Goal: Task Accomplishment & Management: Manage account settings

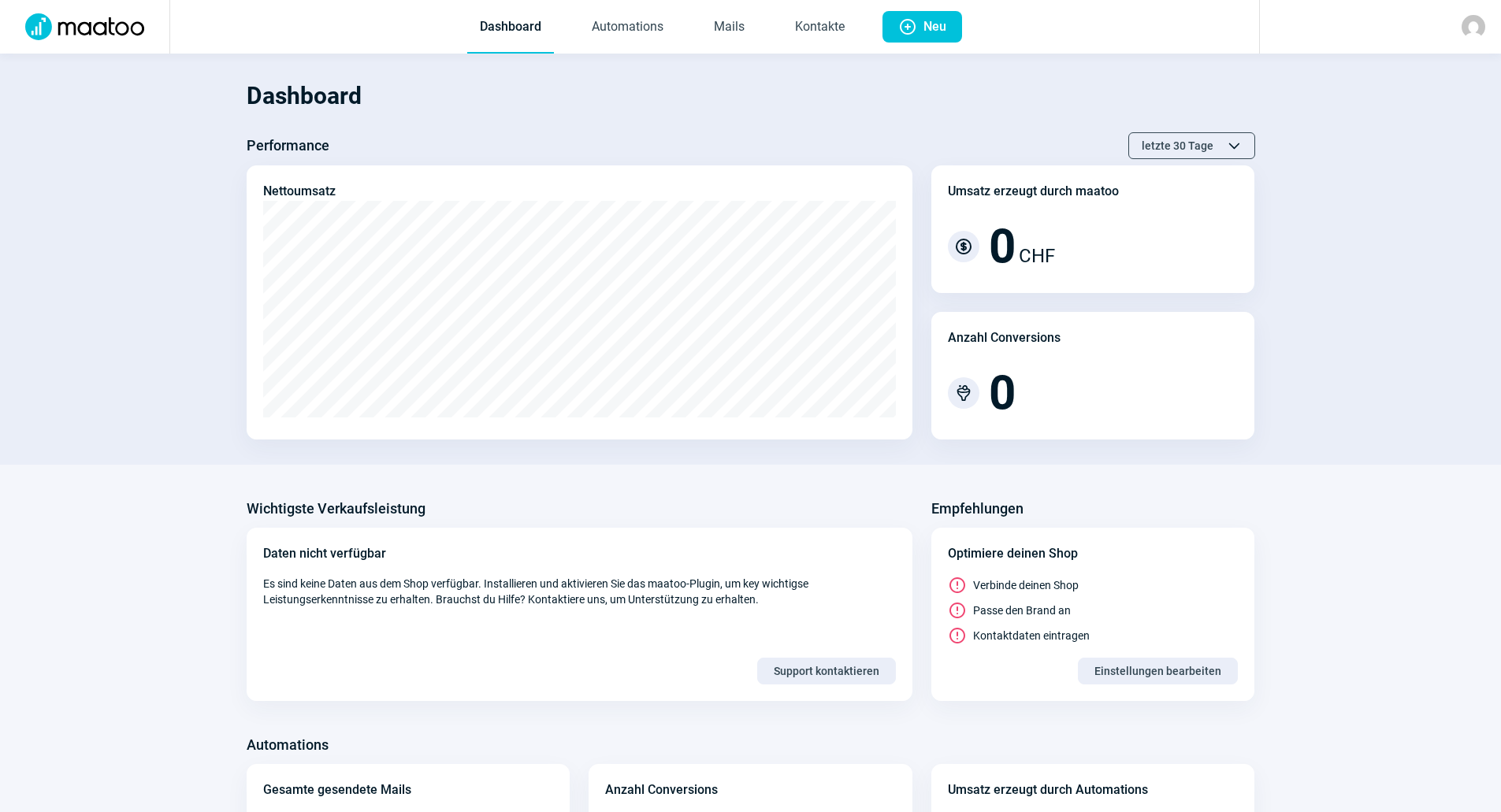
click at [121, 422] on section "Dashboard Performance letzte 30 Tage ChevronUp icon ChevronDown icon Nettoumsat…" at bounding box center [750, 259] width 1501 height 411
click at [734, 25] on link "Mails" at bounding box center [728, 27] width 56 height 52
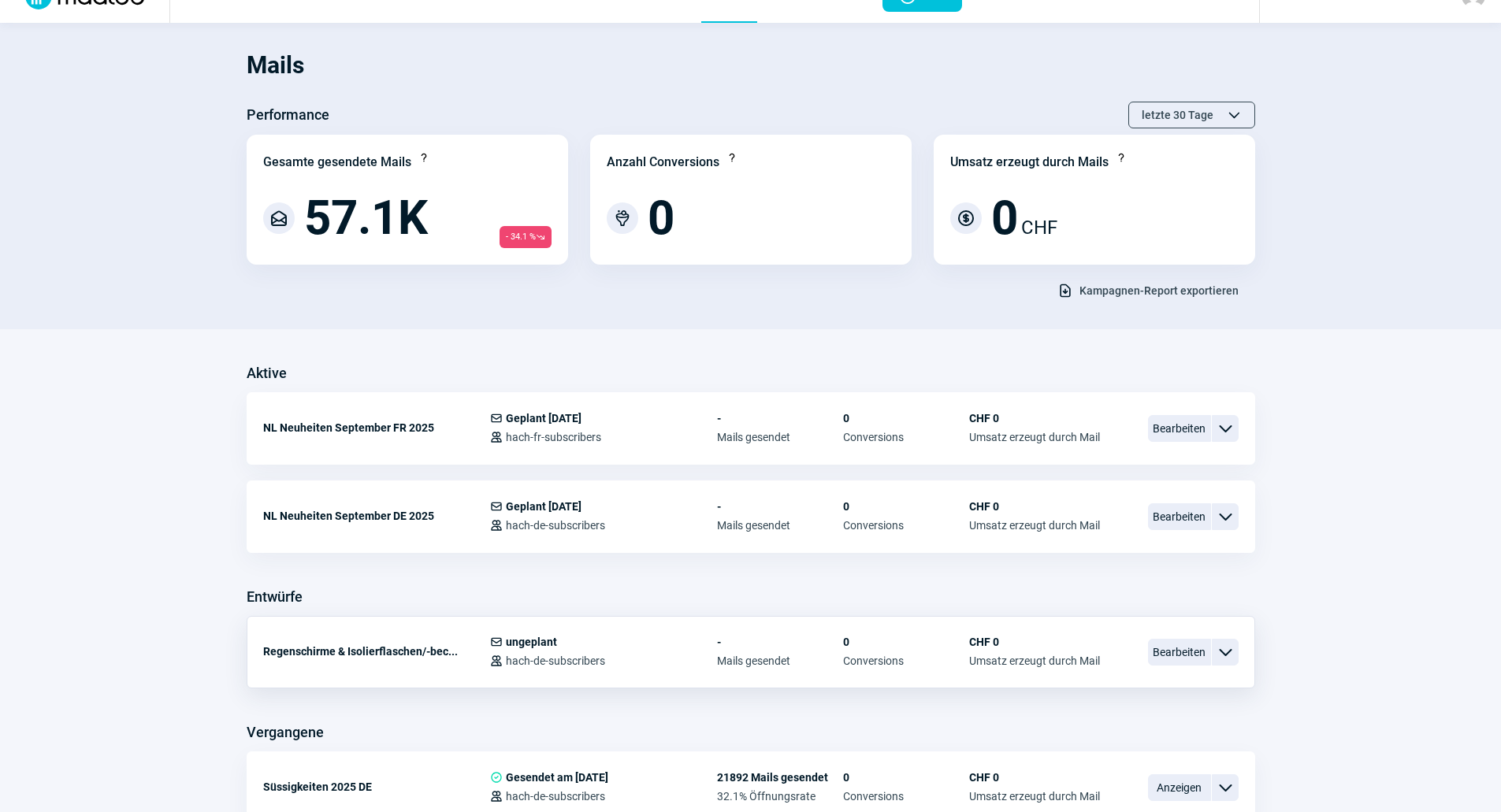
scroll to position [79, 0]
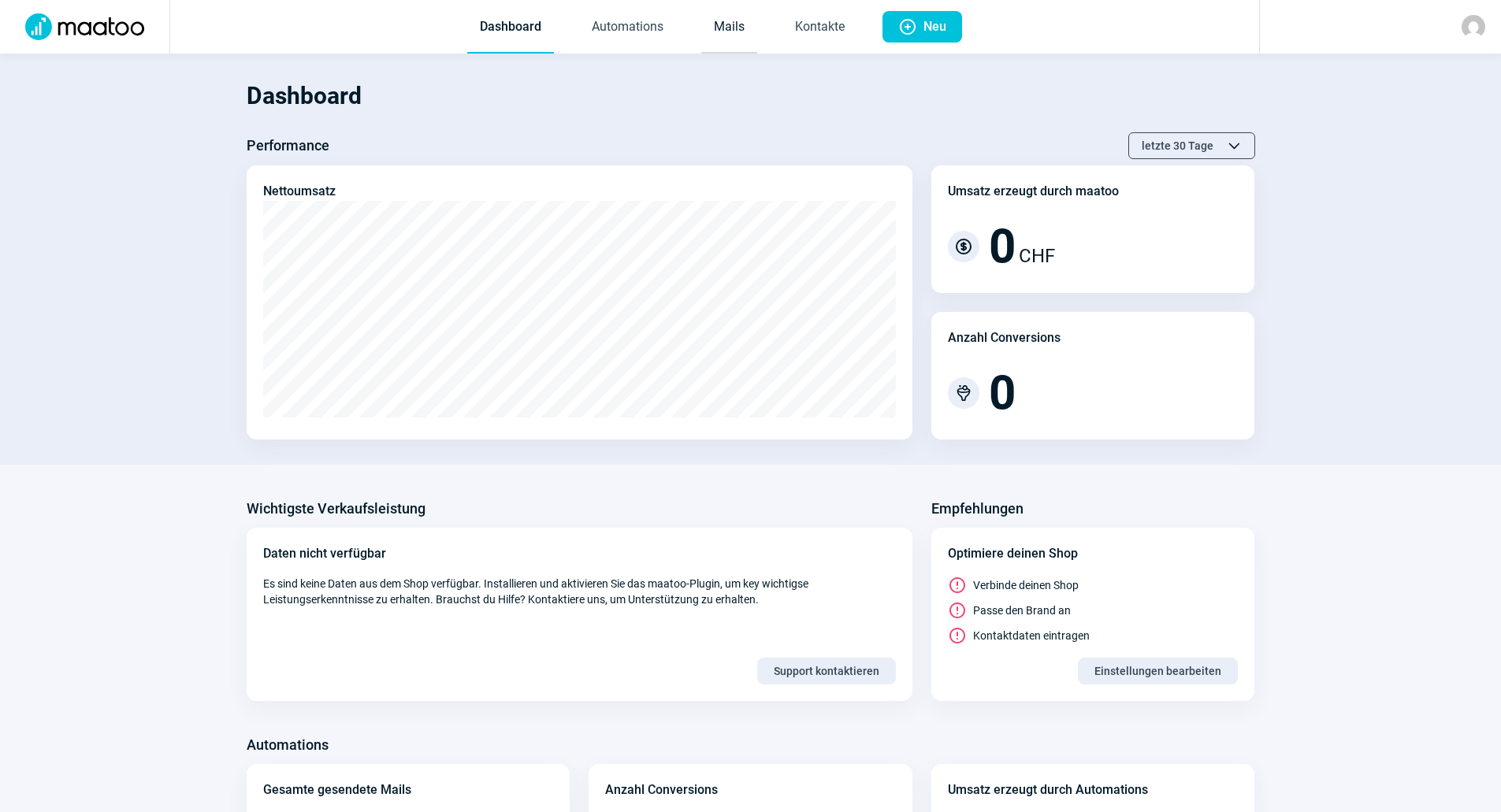
click at [728, 31] on link "Mails" at bounding box center [728, 27] width 56 height 52
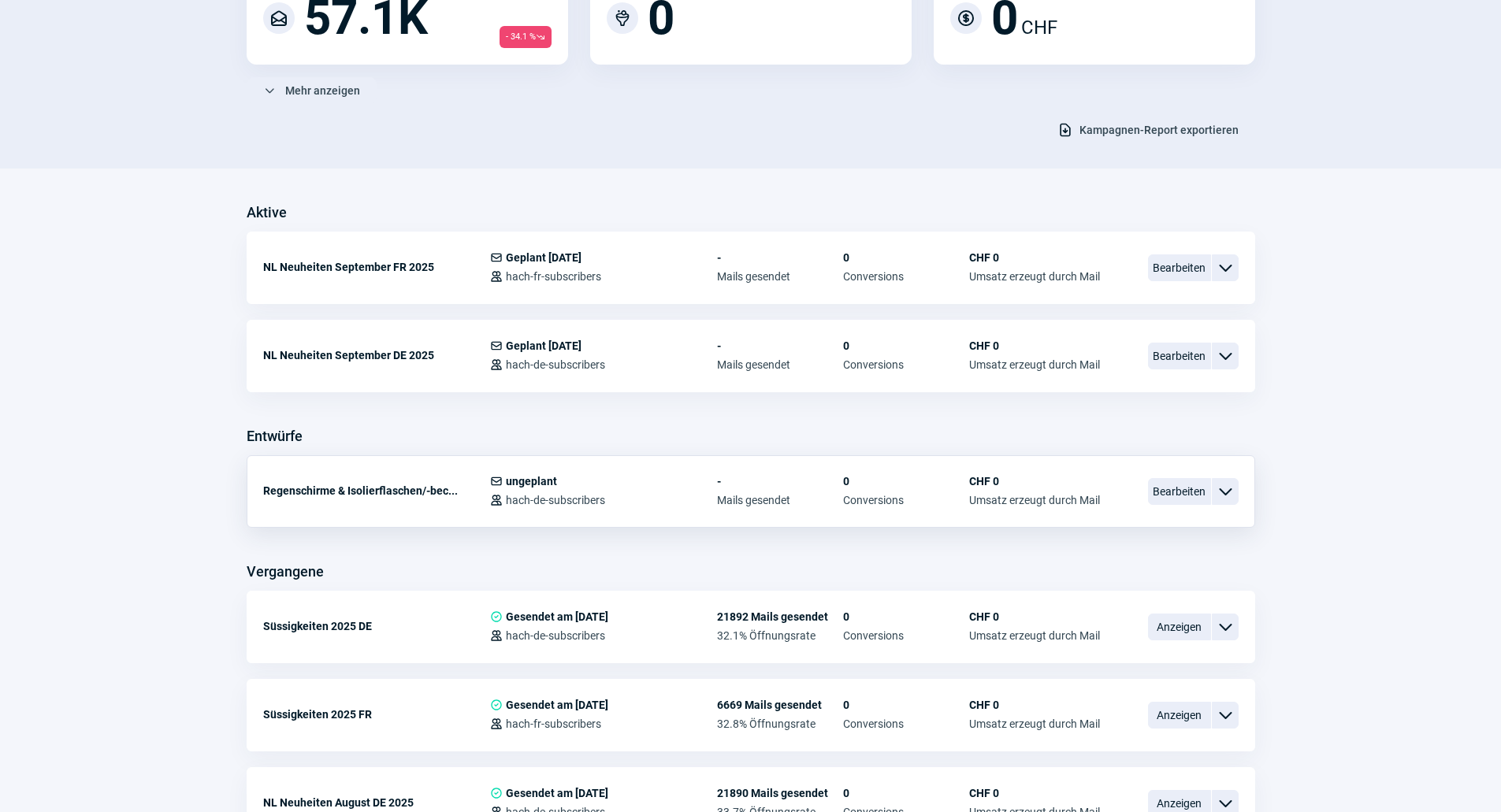
scroll to position [237, 0]
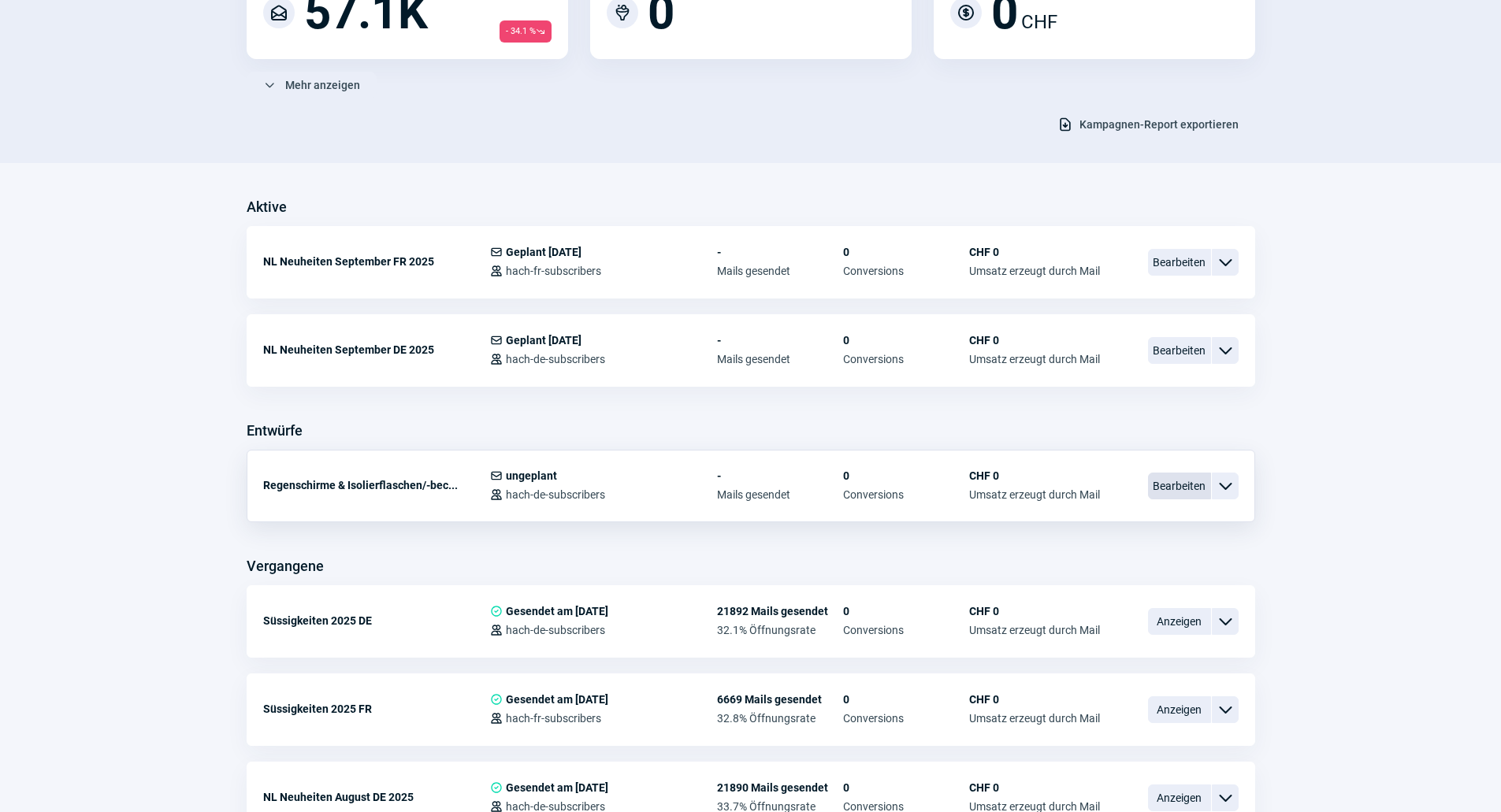
click at [1184, 491] on span "Bearbeiten" at bounding box center [1179, 485] width 63 height 27
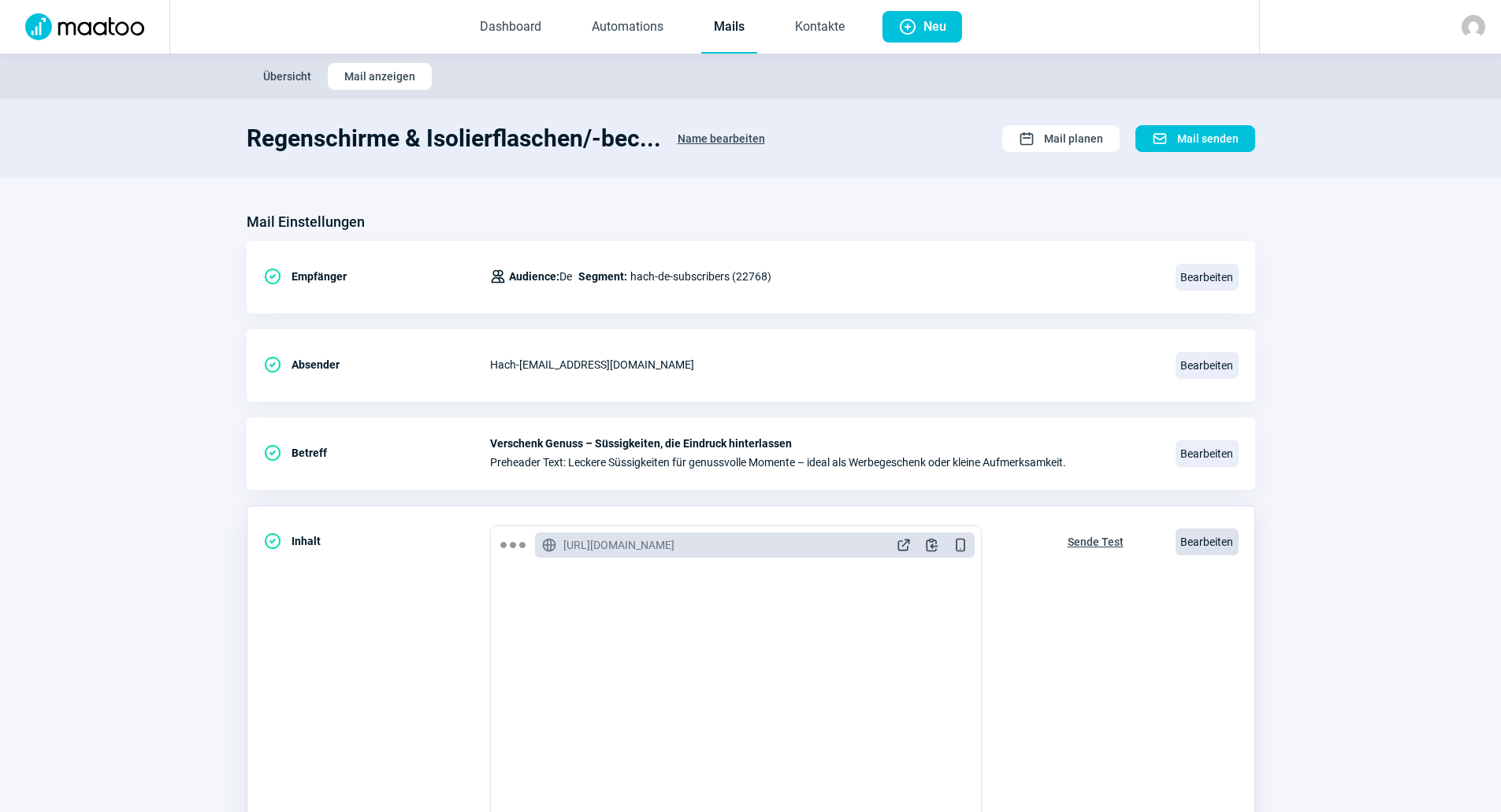
click at [1185, 554] on span "Bearbeiten" at bounding box center [1206, 542] width 63 height 27
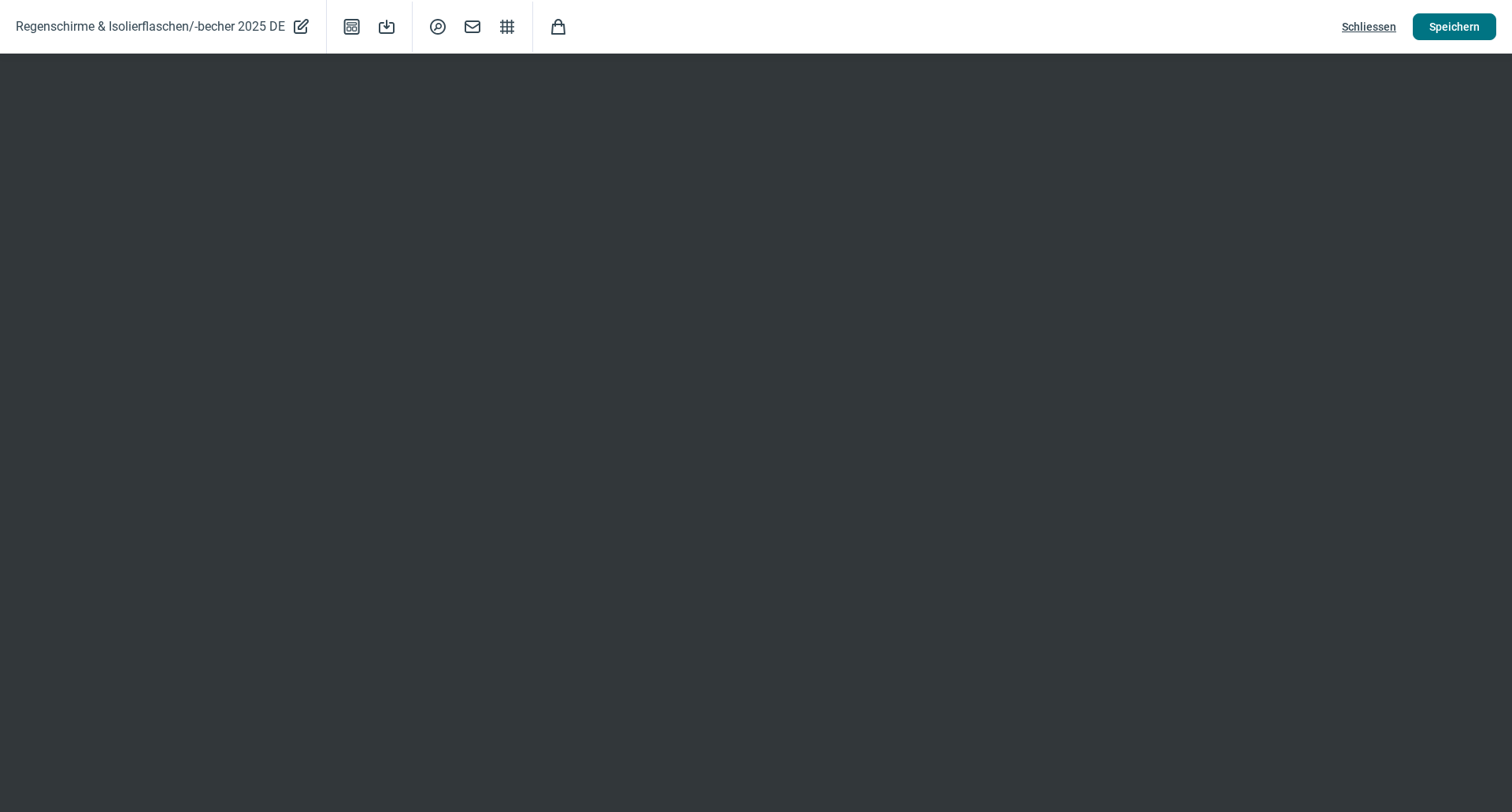
click at [1438, 35] on span "Speichern" at bounding box center [1455, 27] width 51 height 25
click at [1495, 35] on button "Speichern" at bounding box center [1455, 27] width 84 height 27
click at [1363, 26] on span "Schliessen" at bounding box center [1370, 27] width 55 height 25
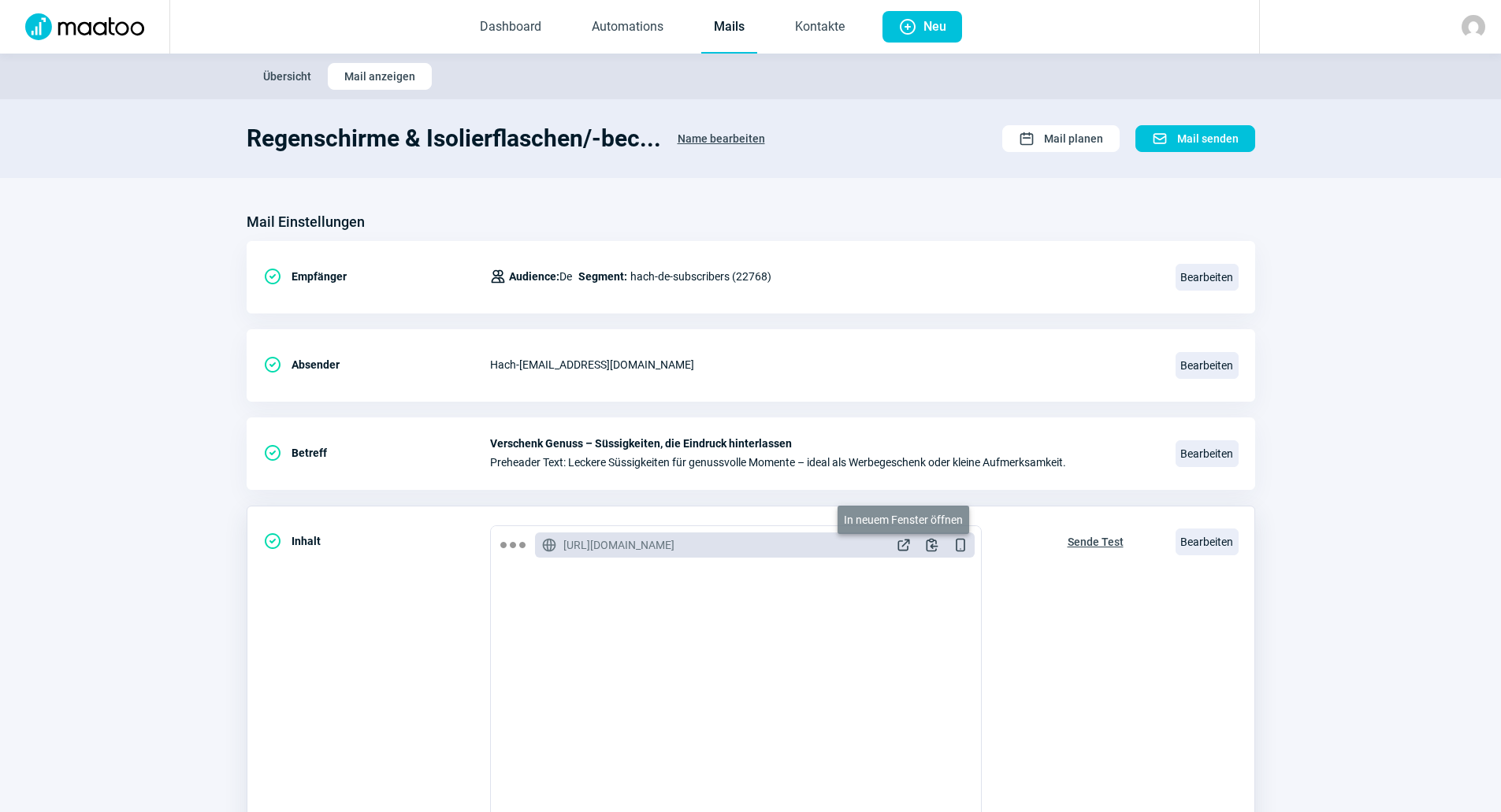
click at [901, 551] on span "ExternalLink icon" at bounding box center [904, 546] width 16 height 16
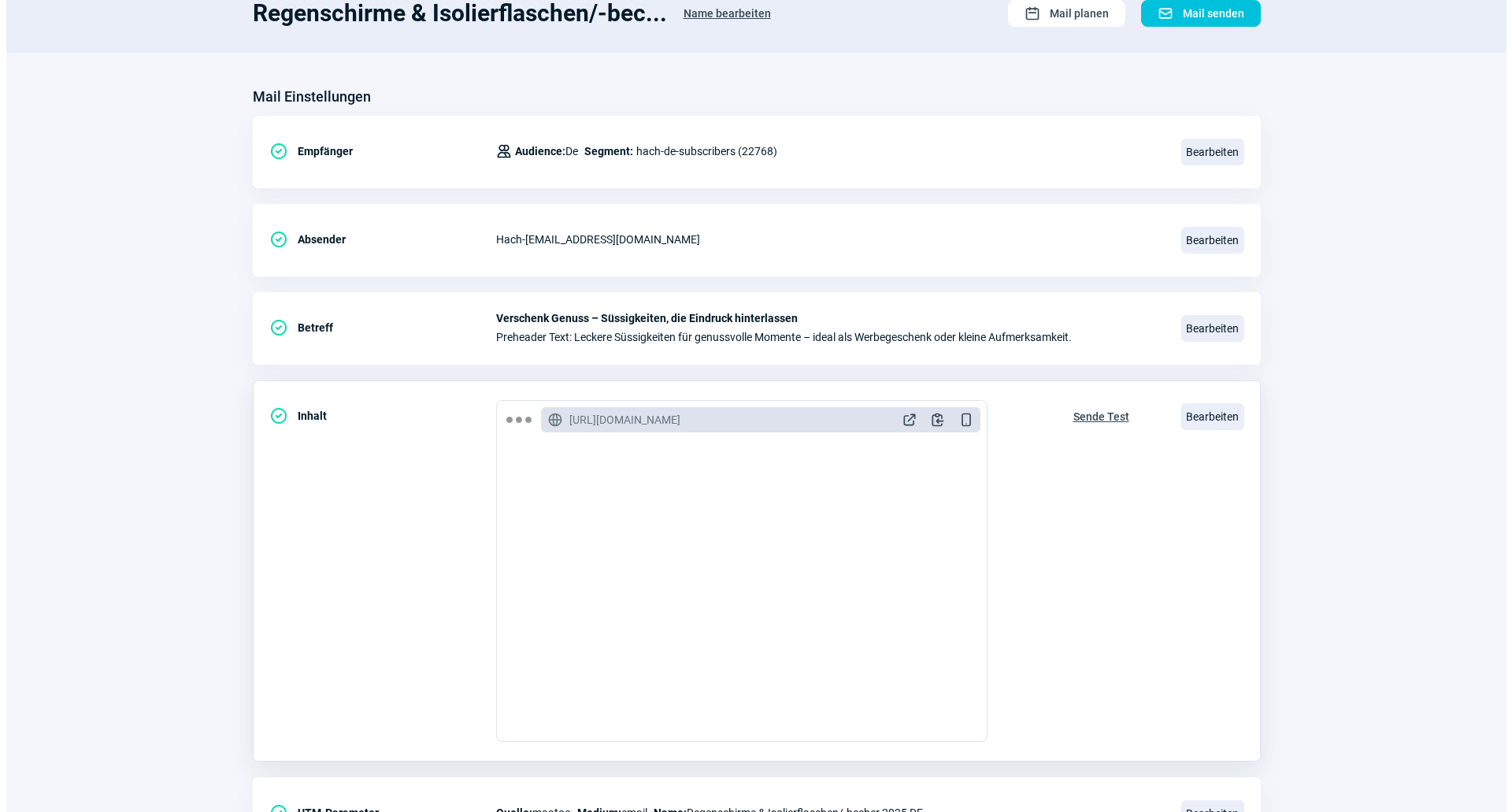
scroll to position [210, 0]
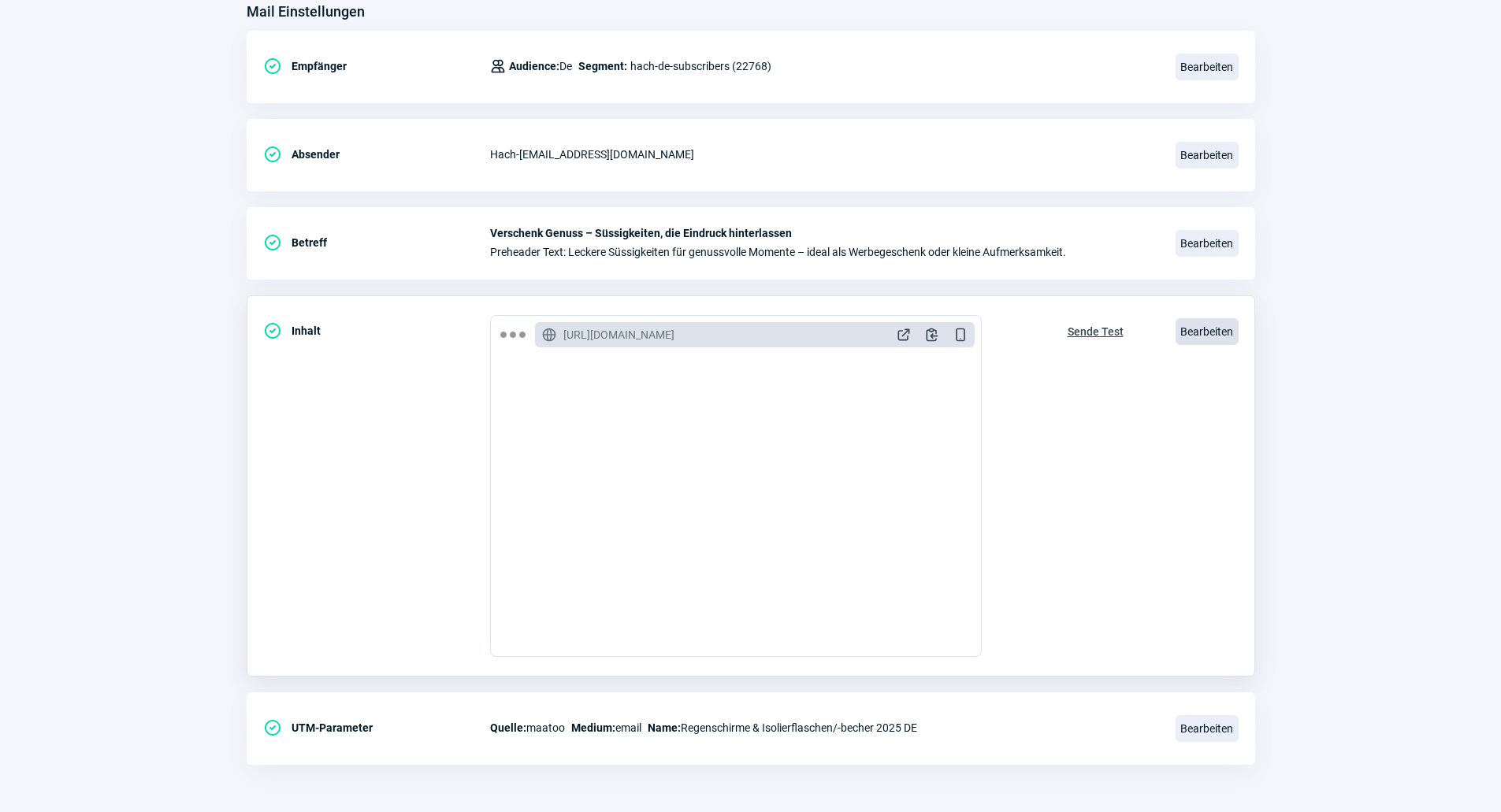
click at [1198, 341] on span "Bearbeiten" at bounding box center [1206, 331] width 63 height 27
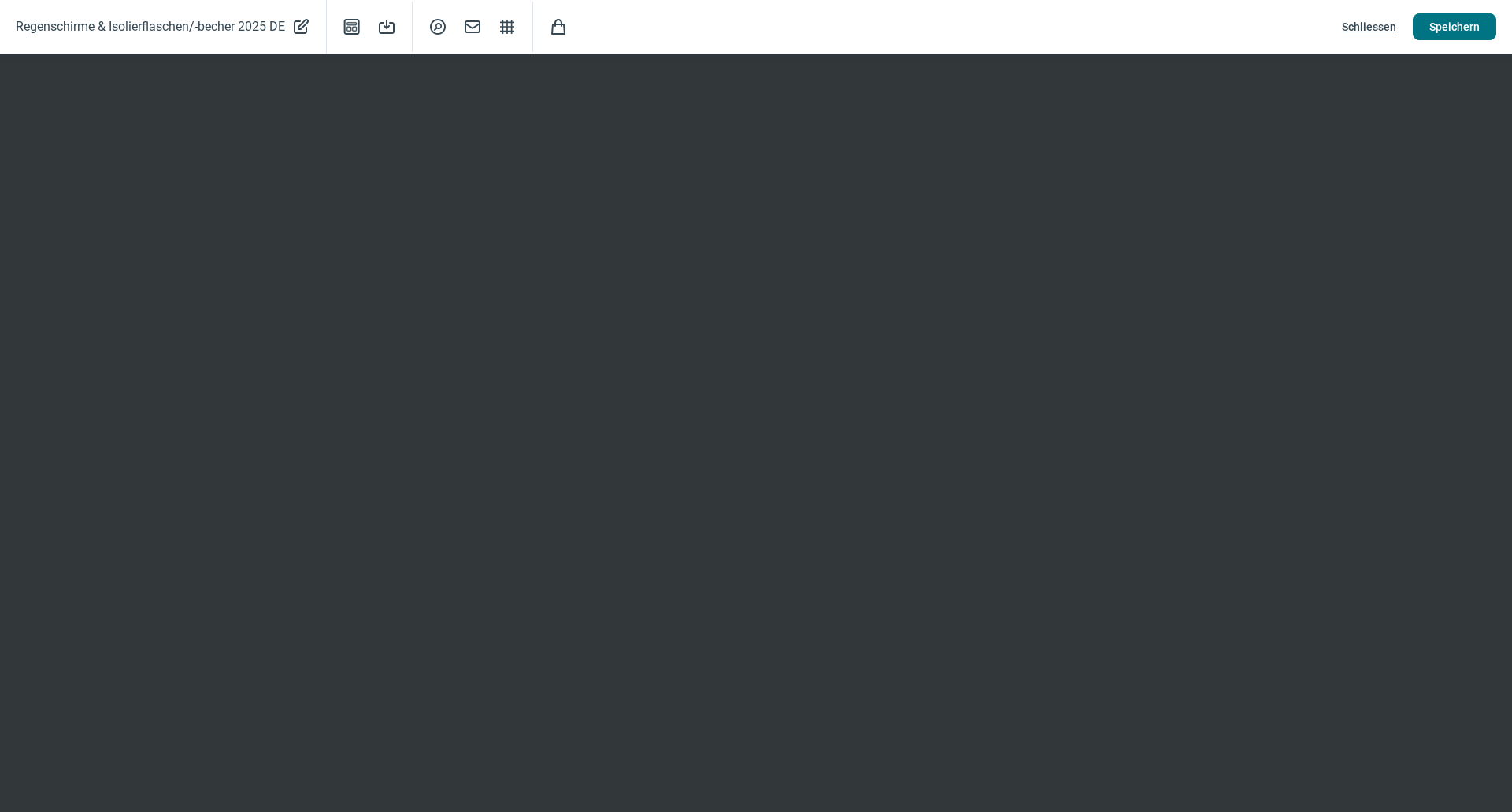
click at [1467, 19] on span "Speichern" at bounding box center [1455, 27] width 51 height 25
click at [1361, 31] on span "Schliessen" at bounding box center [1370, 27] width 55 height 25
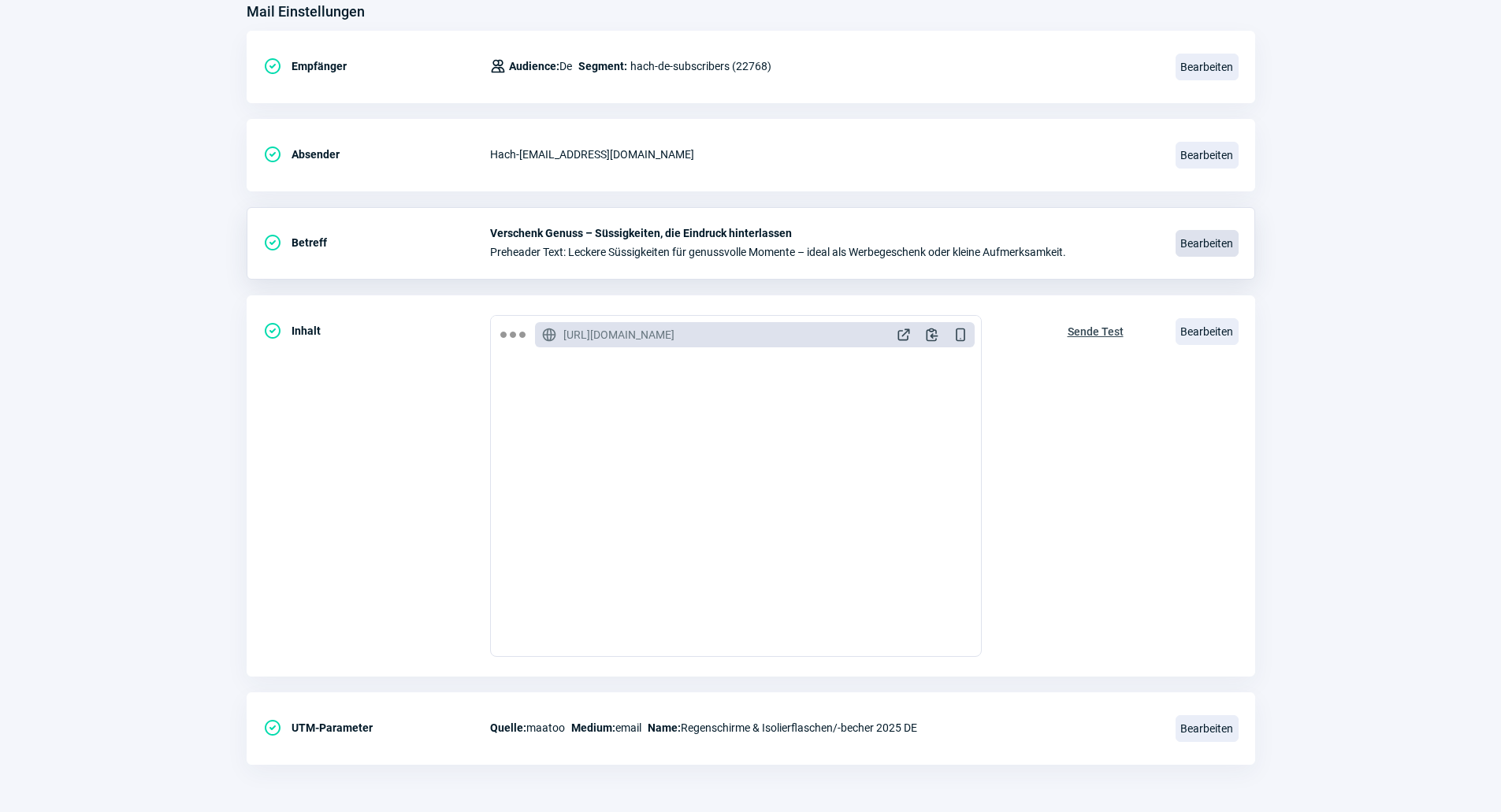
click at [1196, 233] on span "Bearbeiten" at bounding box center [1206, 243] width 63 height 27
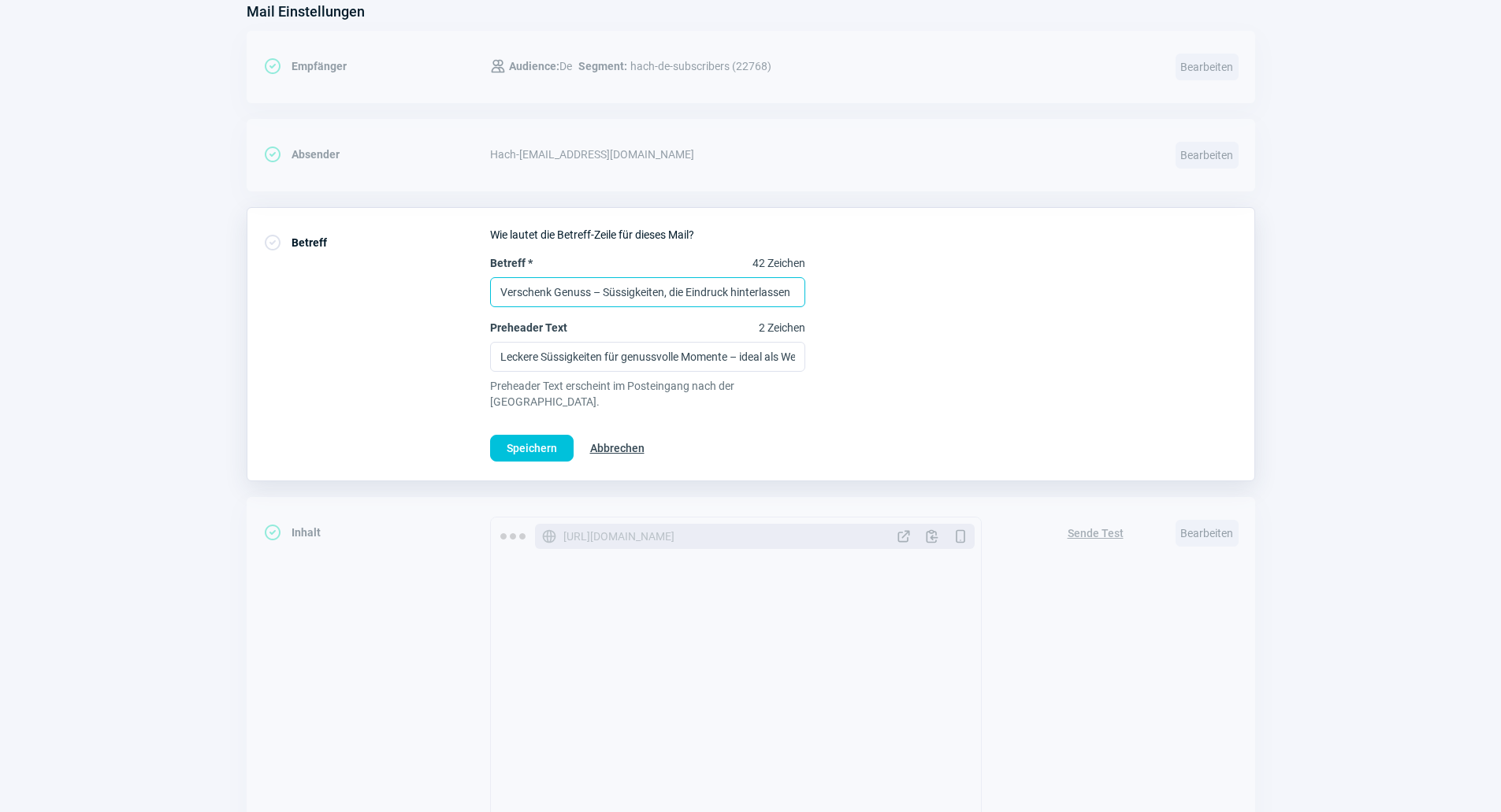
click at [675, 291] on input "Verschenk Genuss – Süssigkeiten, die Eindruck hinterlassen" at bounding box center [648, 292] width 315 height 30
click at [543, 299] on input "Verschenk Genuss – Süssigkeiten, die Eindruck hinterlassen" at bounding box center [648, 292] width 315 height 30
drag, startPoint x: 801, startPoint y: 287, endPoint x: 497, endPoint y: 281, distance: 304.1
click at [497, 281] on input "Verschenk Genuss – Süssigkeiten, die Eindruck hinterlassen" at bounding box center [648, 292] width 315 height 30
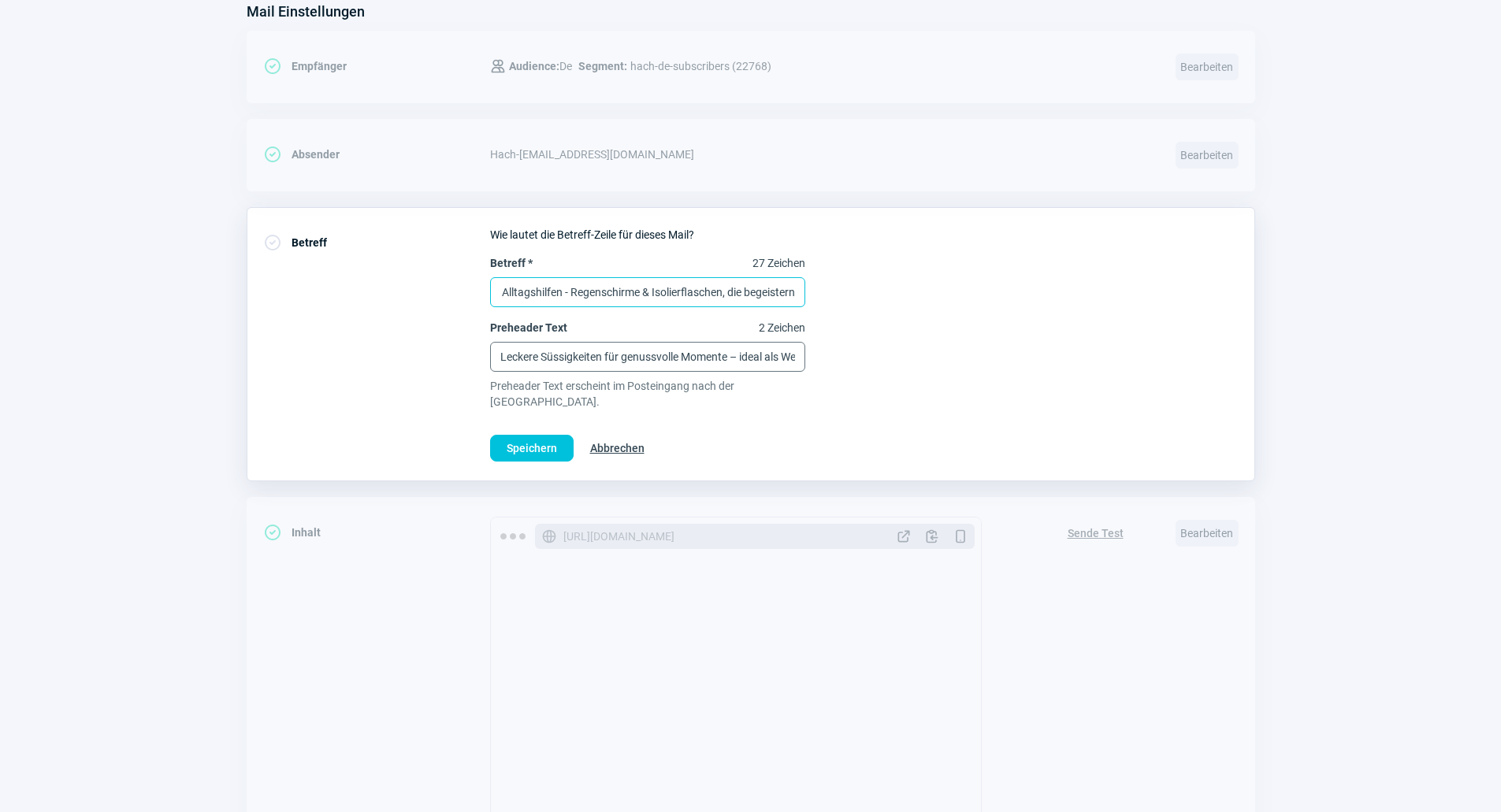
type input "Praktische Alltagshilfen - Regenschirme & Isolierflaschen, die begeistern"
click at [547, 352] on input "Leckere Süssigkeiten für genussvolle Momente – ideal als Werbegeschenk oder kle…" at bounding box center [648, 357] width 315 height 30
click at [696, 363] on input "Leckere Süssigkeiten für genussvolle Momente – ideal als Werbegeschenk oder kle…" at bounding box center [648, 357] width 315 height 30
paste input "Praktische Begleiter für jede Gelegenheit – Regenschirme & Isolierflaschen als …"
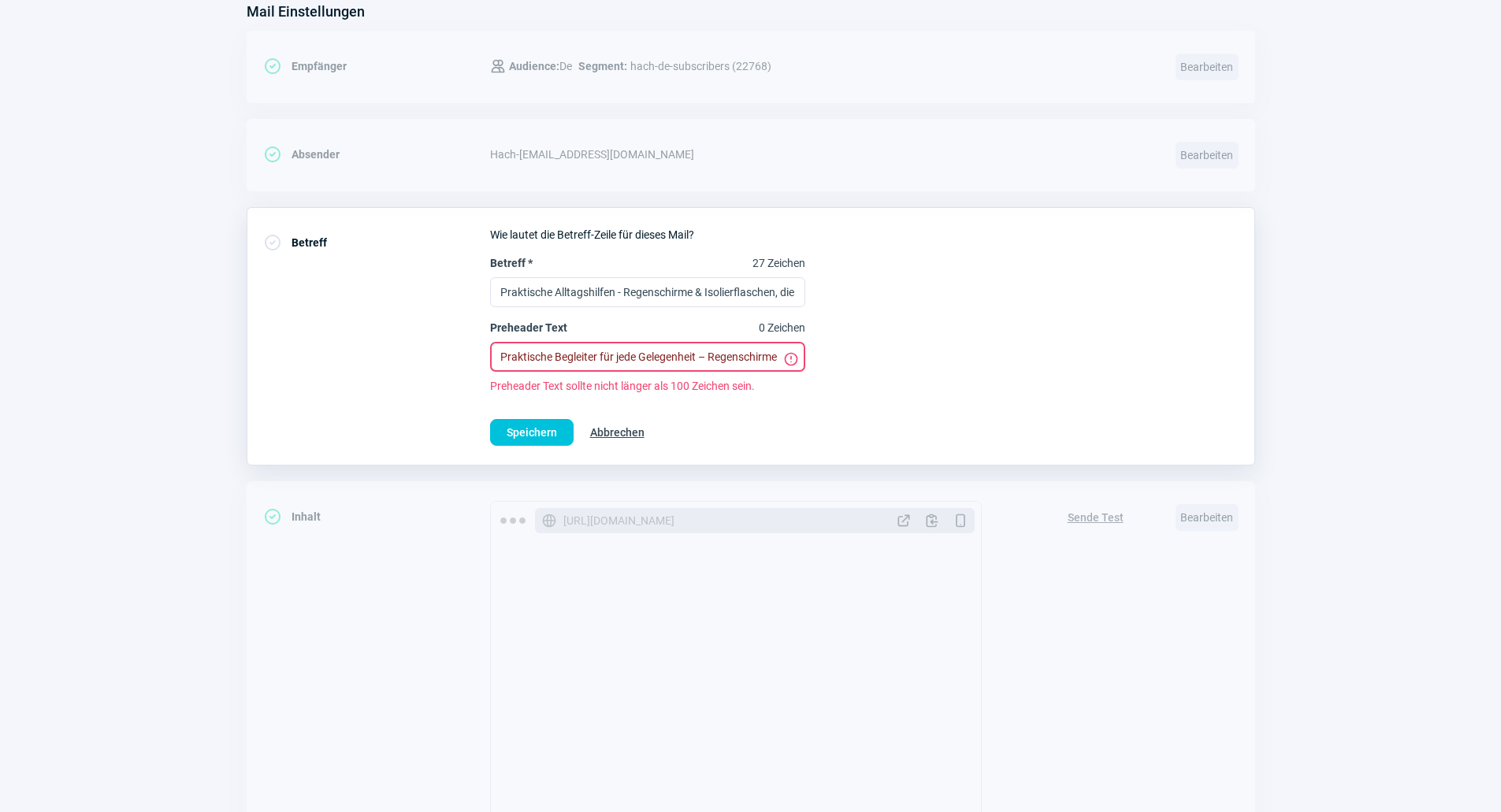
scroll to position [0, 381]
click at [548, 434] on span "Speichern" at bounding box center [531, 432] width 51 height 25
click at [567, 432] on button "Speichern" at bounding box center [532, 432] width 84 height 27
click at [741, 352] on input "Praktische Begleiter für jede Gelegenheit – Regenschirme & Isolierflaschen als …" at bounding box center [648, 357] width 315 height 30
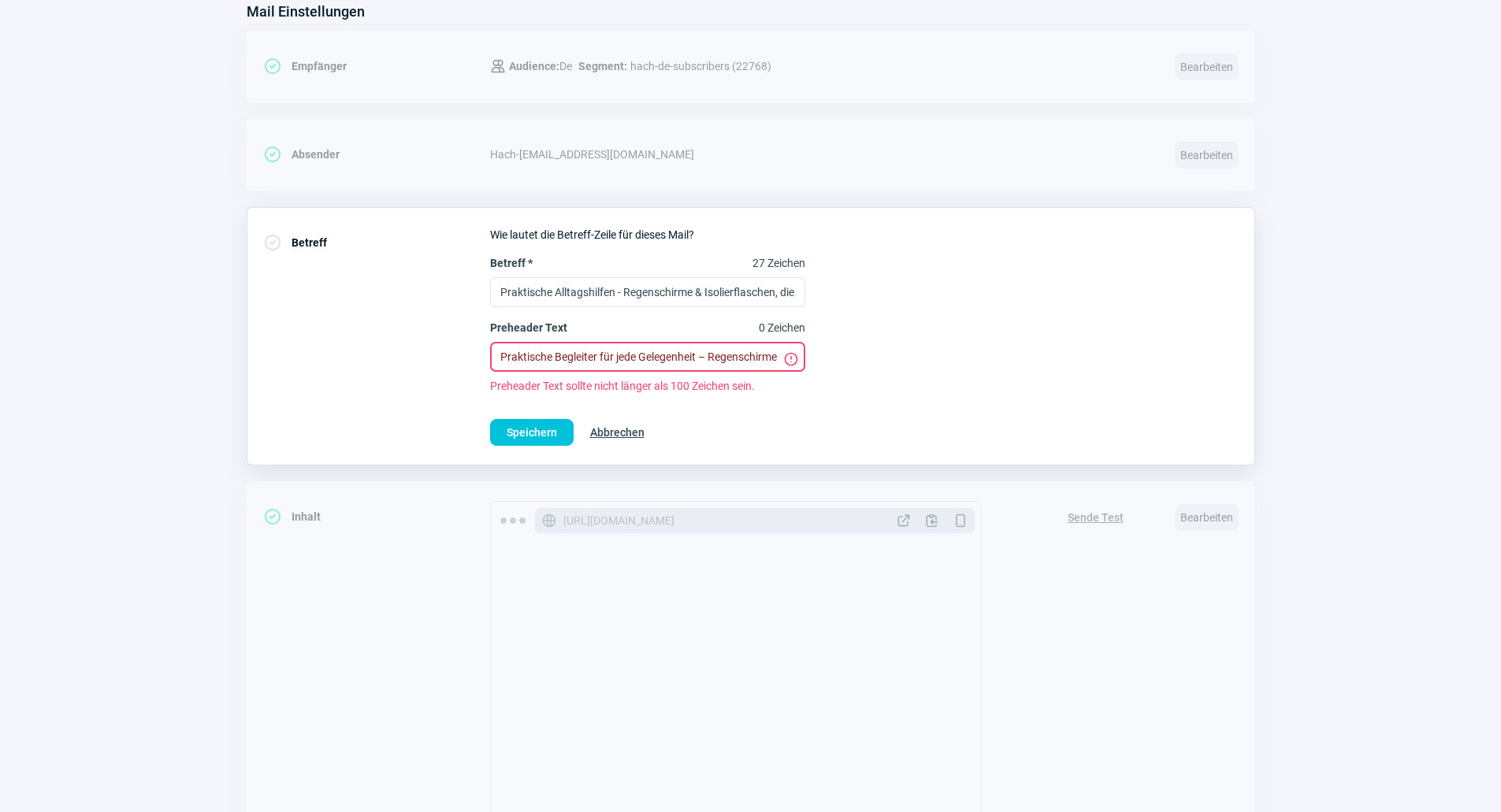
paste input "Regenschirme & Isolierflaschen – nützliche Werbegeschenke für jeden Anlass"
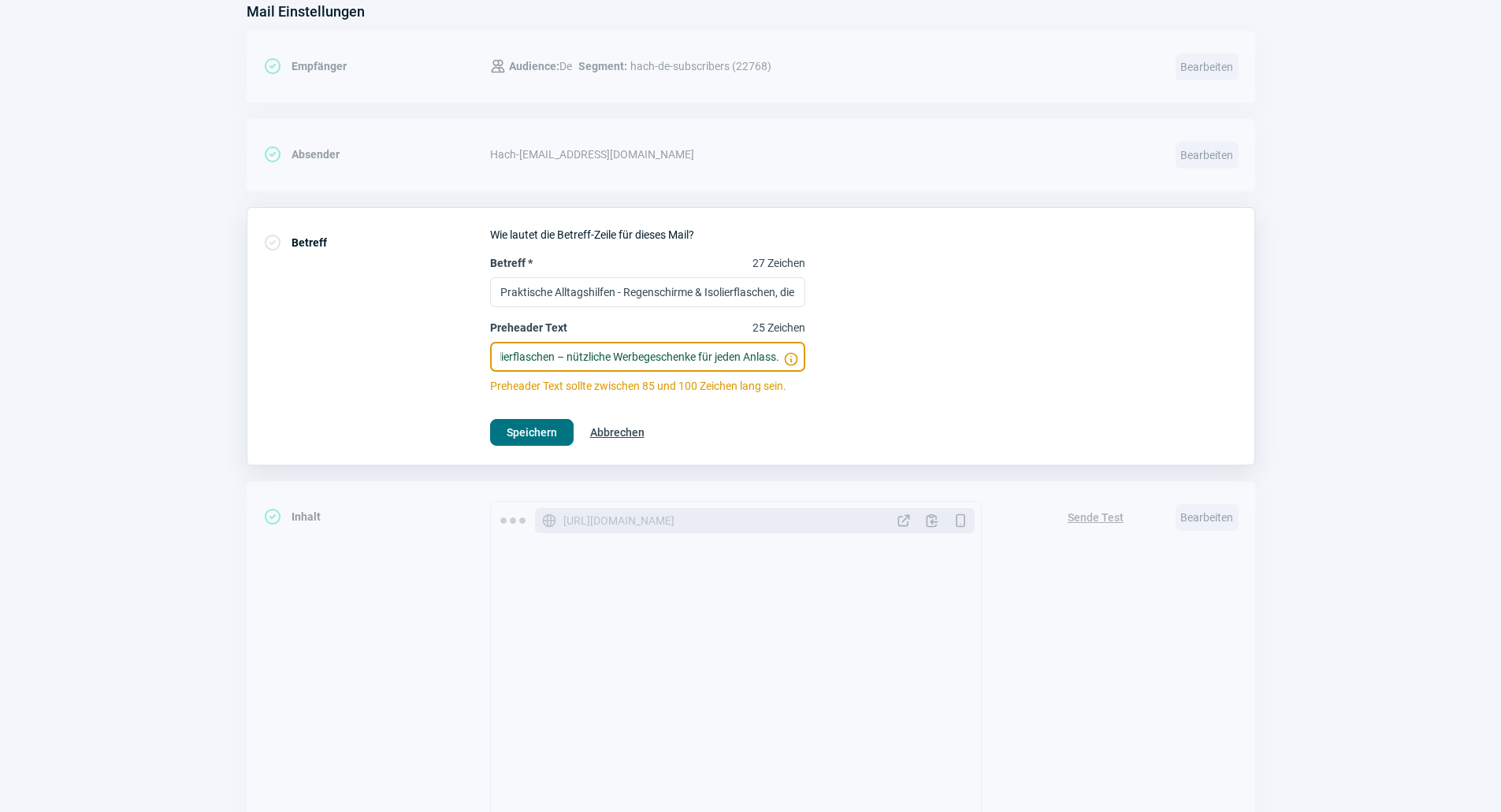
type input "Regenschirme & Isolierflaschen – nützliche Werbegeschenke für jeden Anlass."
click at [539, 431] on span "Speichern" at bounding box center [531, 432] width 51 height 25
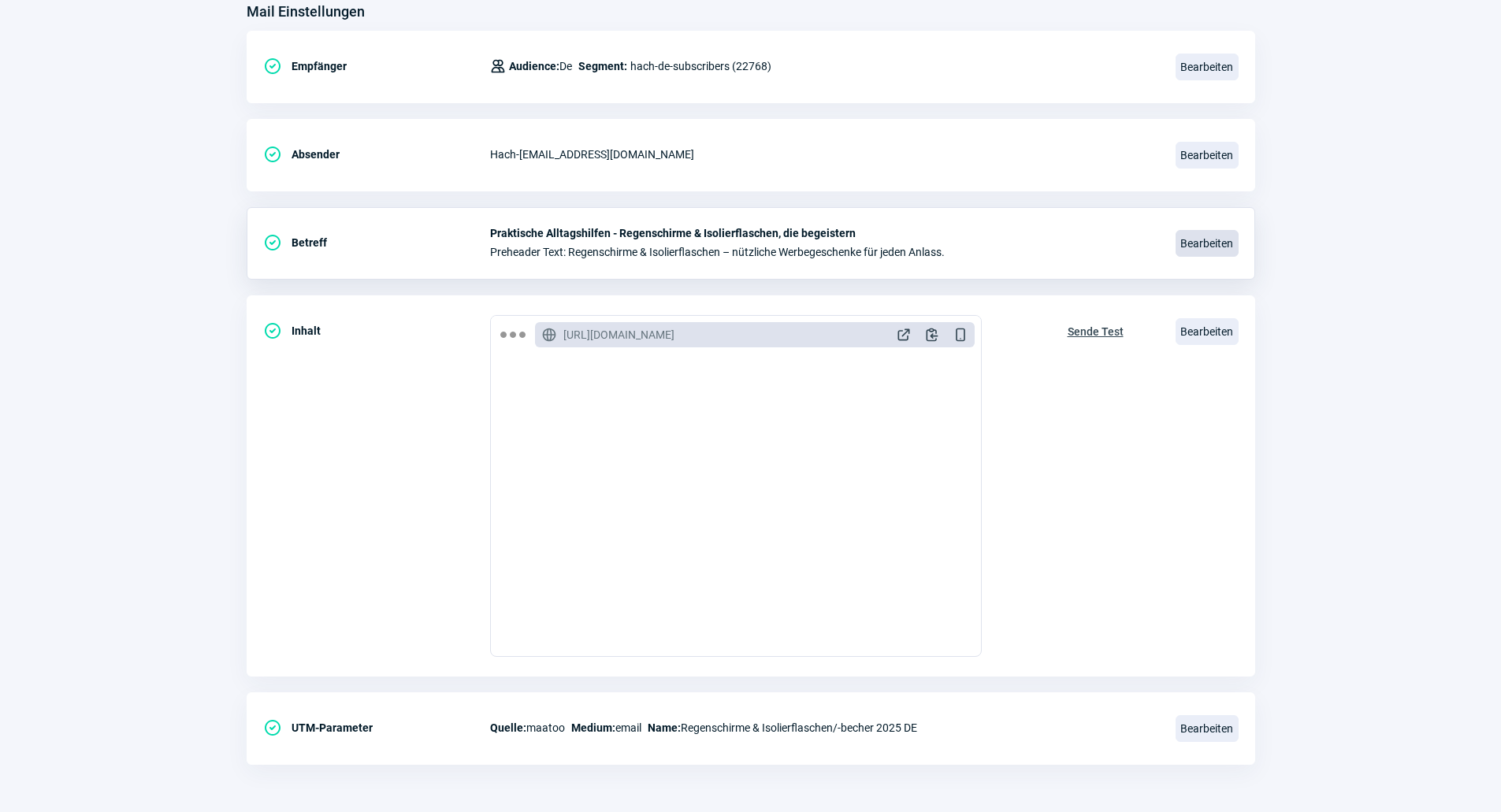
click at [1231, 233] on span "Bearbeiten" at bounding box center [1206, 243] width 63 height 27
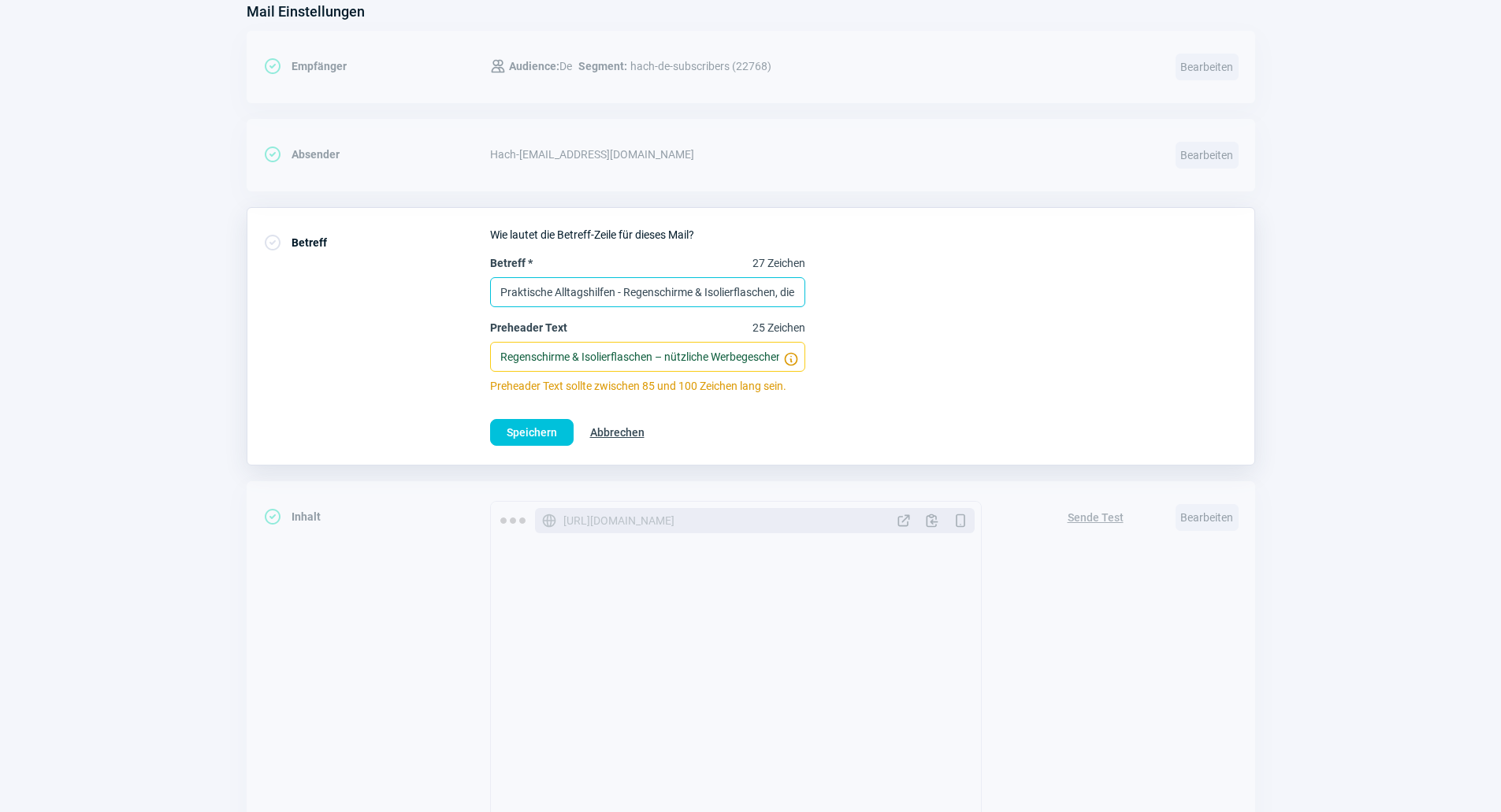
click at [707, 284] on input "Praktische Alltagshilfen - Regenschirme & Isolierflaschen, die begeistern" at bounding box center [648, 292] width 315 height 30
drag, startPoint x: 777, startPoint y: 290, endPoint x: 802, endPoint y: 291, distance: 25.0
click at [802, 291] on input "Praktische Alltagshilfen - Regenschirme & Isolierflaschen, die begeistern" at bounding box center [648, 292] width 315 height 30
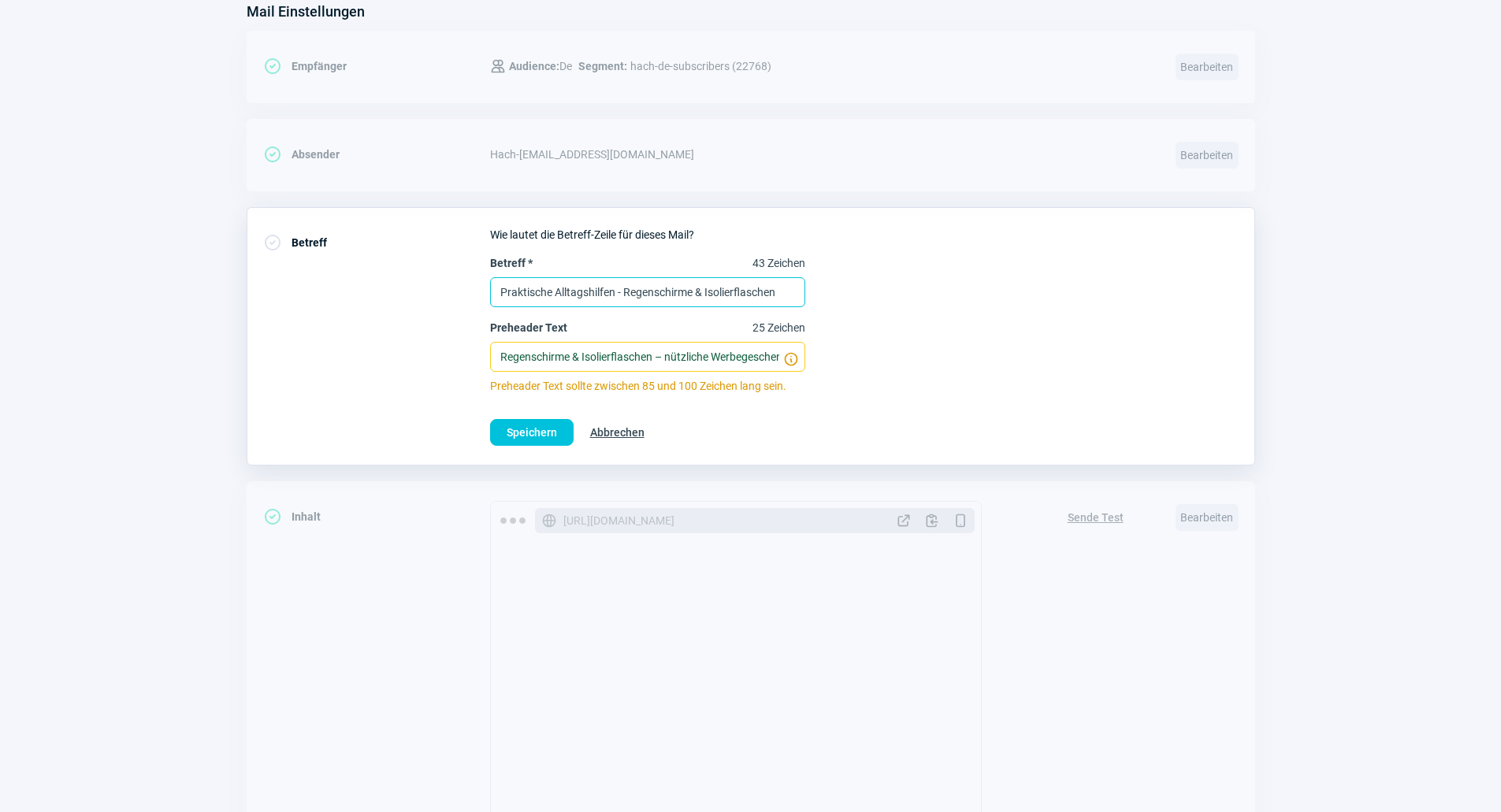
type input "Praktische Alltagshilfen - Regenschirme & Isolierflaschen"
click at [660, 361] on input "Regenschirme & Isolierflaschen – nützliche Werbegeschenke für jeden Anlass." at bounding box center [648, 357] width 315 height 30
drag, startPoint x: 501, startPoint y: 357, endPoint x: 755, endPoint y: 357, distance: 254.0
click at [755, 357] on input "Regenschirme & Isolierflaschen – nützliche Werbegeschenke für jeden Anlass." at bounding box center [648, 357] width 315 height 30
click at [652, 362] on input "Regenschirme & Isolierflaschen – nützliche Werbegeschenke für jeden Anlass." at bounding box center [648, 357] width 315 height 30
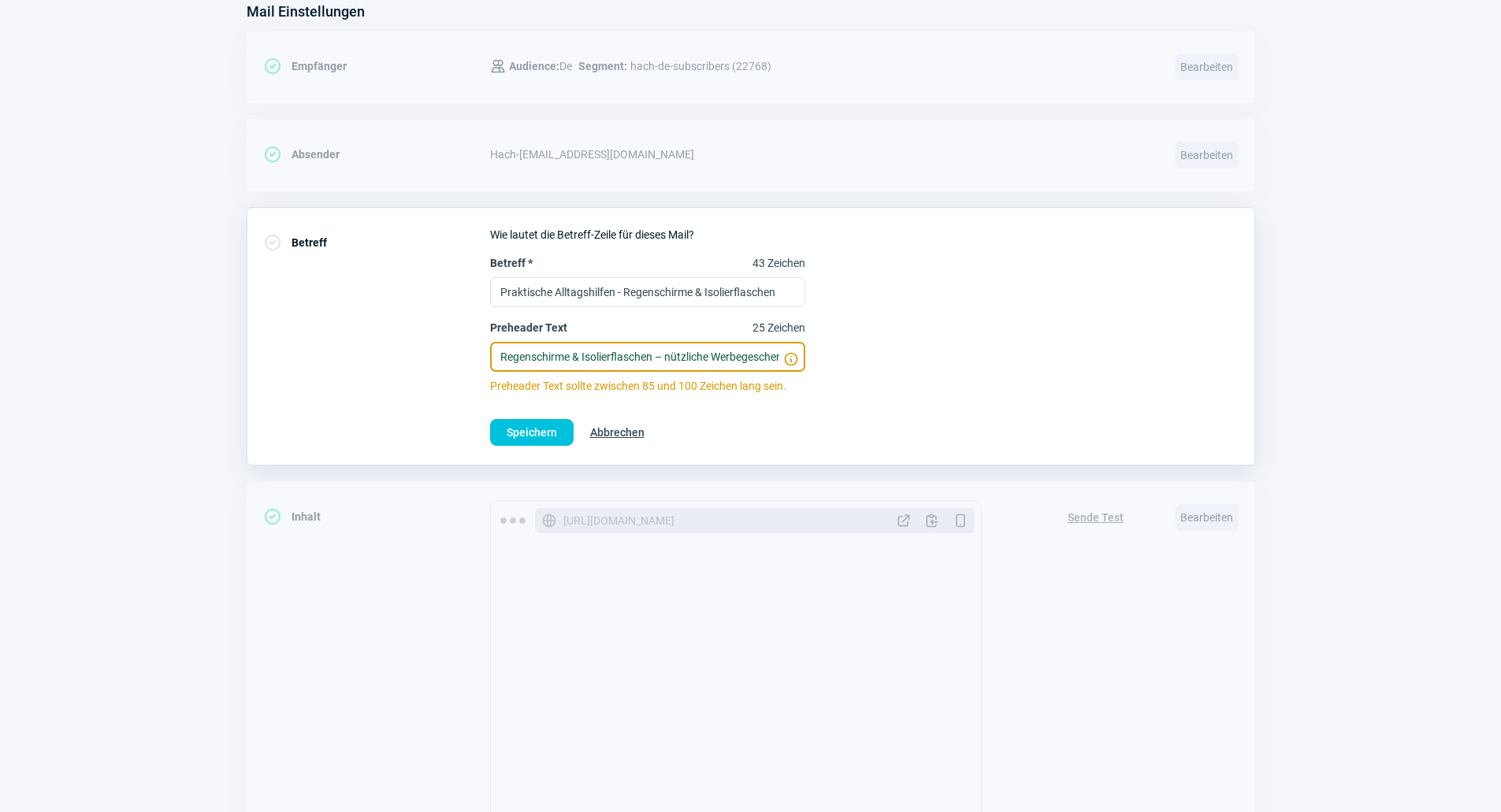
scroll to position [0, 104]
drag, startPoint x: 670, startPoint y: 361, endPoint x: 798, endPoint y: 358, distance: 128.0
click at [798, 358] on label "Preheader Text 25 Zeichen Regenschirme & Isolierflaschen – nützliche Werbegesch…" at bounding box center [648, 345] width 315 height 52
click at [723, 358] on input "Regenschirme & Isolierflaschen – nützliche Werbegeschenke für jeden Anlass." at bounding box center [648, 357] width 315 height 30
drag, startPoint x: 698, startPoint y: 357, endPoint x: 806, endPoint y: 359, distance: 108.0
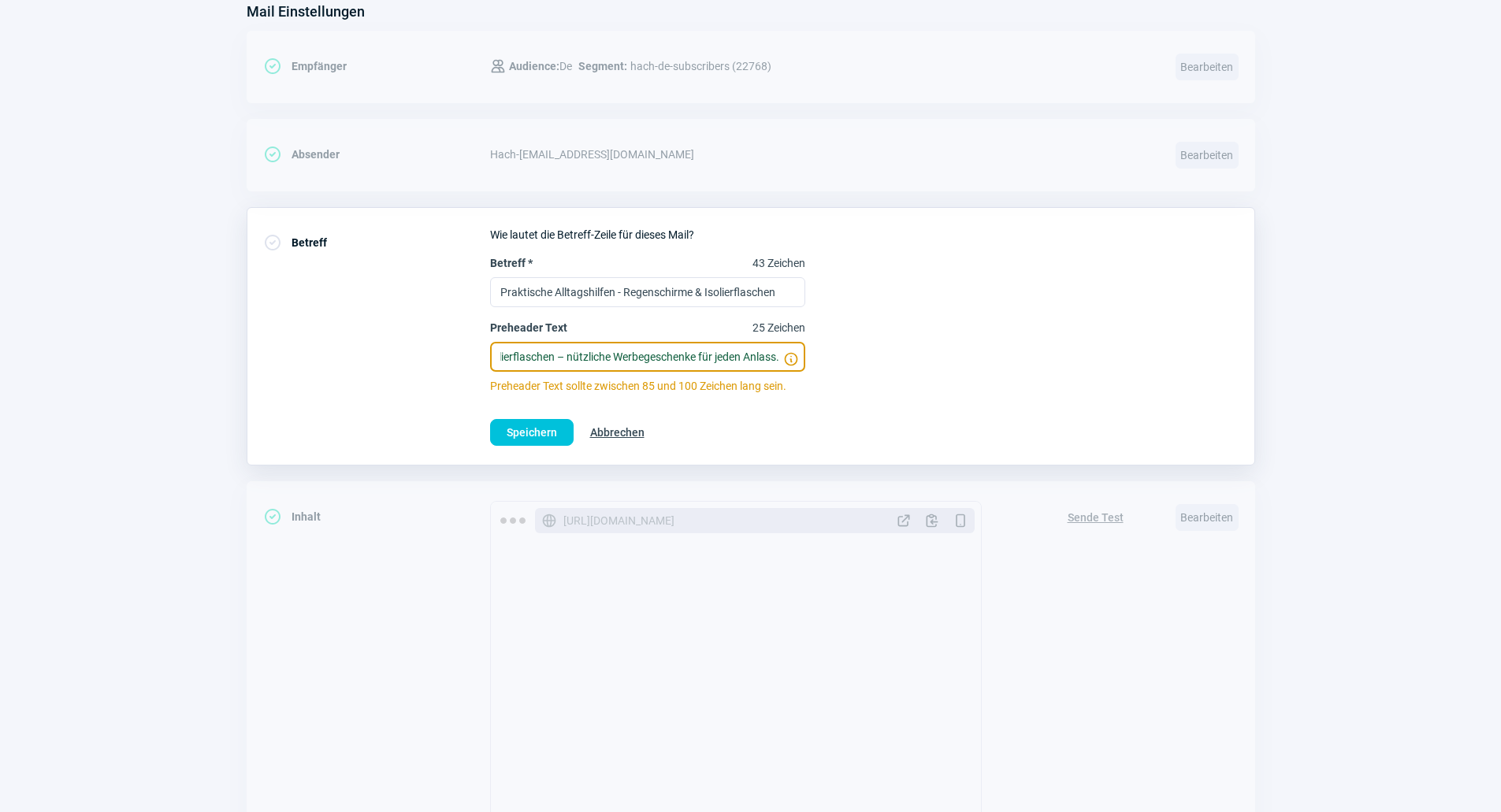
click at [806, 359] on div "Betreff * 43 Zeichen Praktische Alltagshilfen - Regenschirme & Isolierflaschen …" at bounding box center [864, 324] width 748 height 138
type input "Regenschirme & Isolierflaschen – nützliche Werbegeschenke veredelt mit Ihrem Lo…"
click at [706, 352] on input "Regenschirme & Isolierflaschen – nützliche Werbegeschenke veredelt mit Ihrem Lo…" at bounding box center [648, 357] width 315 height 30
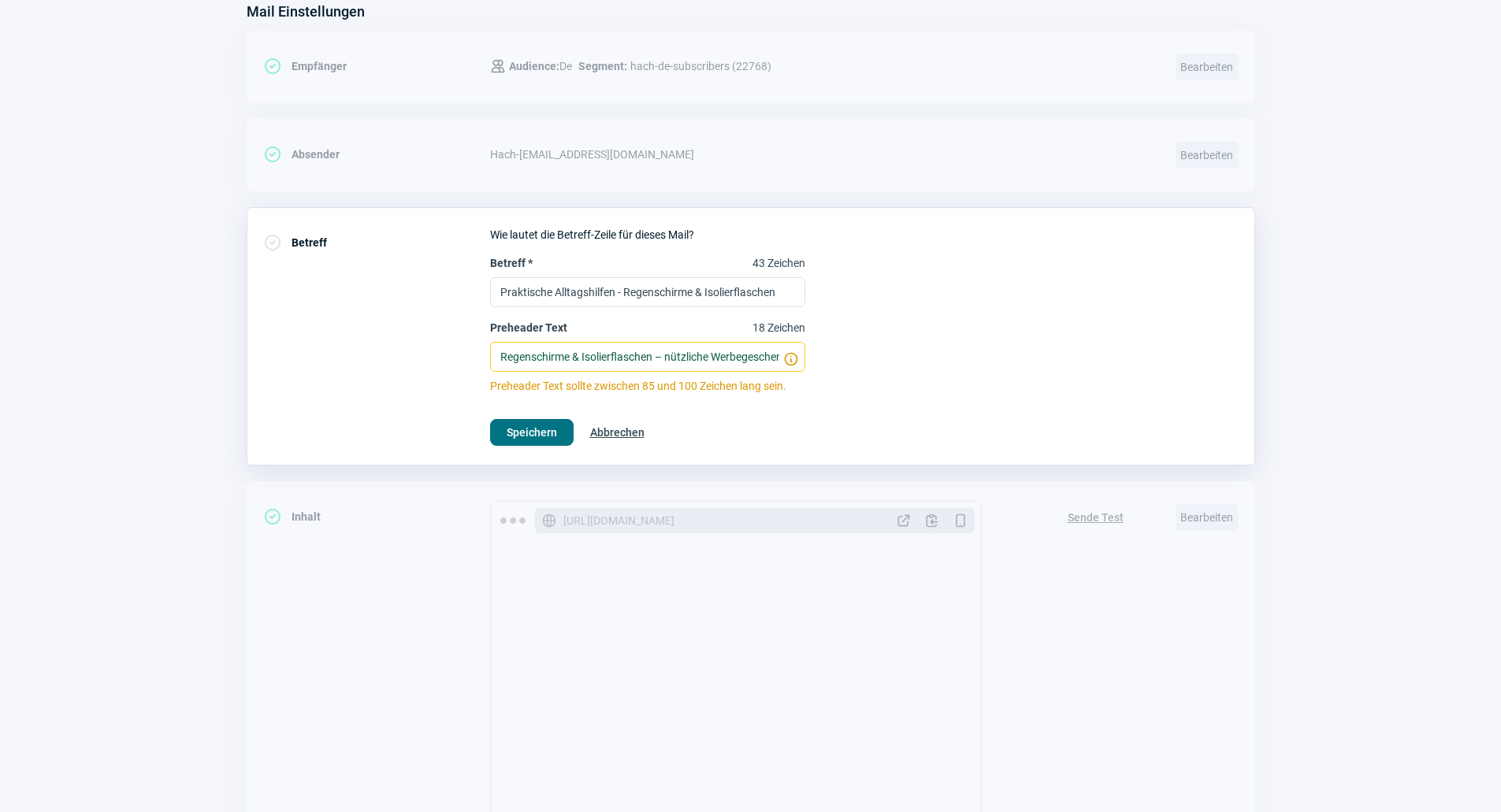
click at [521, 433] on span "Speichern" at bounding box center [531, 432] width 51 height 25
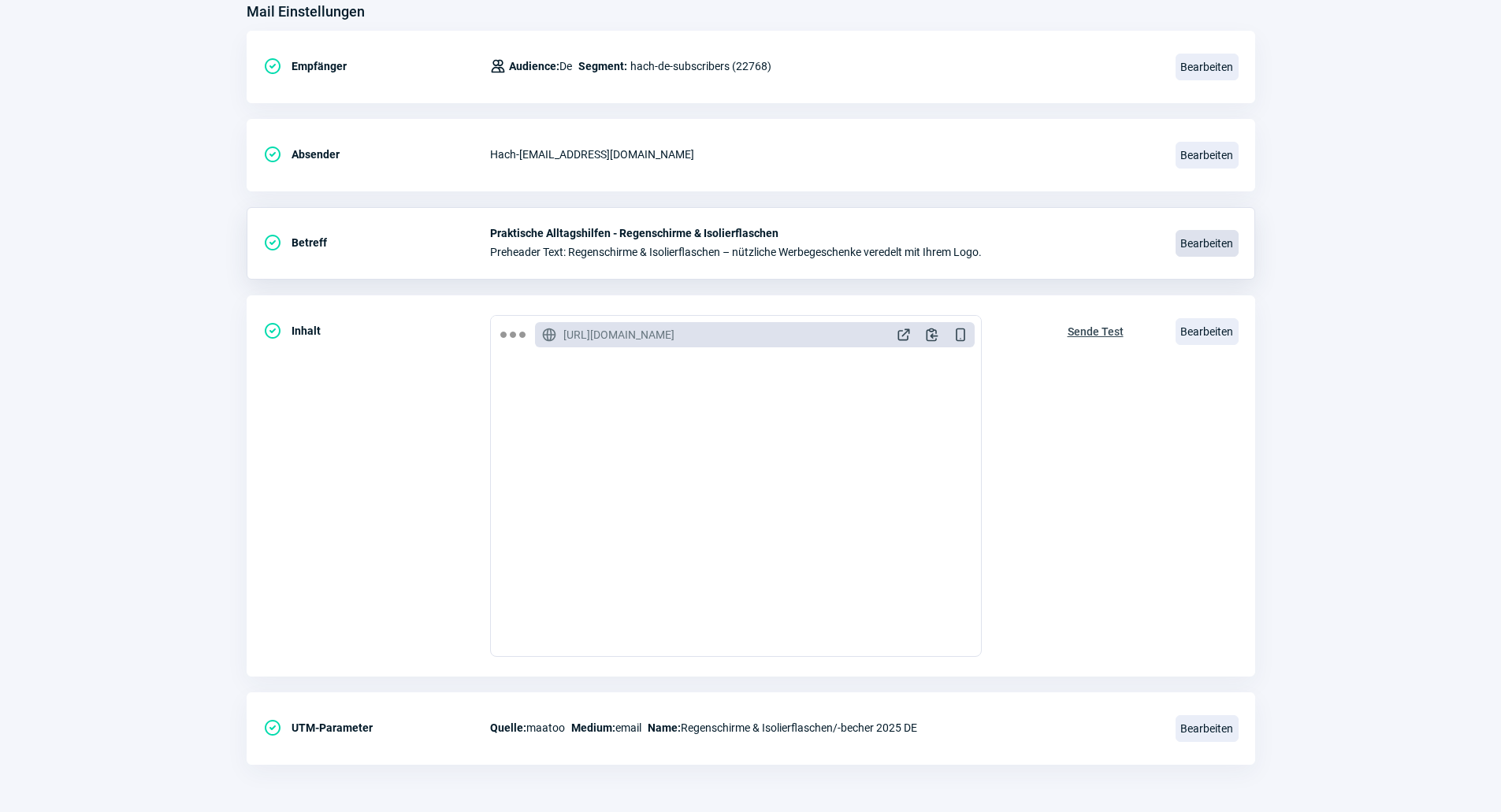
click at [1186, 242] on span "Bearbeiten" at bounding box center [1206, 243] width 63 height 27
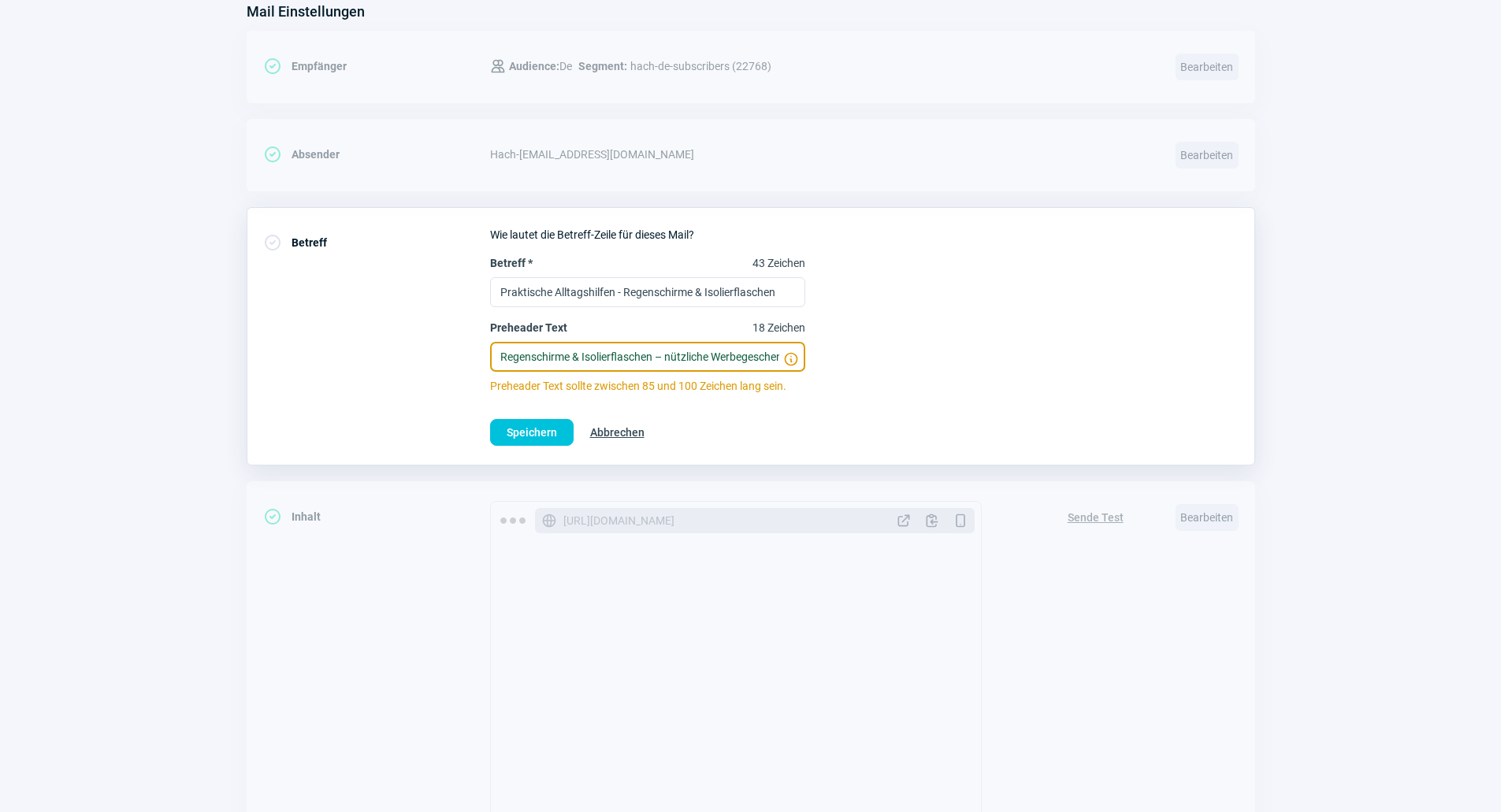
click at [633, 357] on input "Regenschirme & Isolierflaschen – nützliche Werbegeschenke veredelt mit Ihrem Lo…" at bounding box center [648, 357] width 315 height 30
paste input "Ihr Logo auf Regenschirmen & Isolierflaschen – funktional und werbewirksam"
type input "Ihr Logo auf Regenschirmen & Isolierflaschen – funktional und werbewirksam."
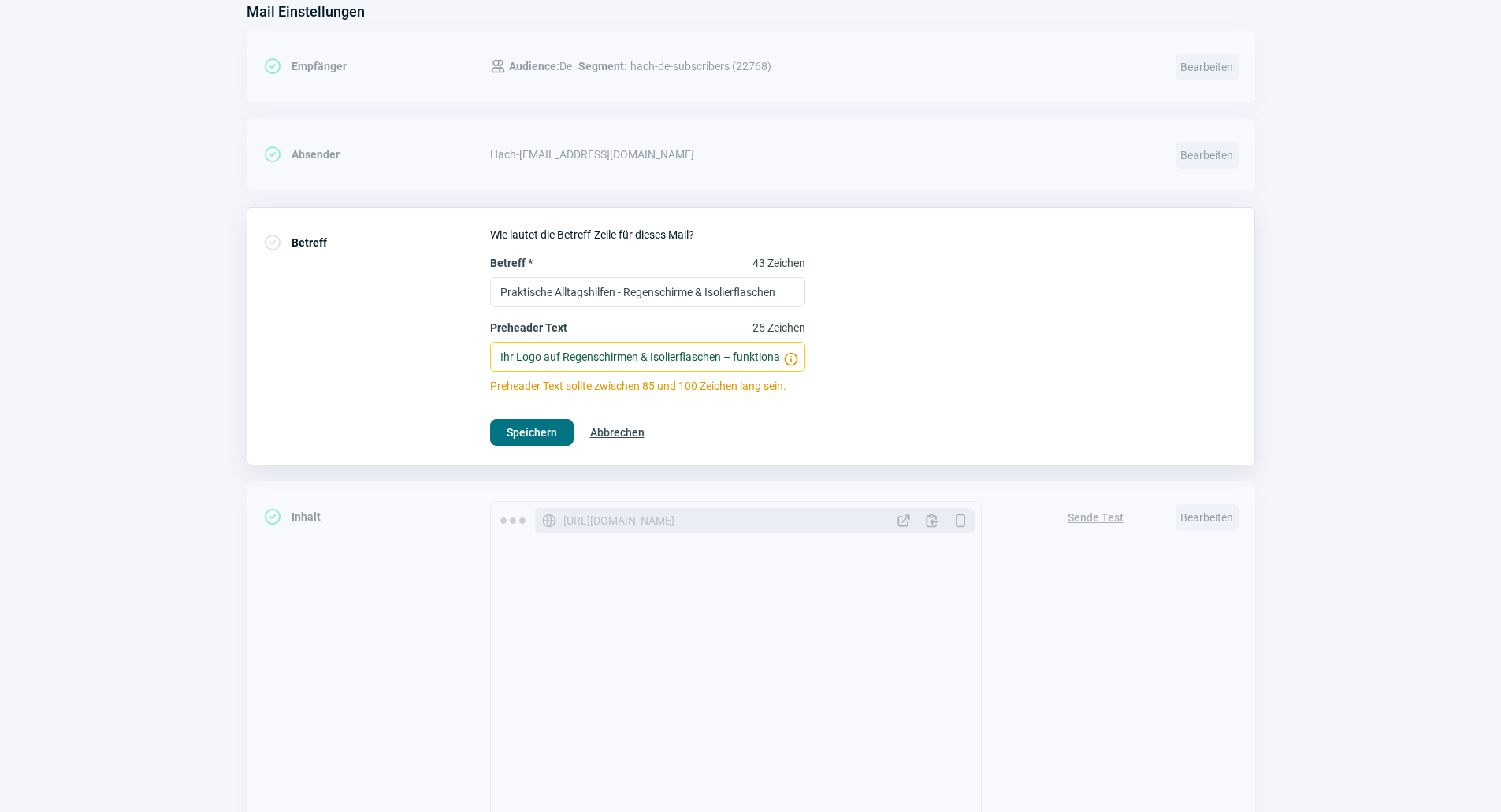
click at [541, 422] on span "Speichern" at bounding box center [531, 432] width 51 height 25
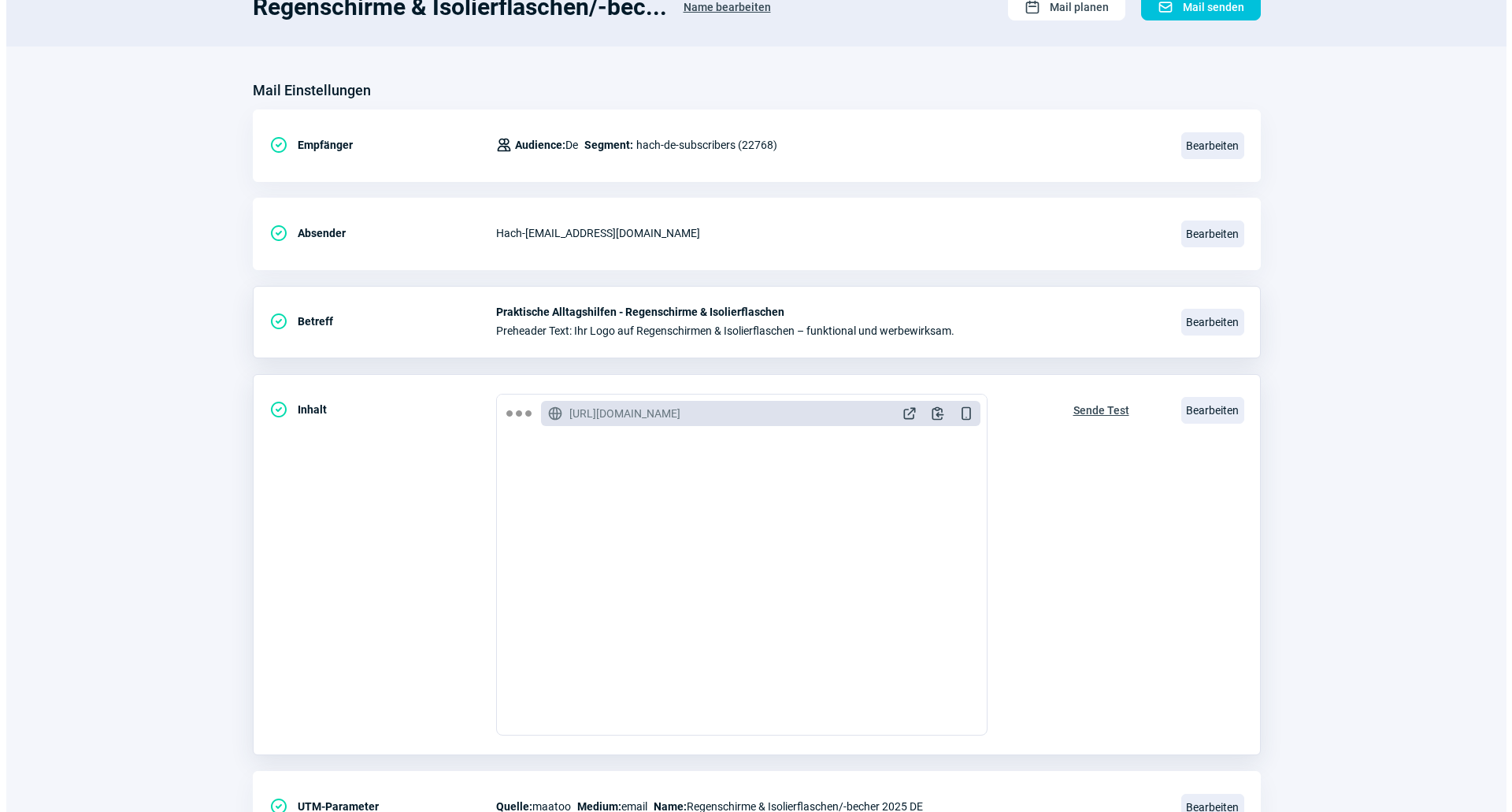
scroll to position [210, 0]
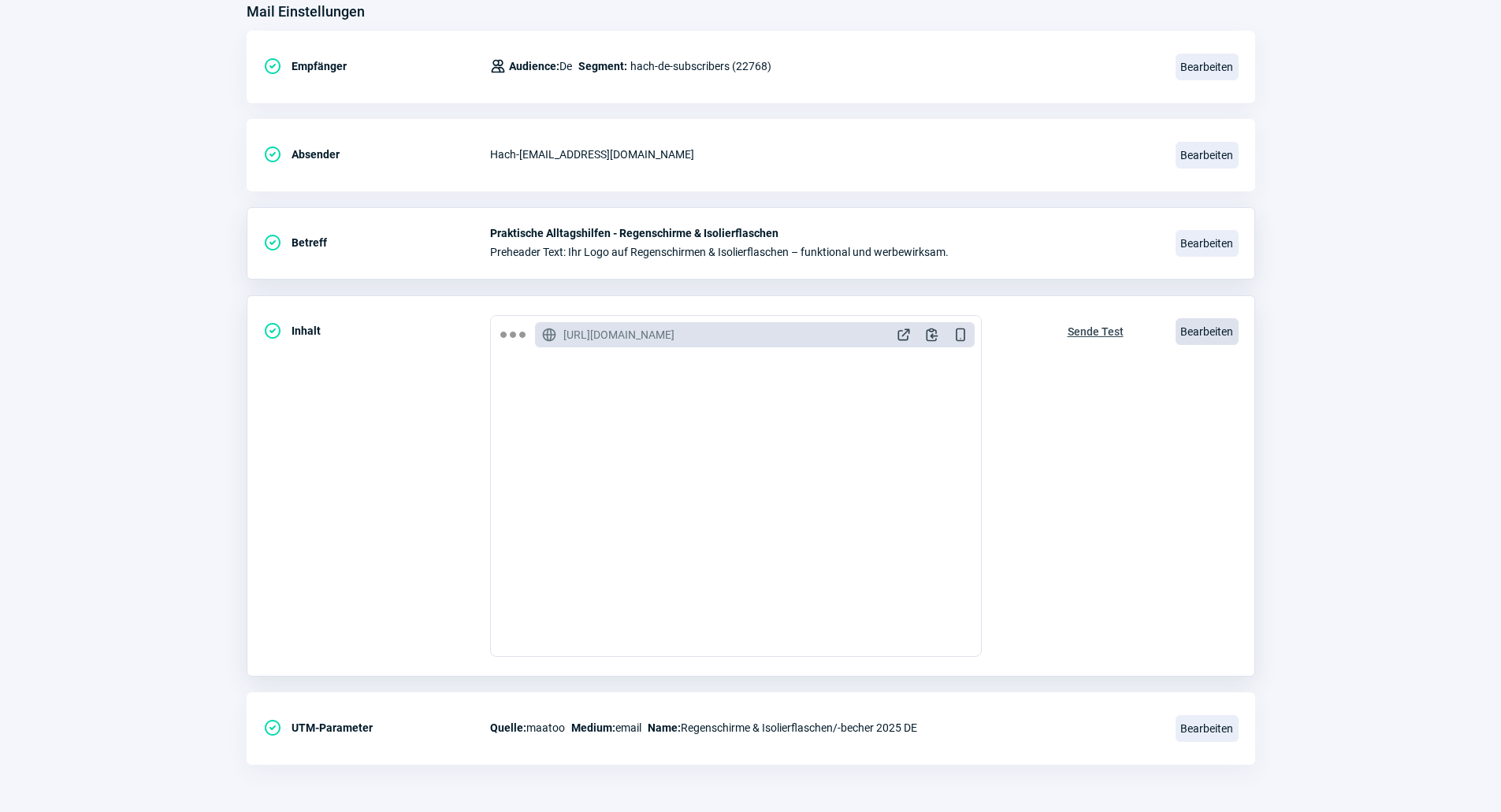
click at [1210, 325] on span "Bearbeiten" at bounding box center [1206, 331] width 63 height 27
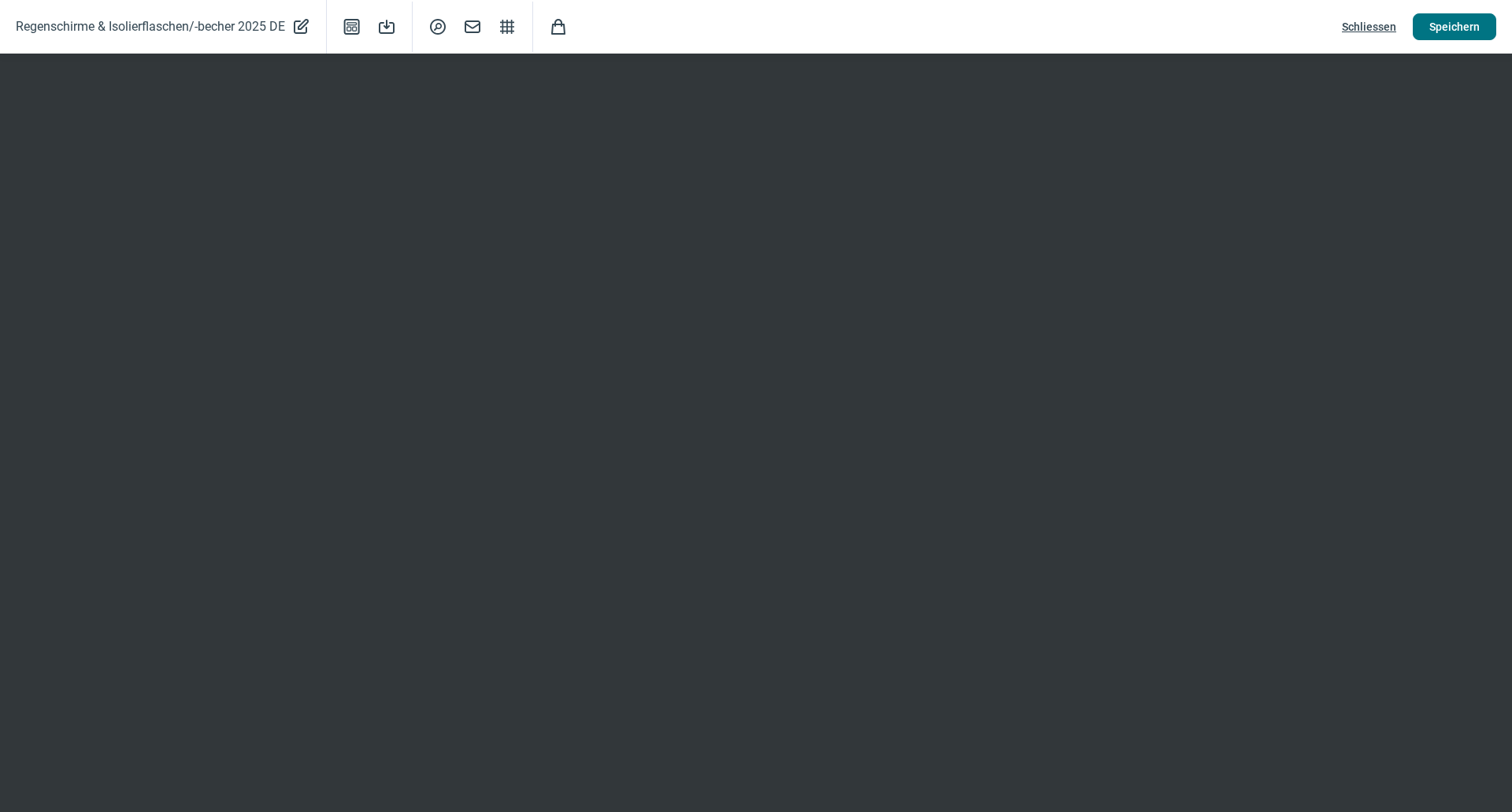
click at [1449, 23] on span "Speichern" at bounding box center [1455, 27] width 51 height 25
click at [1390, 19] on span "Schliessen" at bounding box center [1370, 27] width 55 height 25
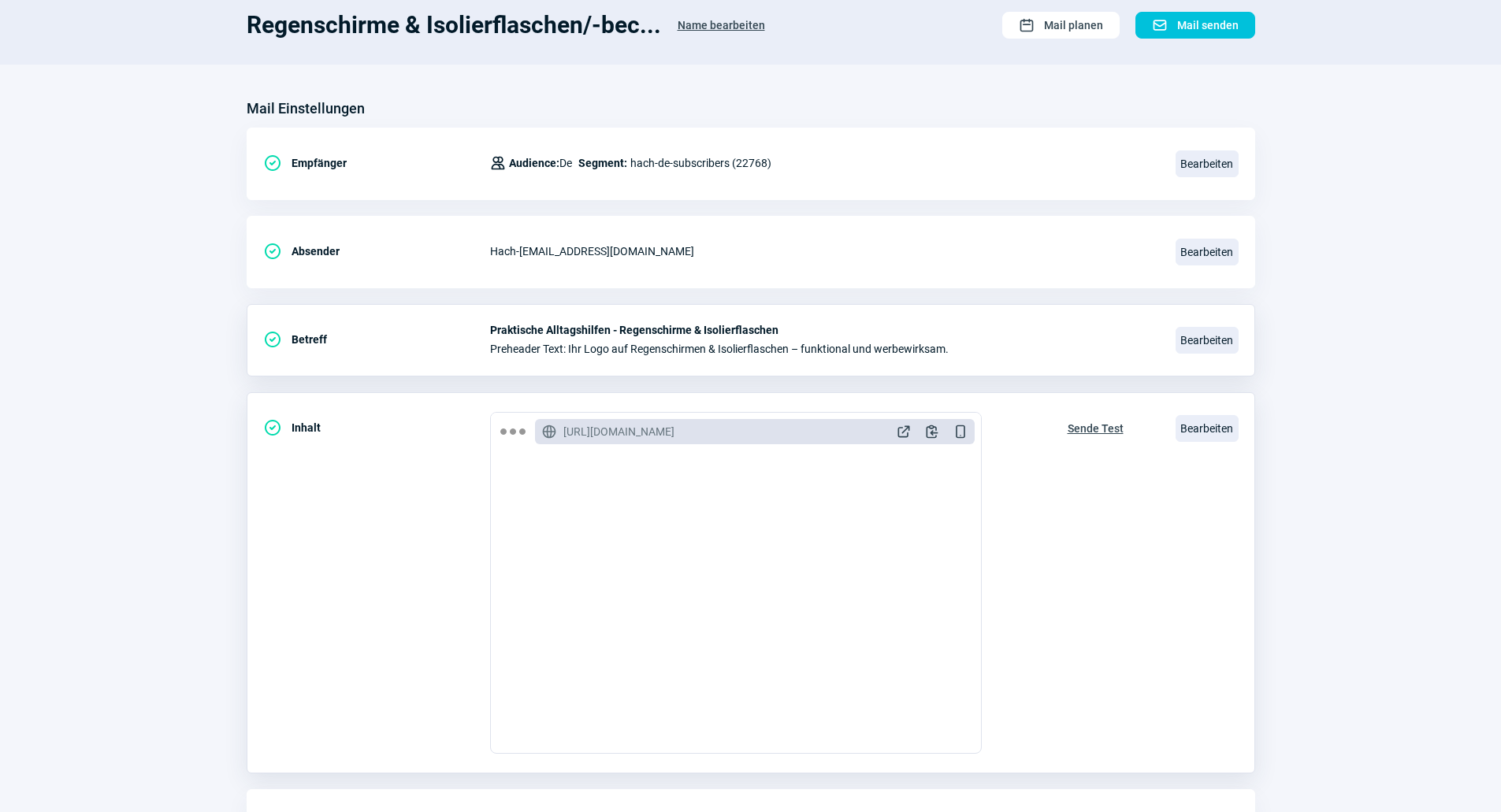
scroll to position [0, 0]
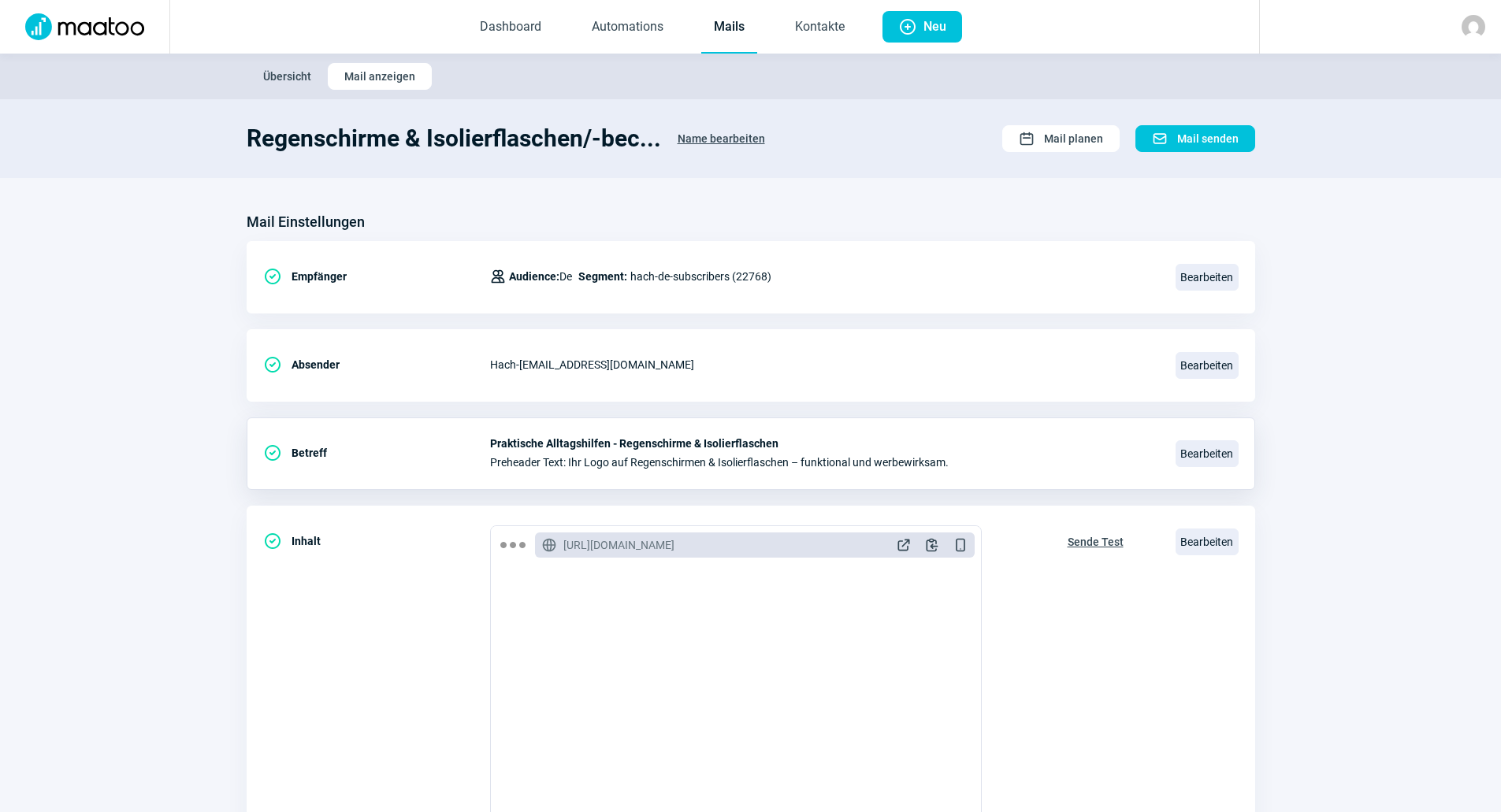
click at [728, 33] on link "Mails" at bounding box center [728, 27] width 56 height 52
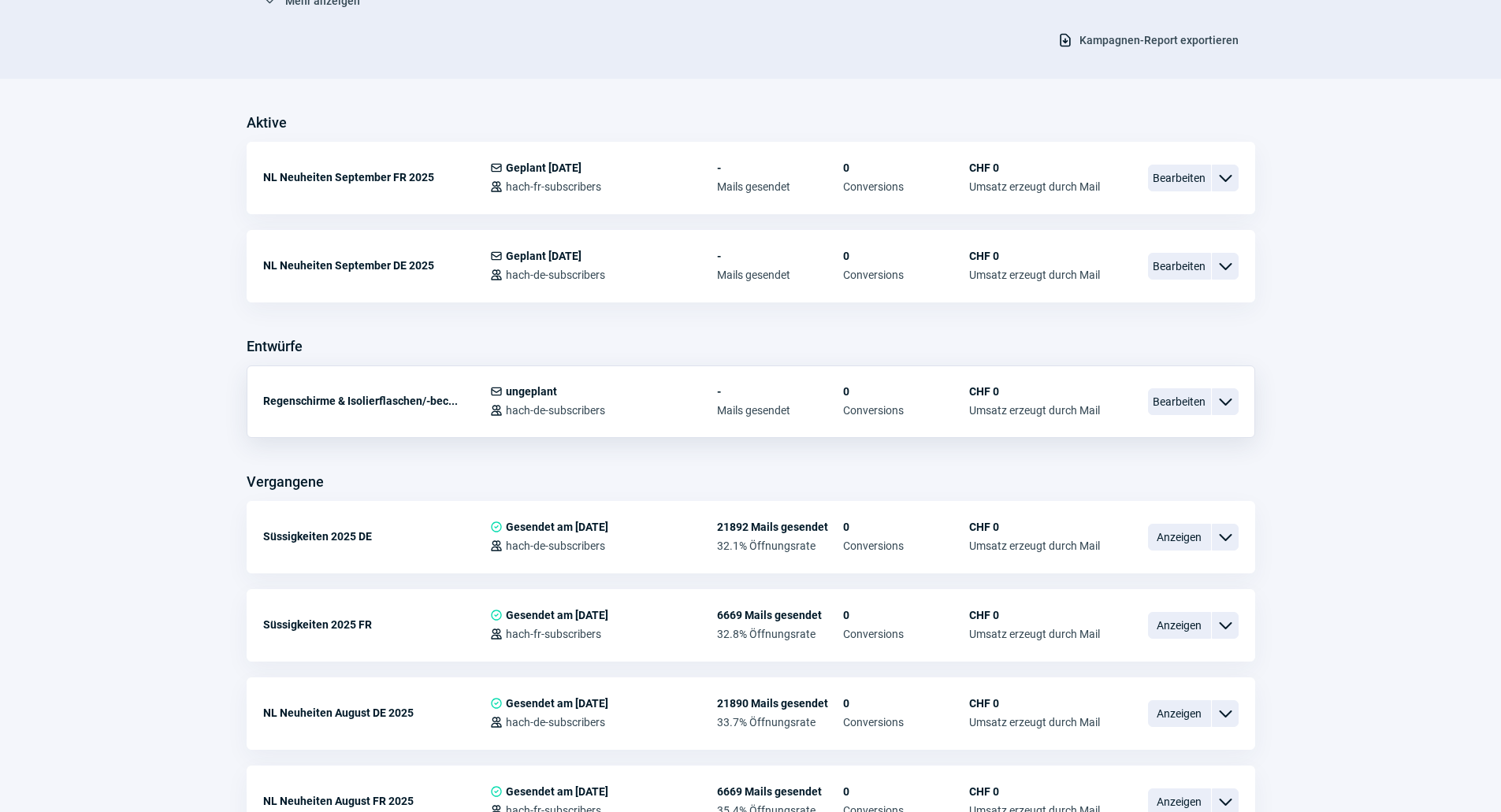
scroll to position [472, 0]
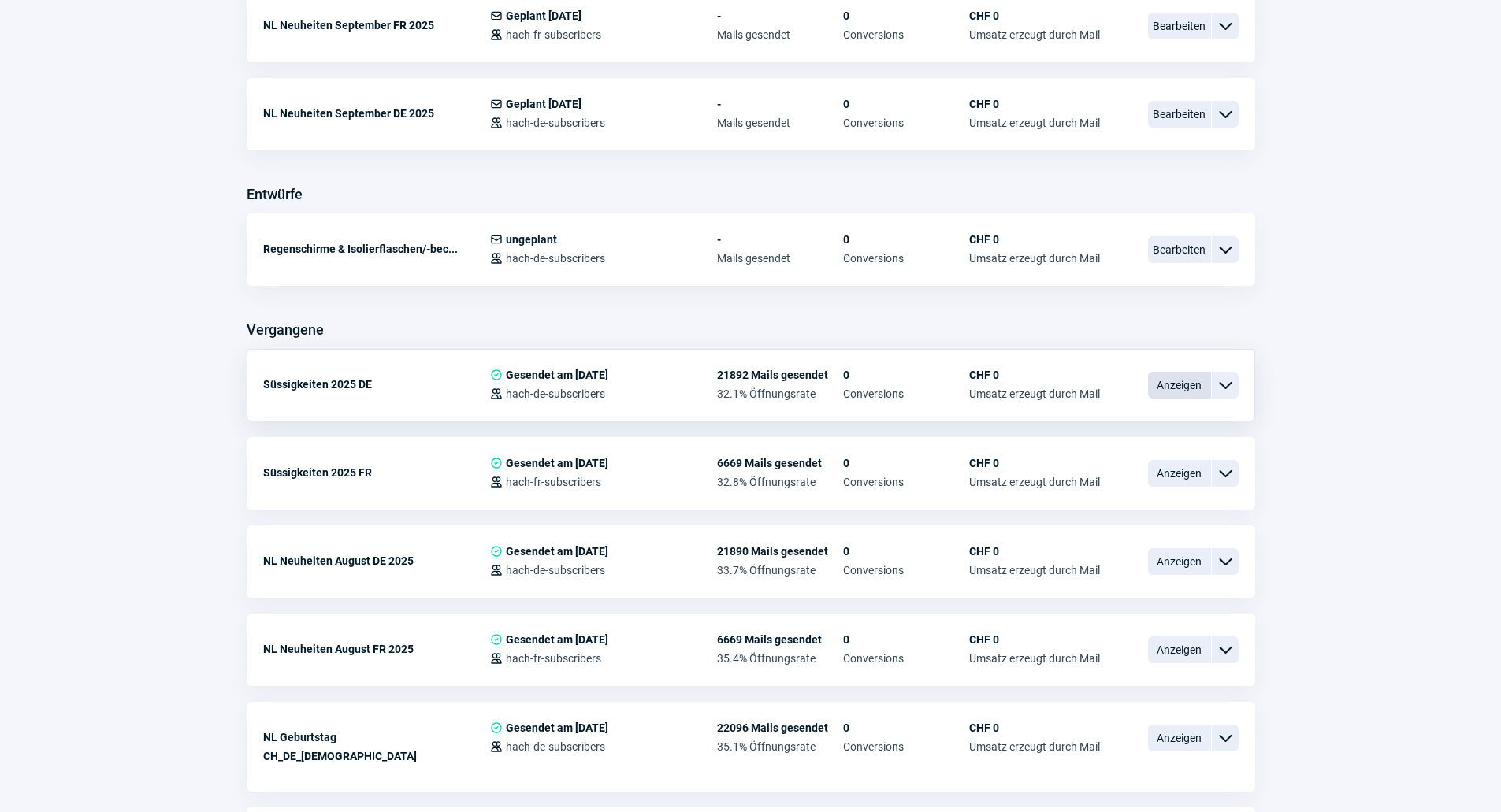
click at [1170, 387] on span "Anzeigen" at bounding box center [1179, 385] width 63 height 27
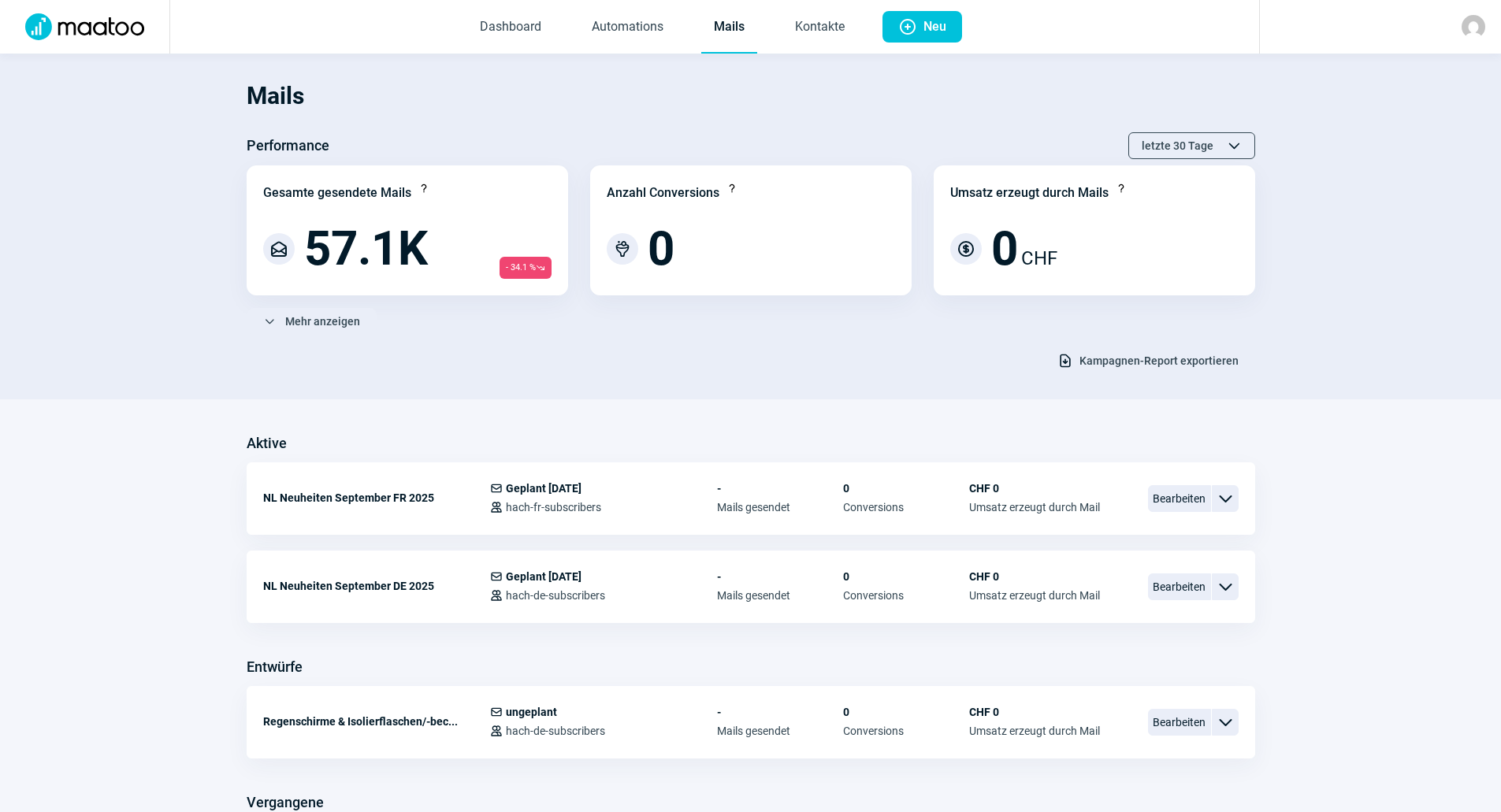
scroll to position [472, 0]
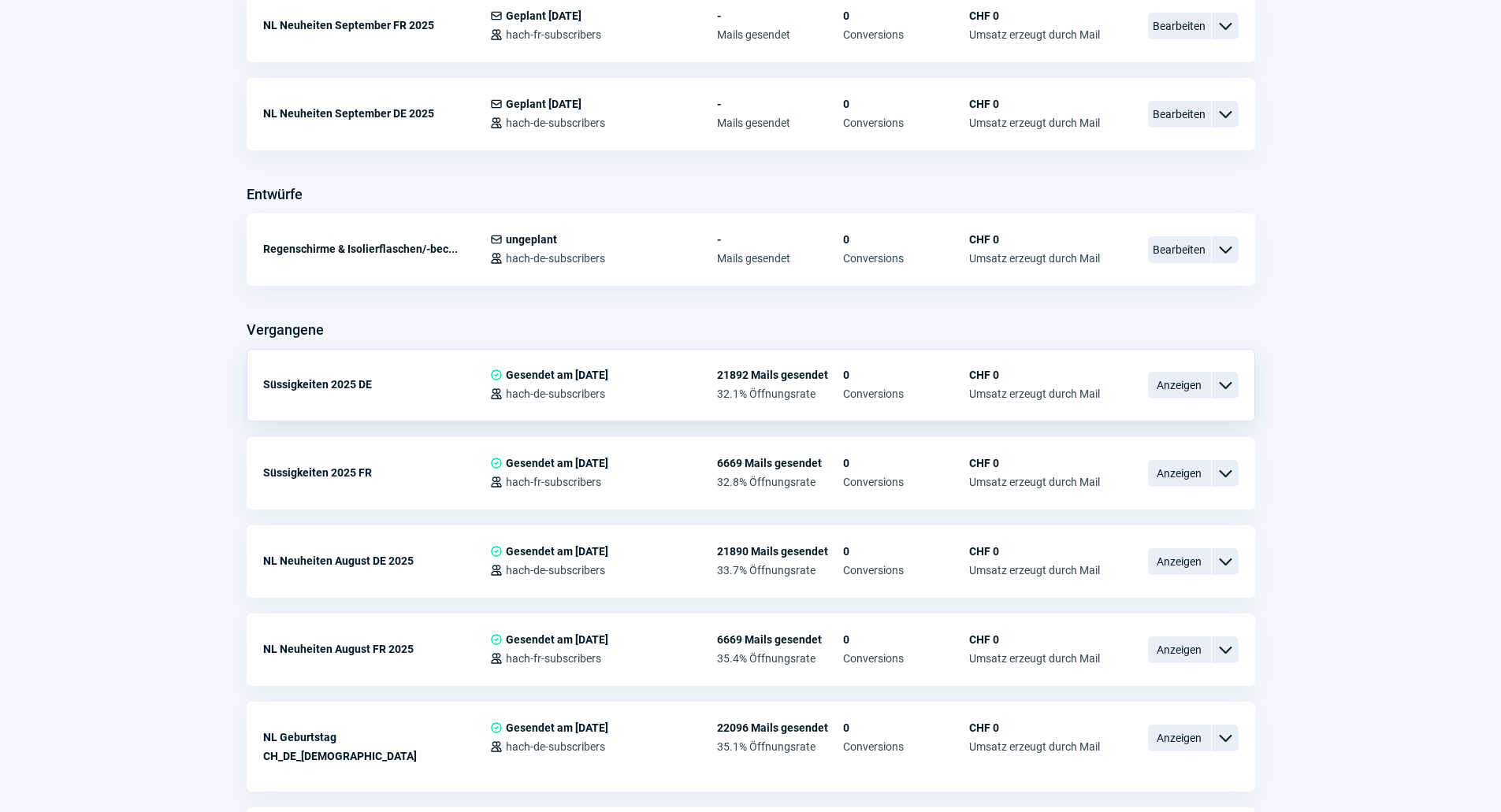
click at [1231, 403] on div "Süssigkeiten 2025 DE CheckCircle icon Gesendet am 19.08.2025 Users icon hach-de…" at bounding box center [750, 385] width 1008 height 72
click at [1231, 394] on div "ChevronDown icon" at bounding box center [1224, 385] width 27 height 27
click at [1126, 484] on div "Kopieren" at bounding box center [1143, 479] width 189 height 28
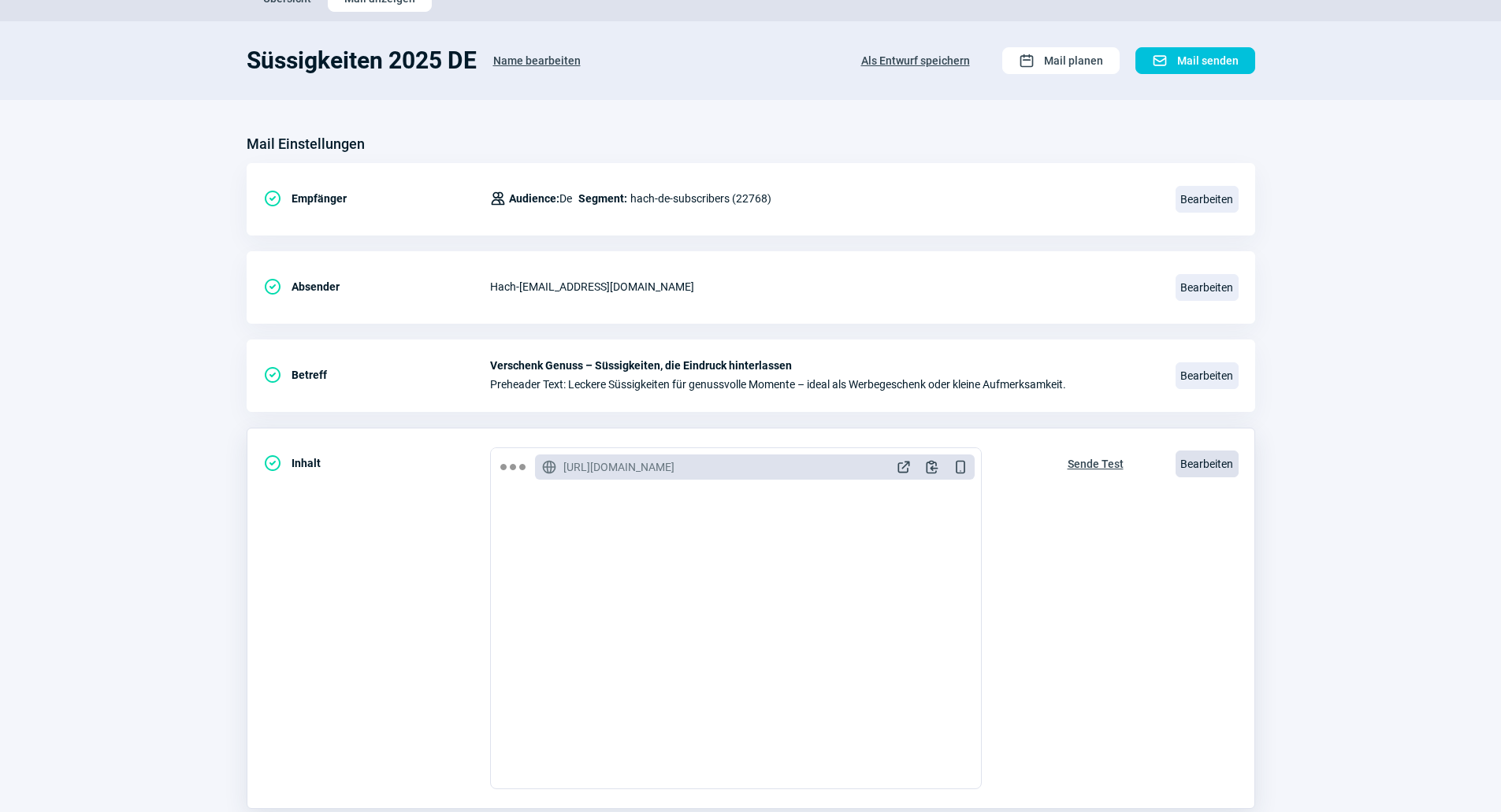
scroll to position [79, 0]
click at [1231, 468] on span "Bearbeiten" at bounding box center [1206, 463] width 63 height 27
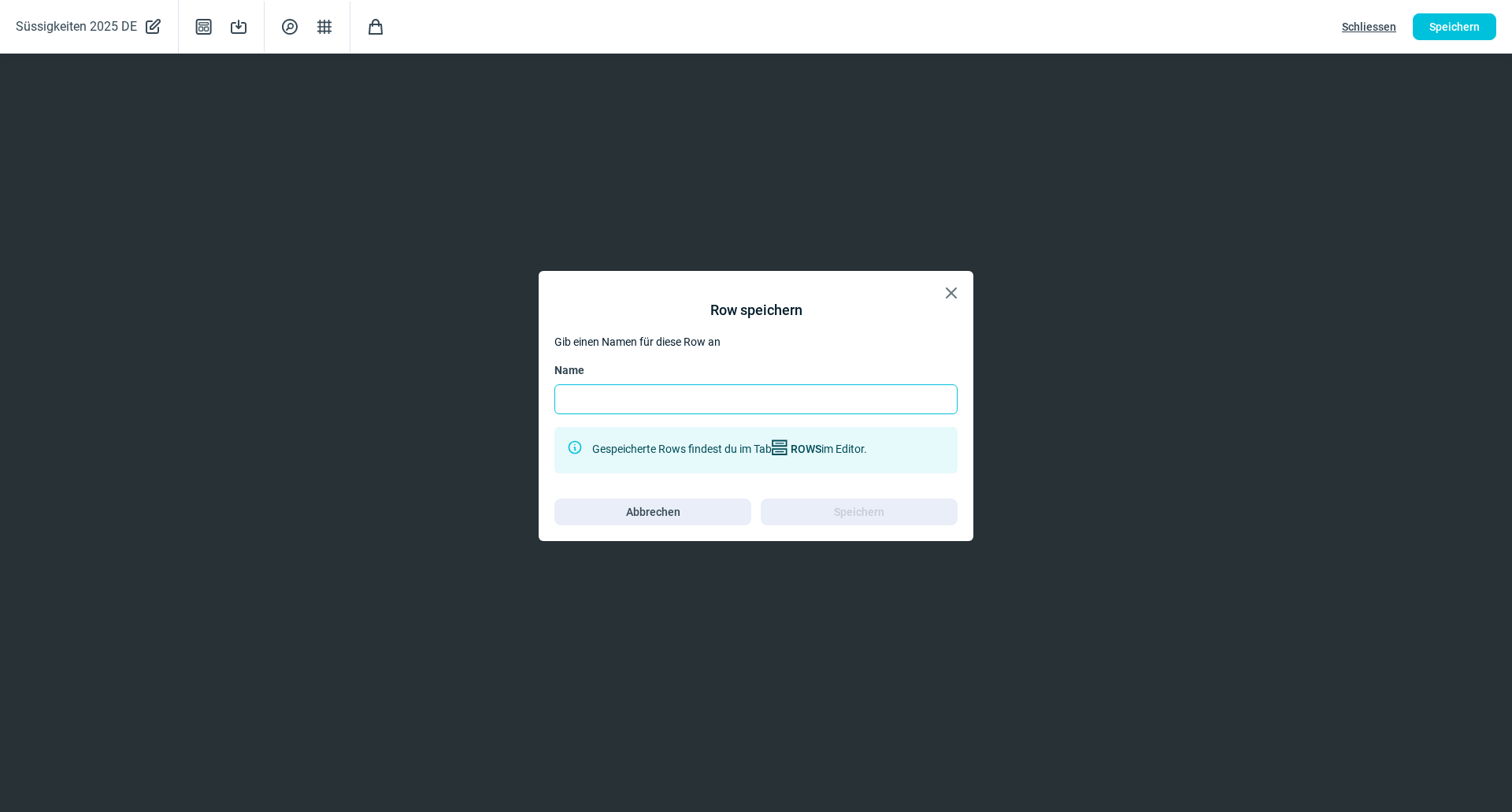
click at [764, 410] on input "Name" at bounding box center [756, 399] width 403 height 30
type input "Kategorienboxen"
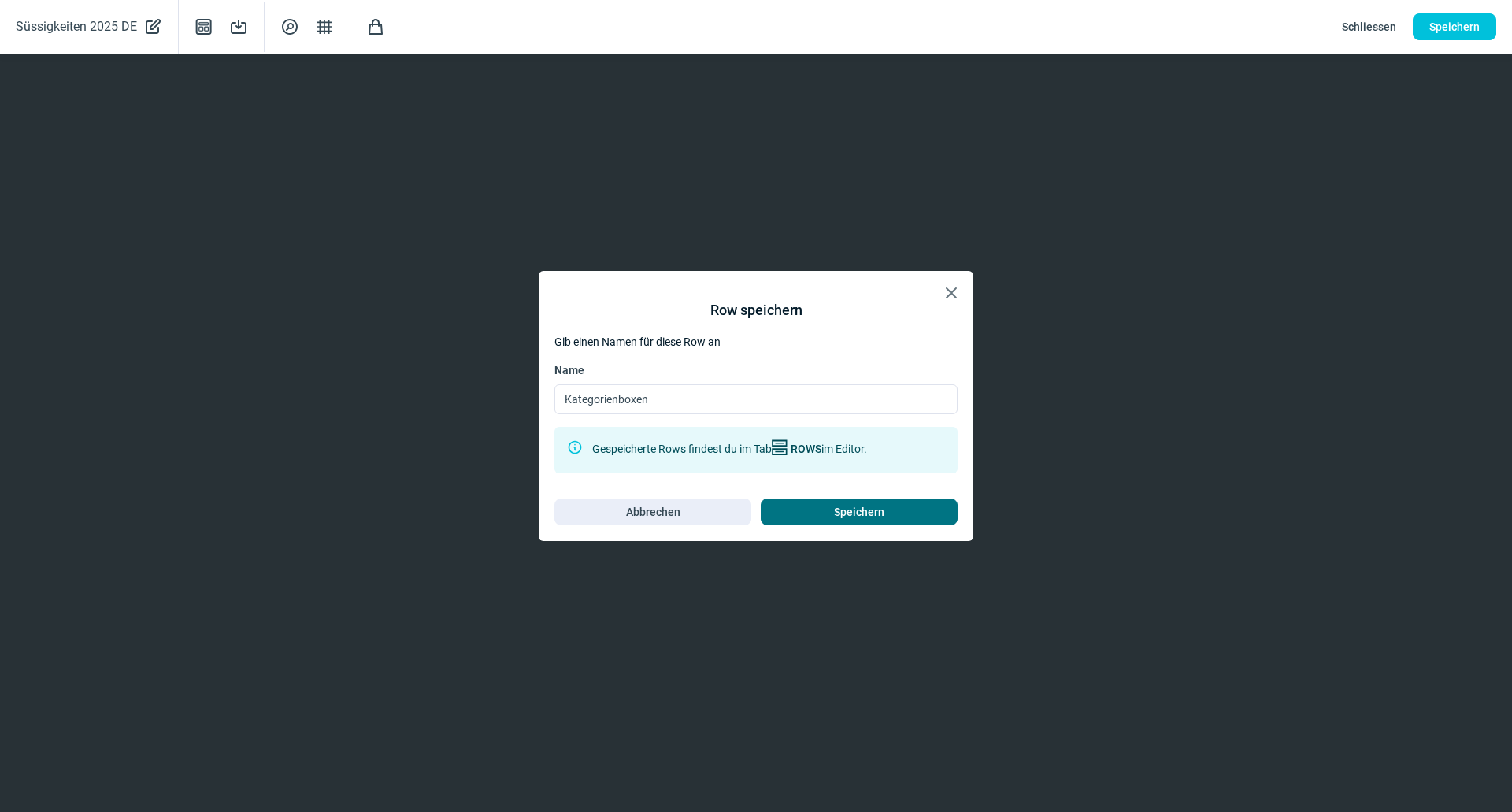
click at [805, 504] on span "Speichern" at bounding box center [859, 512] width 164 height 25
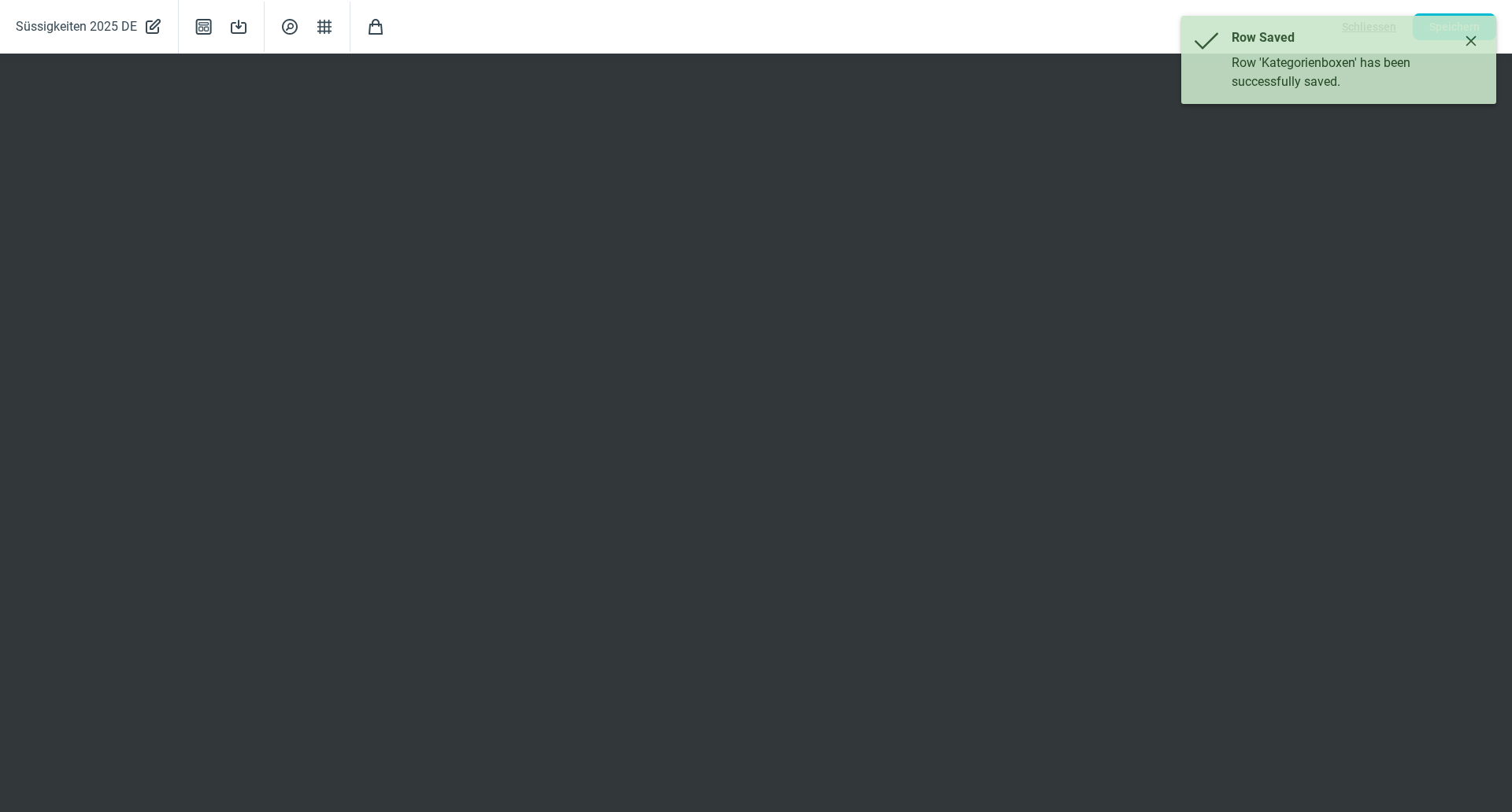
click at [1477, 44] on button "Close" at bounding box center [1471, 40] width 25 height 25
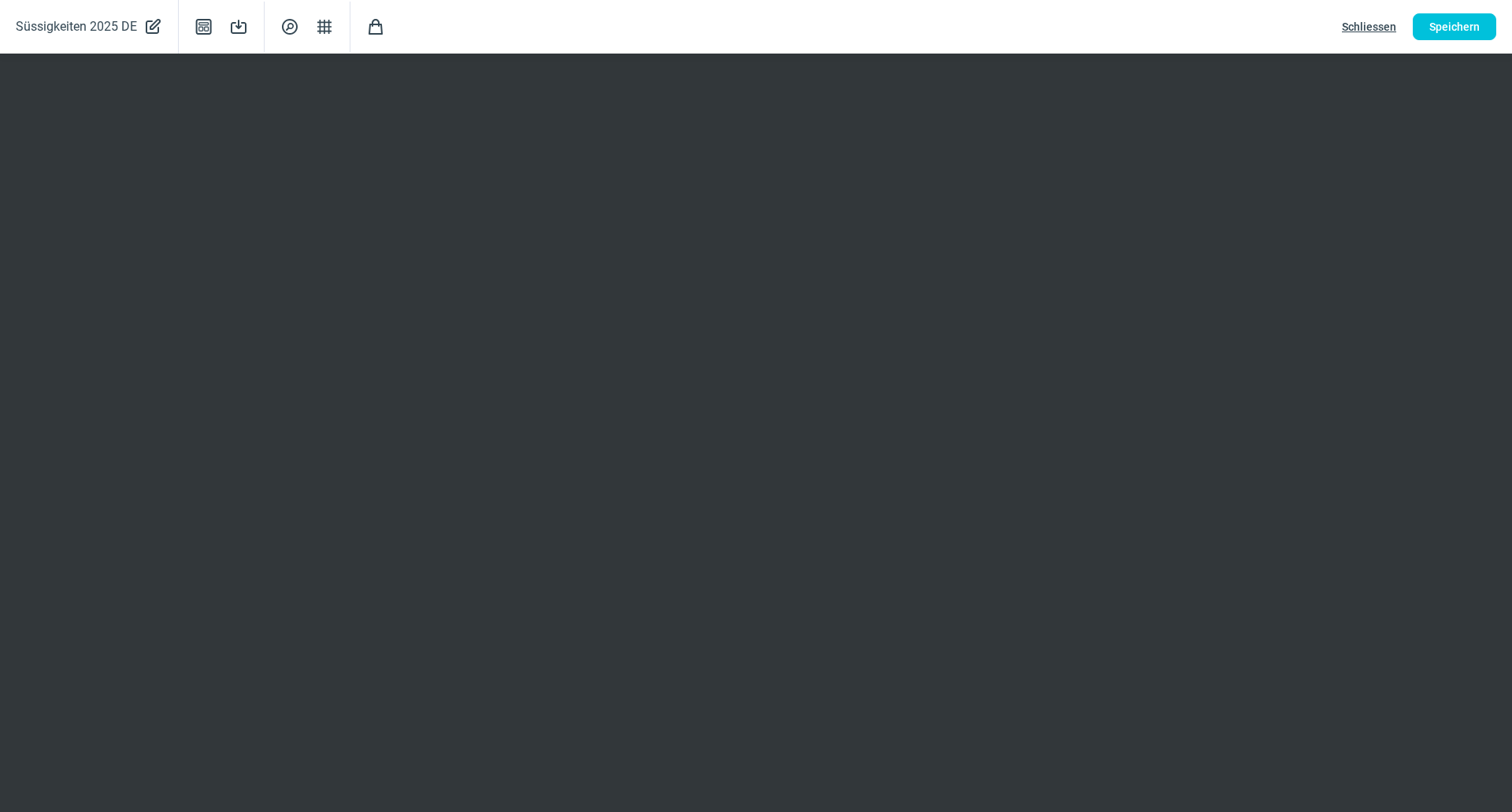
click at [1386, 31] on span "Schliessen" at bounding box center [1370, 27] width 55 height 25
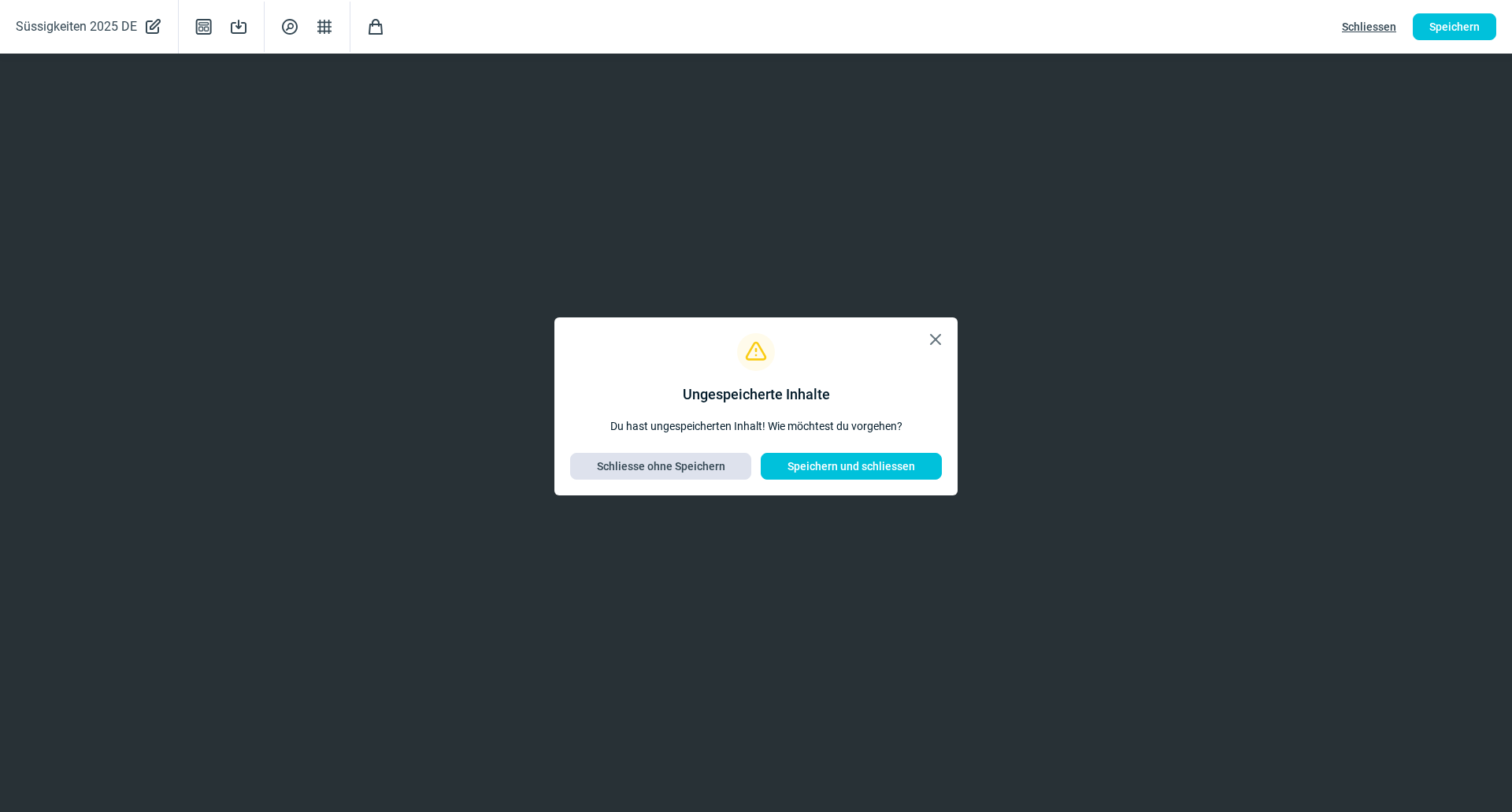
click at [730, 468] on span "Schliesse ohne Speichern" at bounding box center [661, 466] width 148 height 25
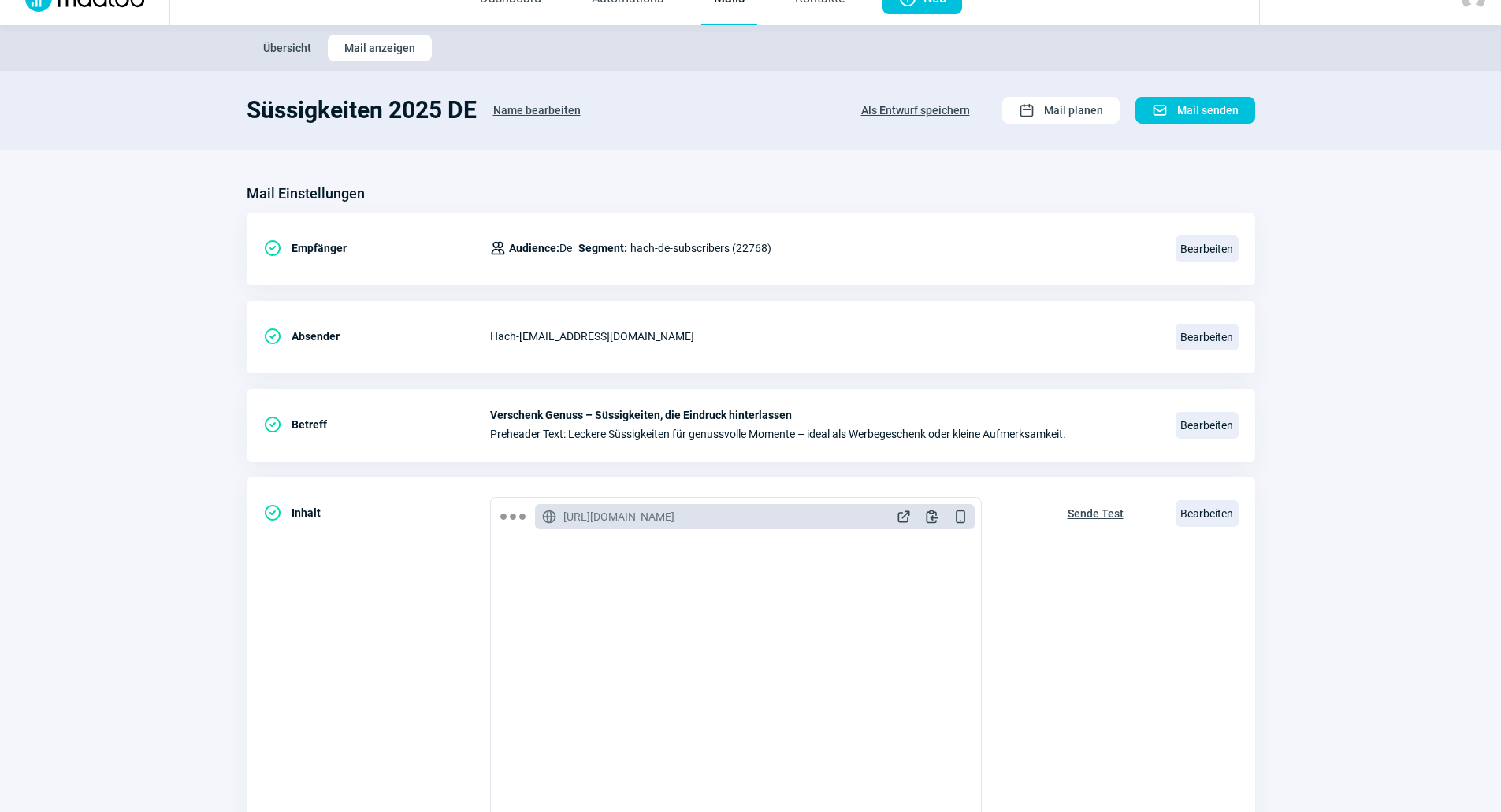
scroll to position [0, 0]
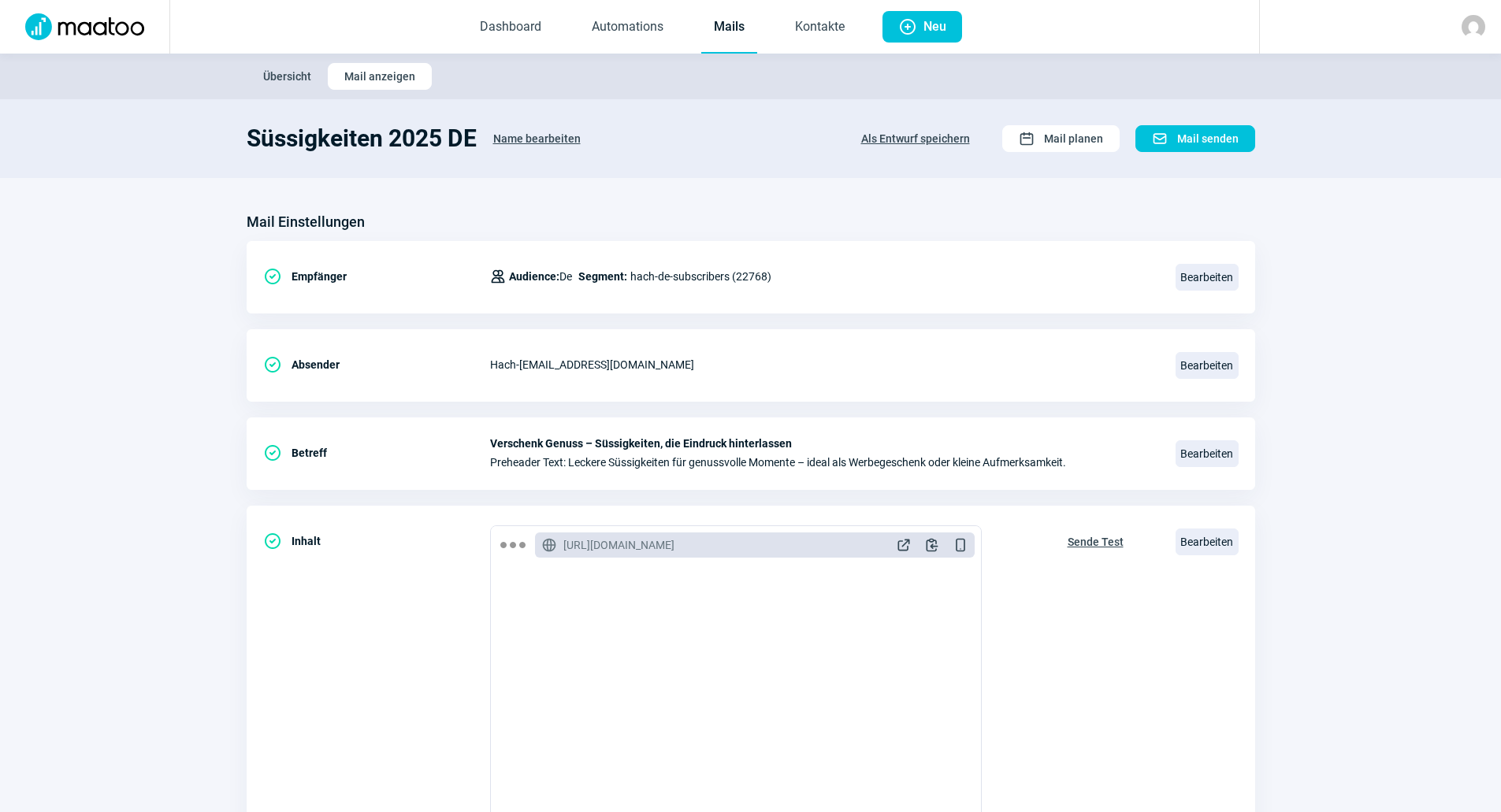
click at [746, 30] on link "Mails" at bounding box center [728, 27] width 56 height 52
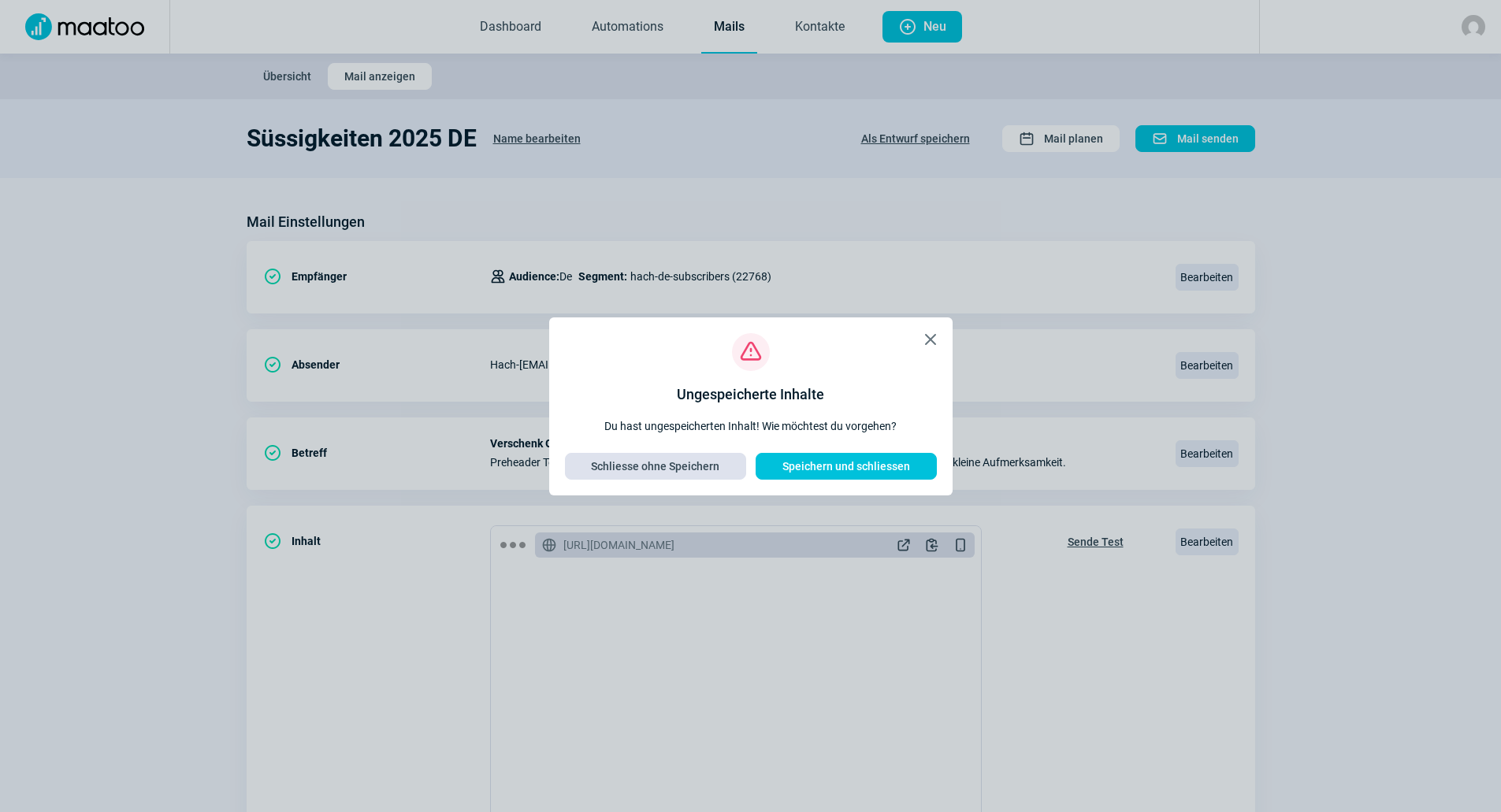
click at [707, 463] on span "Schliesse ohne Speichern" at bounding box center [655, 466] width 129 height 25
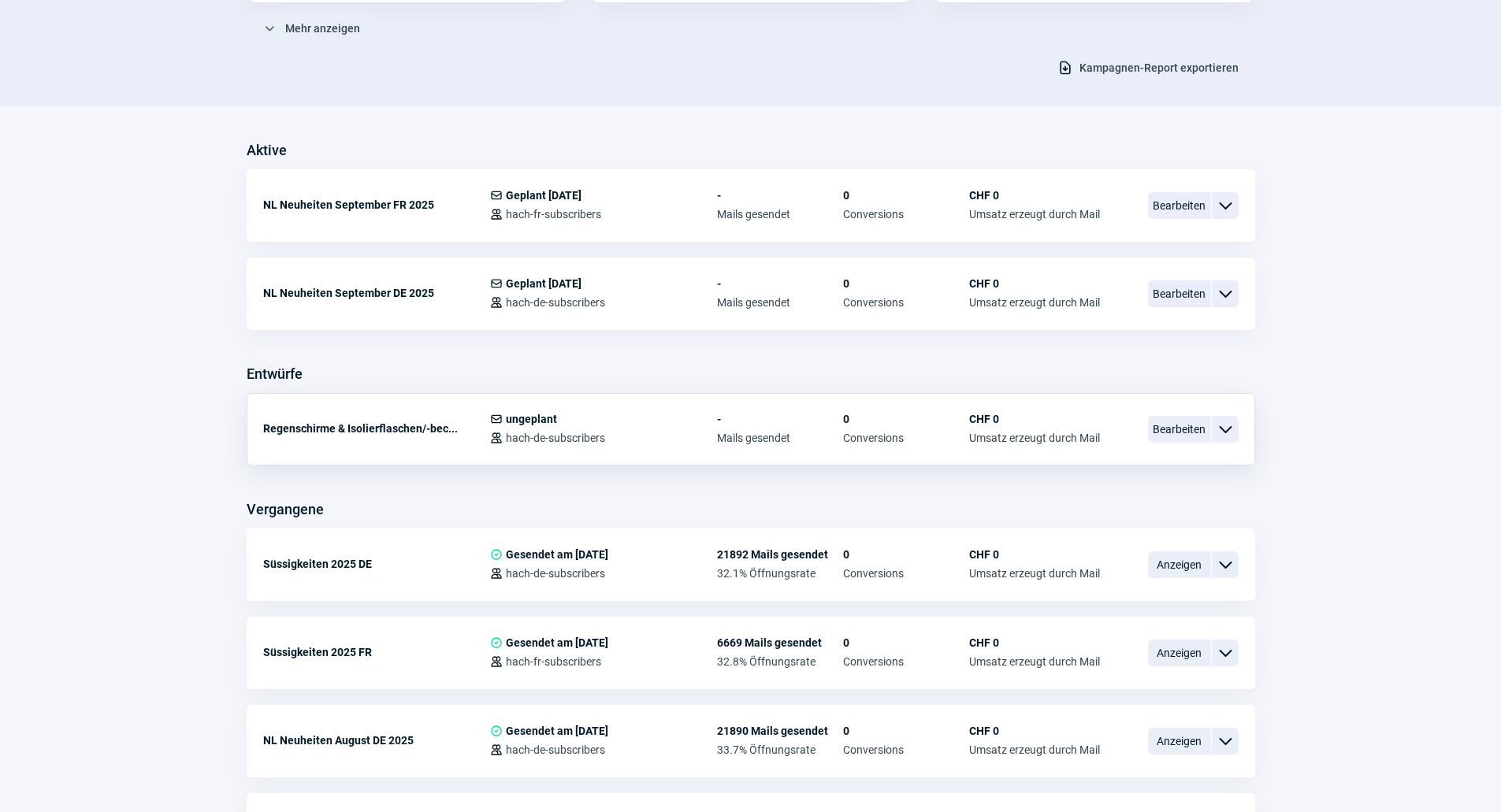
scroll to position [315, 0]
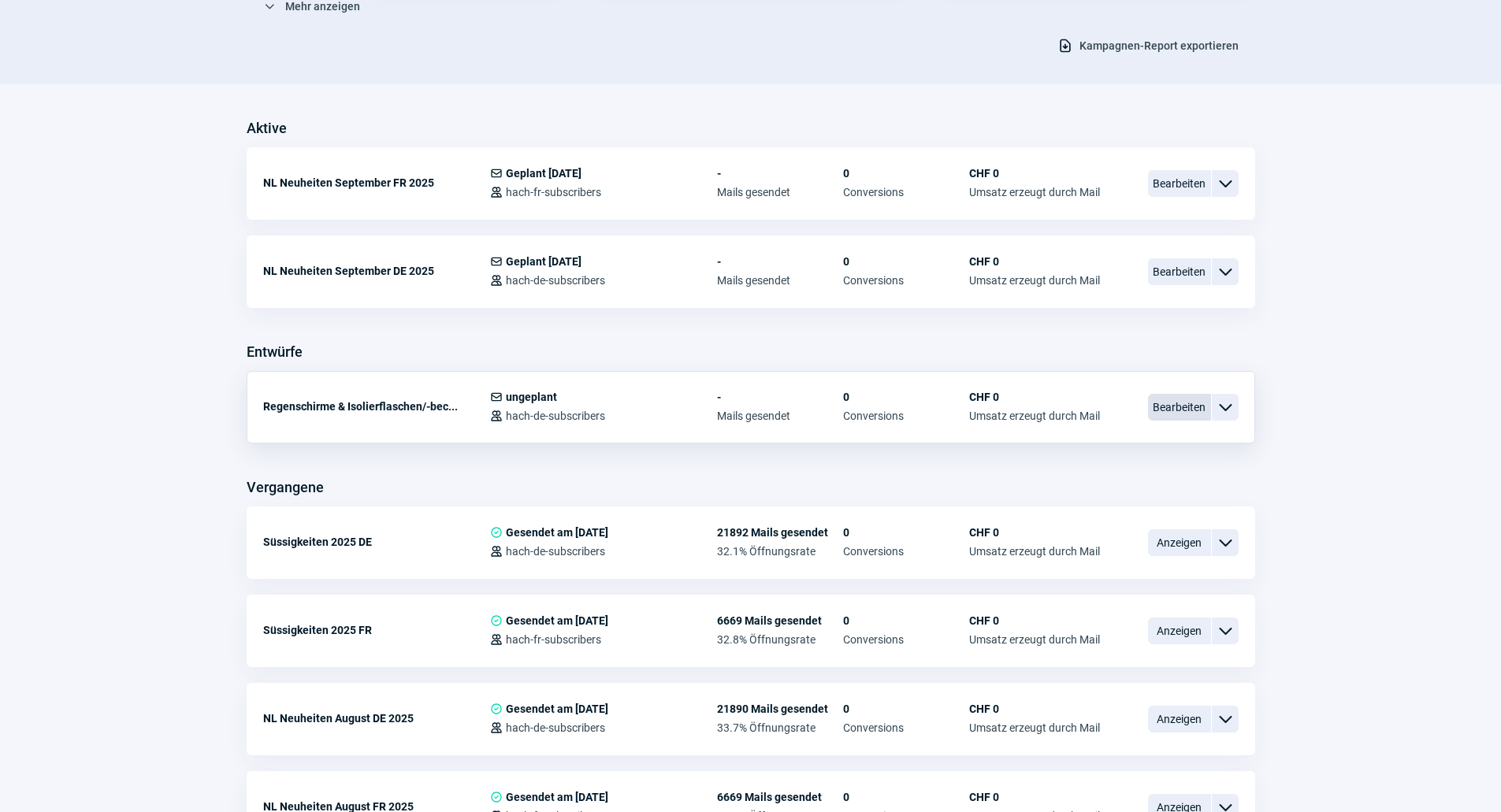
click at [1161, 408] on span "Bearbeiten" at bounding box center [1179, 406] width 63 height 27
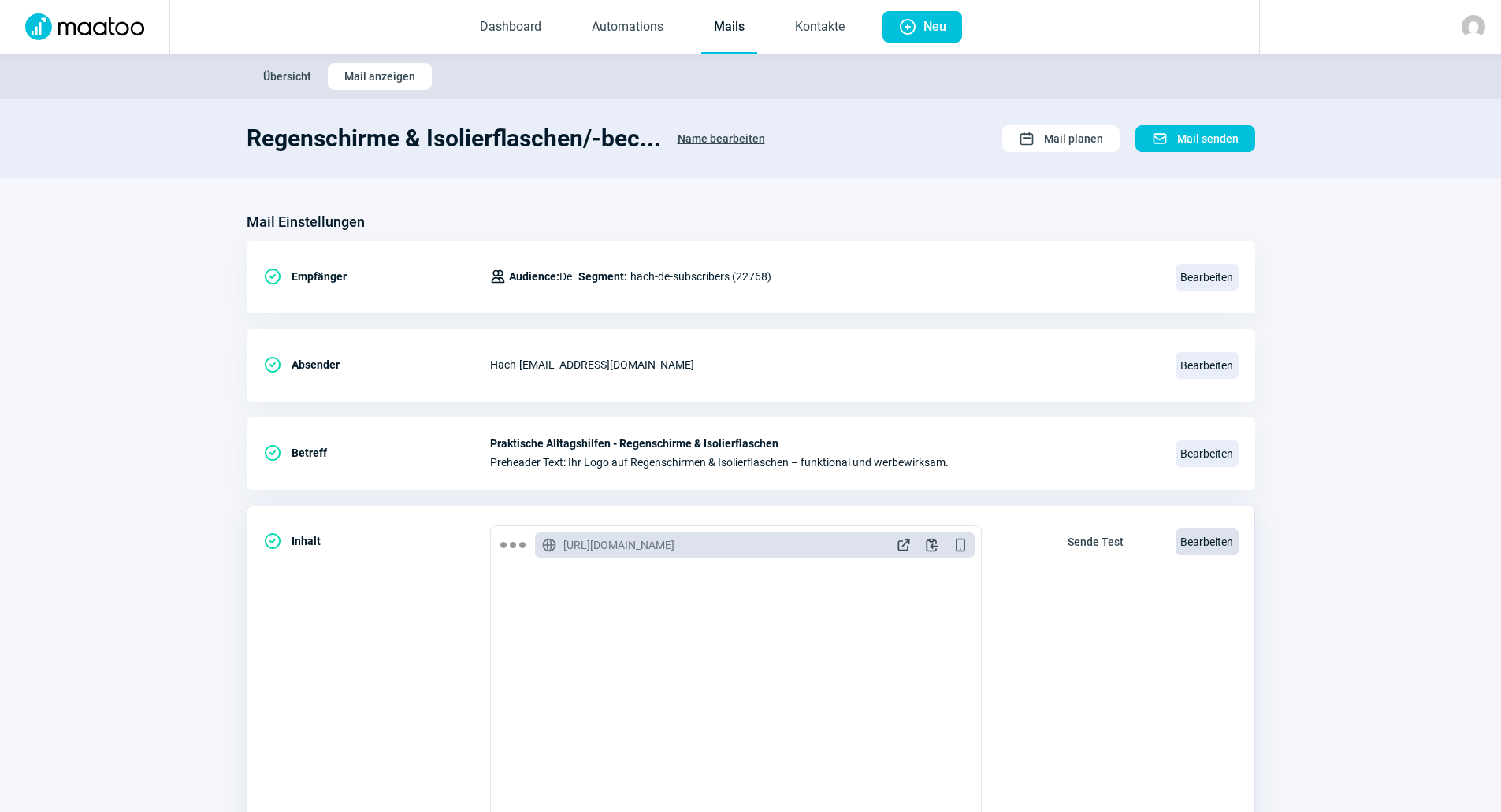
click at [1194, 540] on span "Bearbeiten" at bounding box center [1206, 542] width 63 height 27
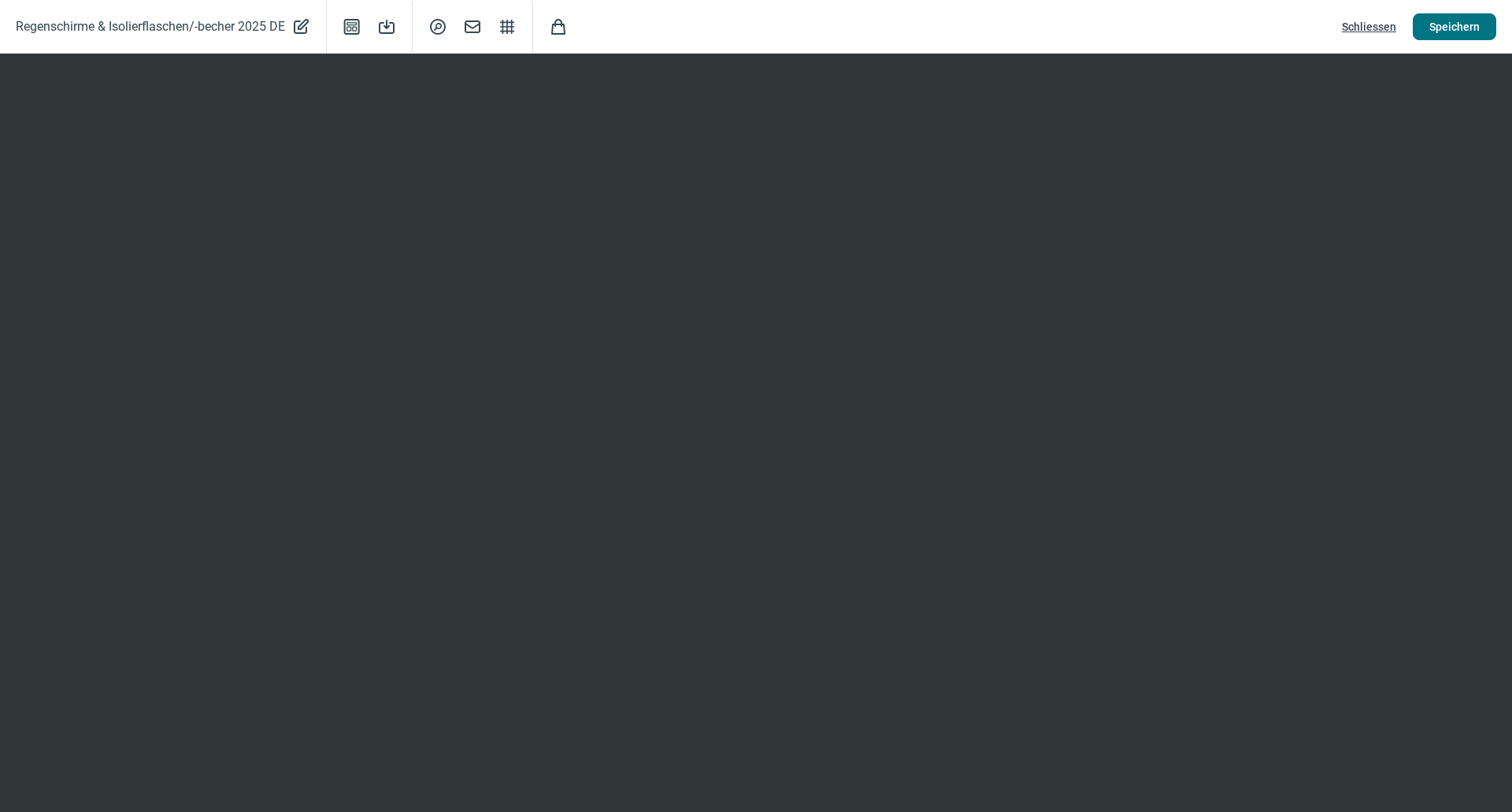
click at [1454, 23] on span "Speichern" at bounding box center [1455, 27] width 51 height 25
click at [1486, 31] on button "Speichern" at bounding box center [1455, 27] width 84 height 27
click at [299, 25] on span "PencilAlt icon" at bounding box center [300, 27] width 19 height 22
drag, startPoint x: 220, startPoint y: 24, endPoint x: 179, endPoint y: 23, distance: 41.0
click at [179, 23] on input "Regenschirme & Isolierflaschen/-becher 2025 DE" at bounding box center [142, 27] width 252 height 30
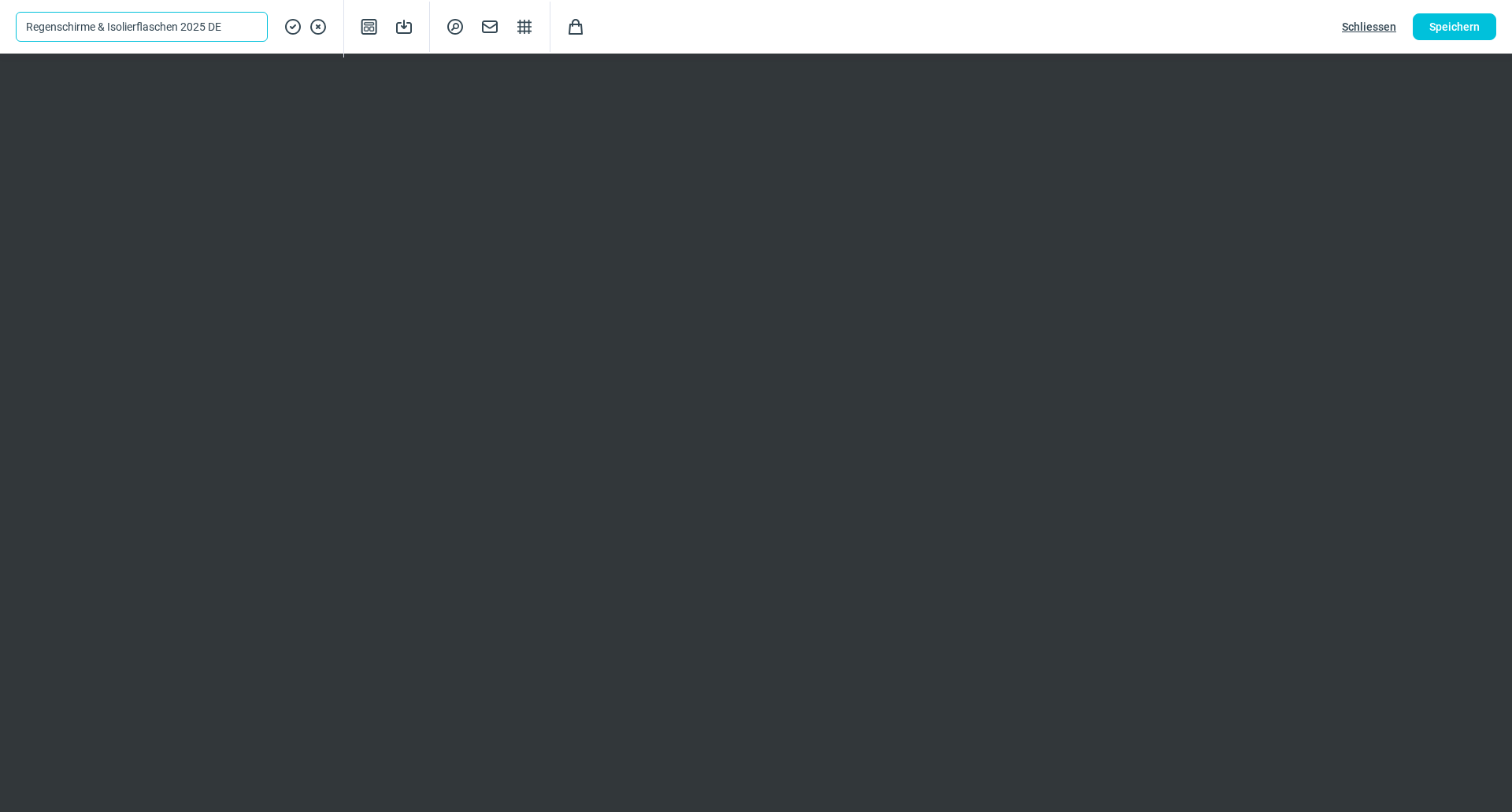
type input "Regenschirme & Isolierflaschen 2025 DE"
click at [279, 33] on div "Regenschirme & Isolierflaschen 2025 DE CheckCircle icon XCircle icon" at bounding box center [172, 27] width 312 height 30
click at [296, 26] on span "CheckCircle icon" at bounding box center [292, 27] width 19 height 30
click at [1473, 27] on span "Speichern" at bounding box center [1455, 27] width 51 height 25
click at [1370, 26] on span "Schliessen" at bounding box center [1370, 27] width 55 height 25
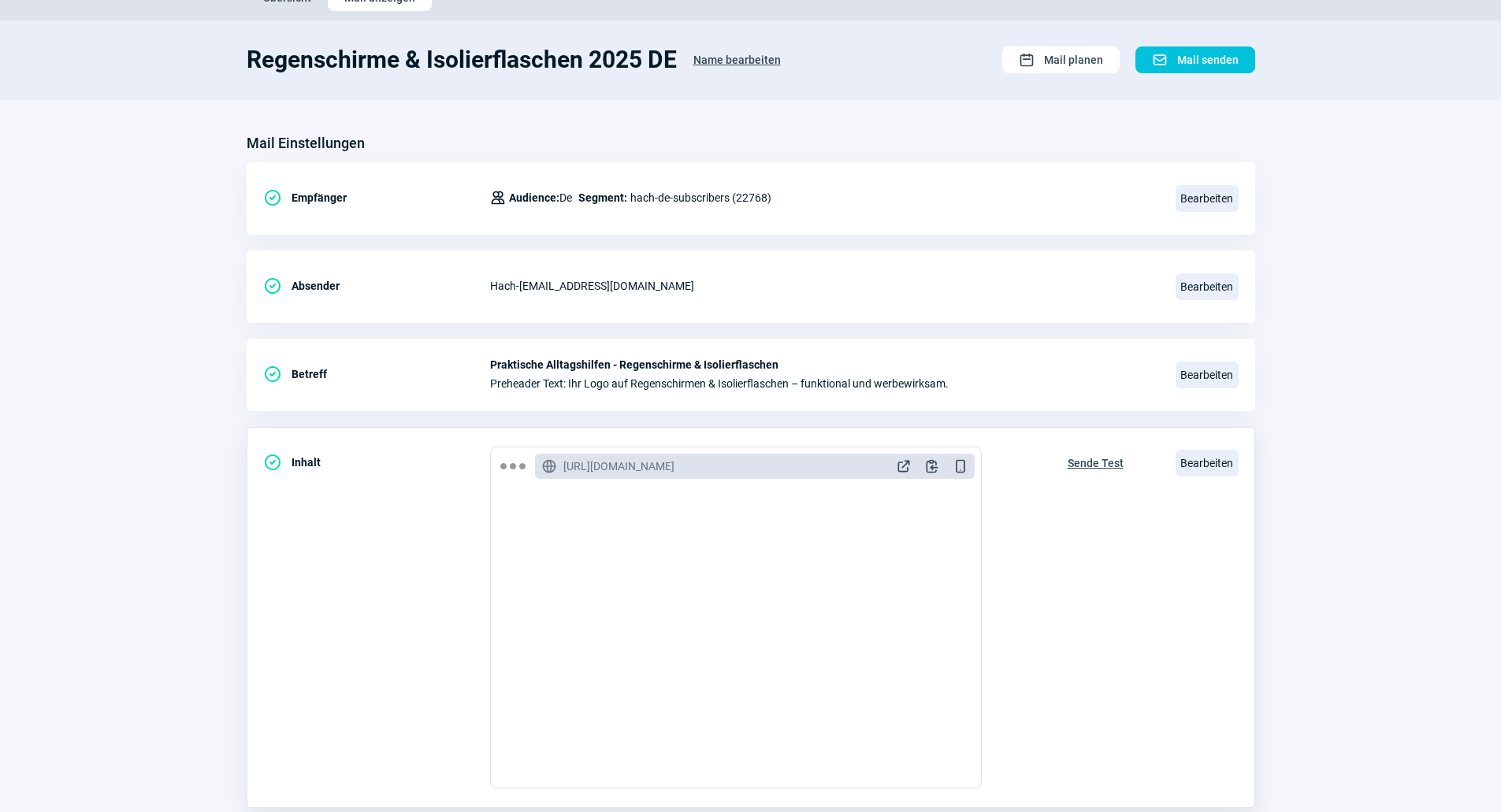
scroll to position [210, 0]
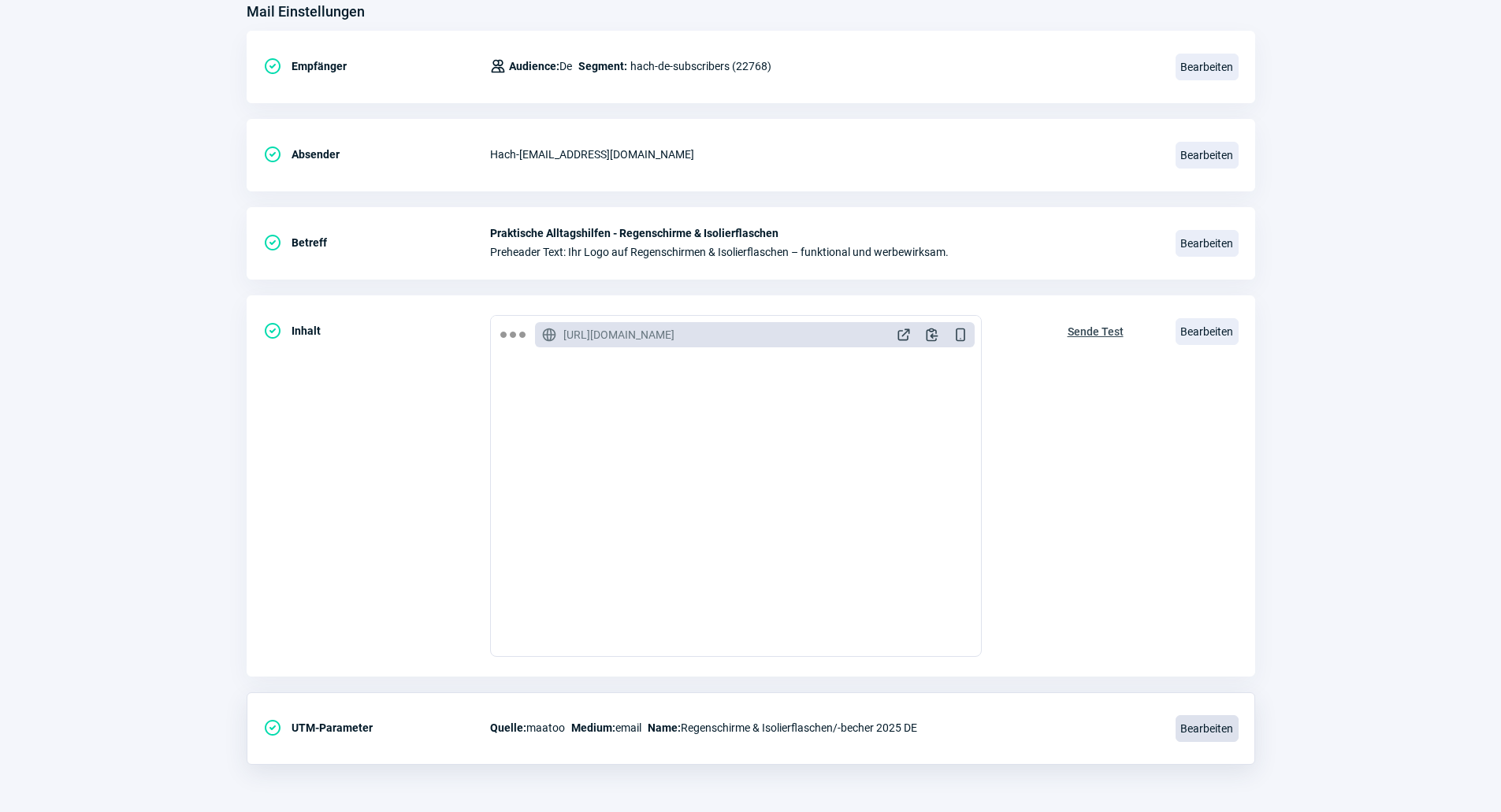
click at [1201, 720] on span "Bearbeiten" at bounding box center [1206, 728] width 63 height 27
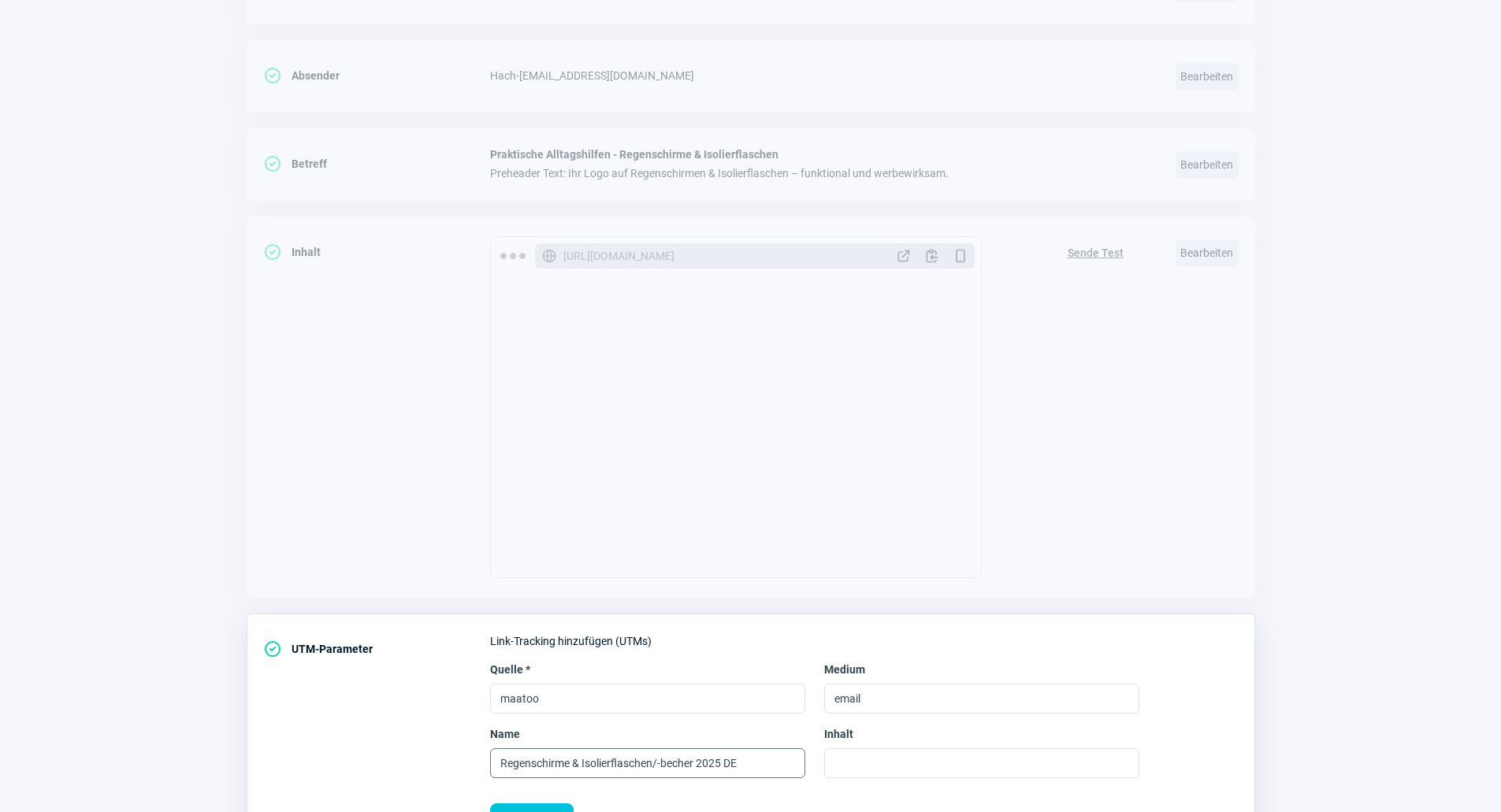
scroll to position [374, 0]
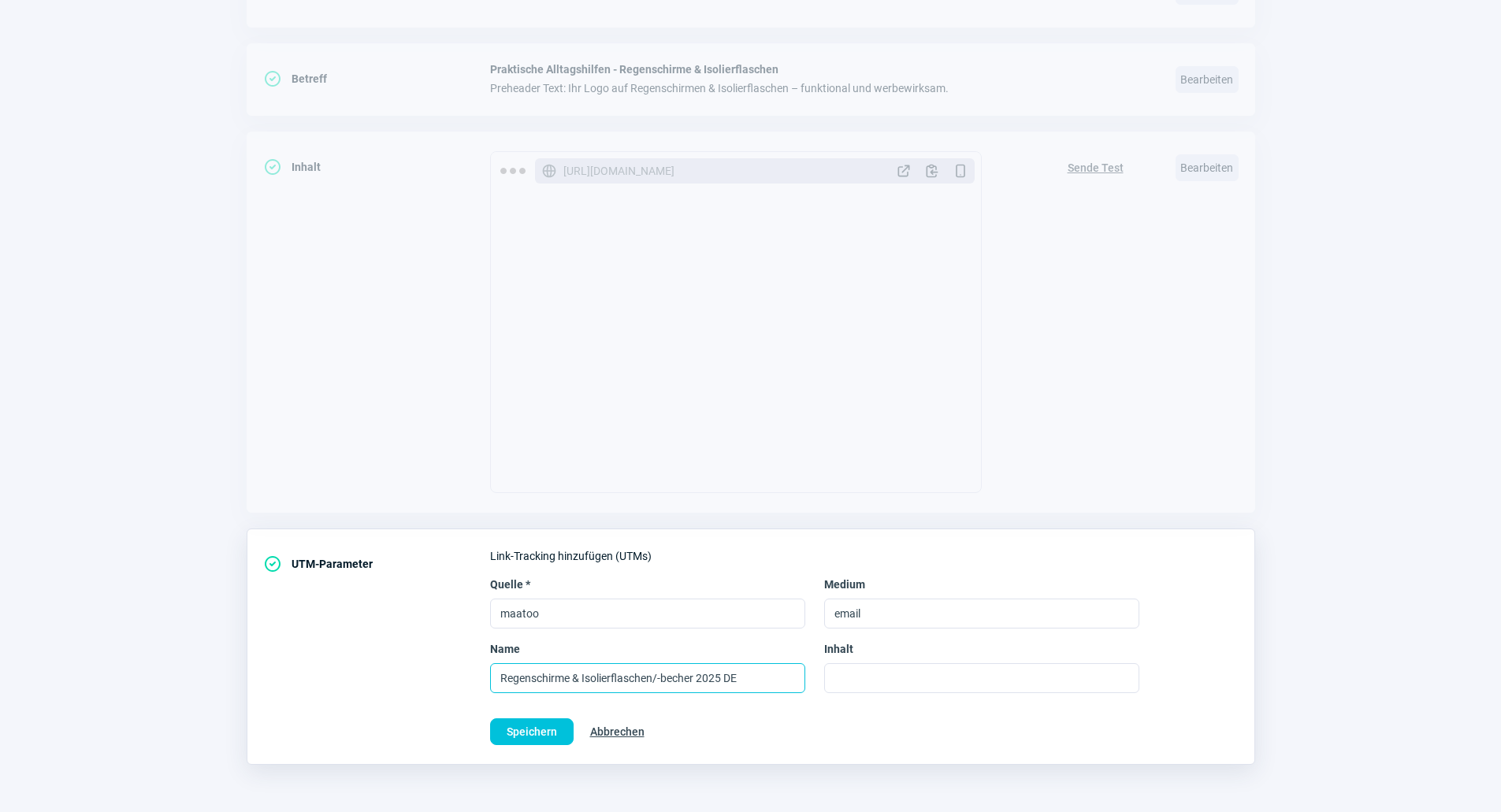
drag, startPoint x: 693, startPoint y: 680, endPoint x: 653, endPoint y: 679, distance: 40.0
click at [653, 679] on input "Regenschirme & Isolierflaschen/-becher 2025 DE" at bounding box center [648, 678] width 315 height 30
type input "Regenschirme & Isolierflaschen 2025 DE"
click at [530, 736] on span "Speichern" at bounding box center [531, 732] width 51 height 25
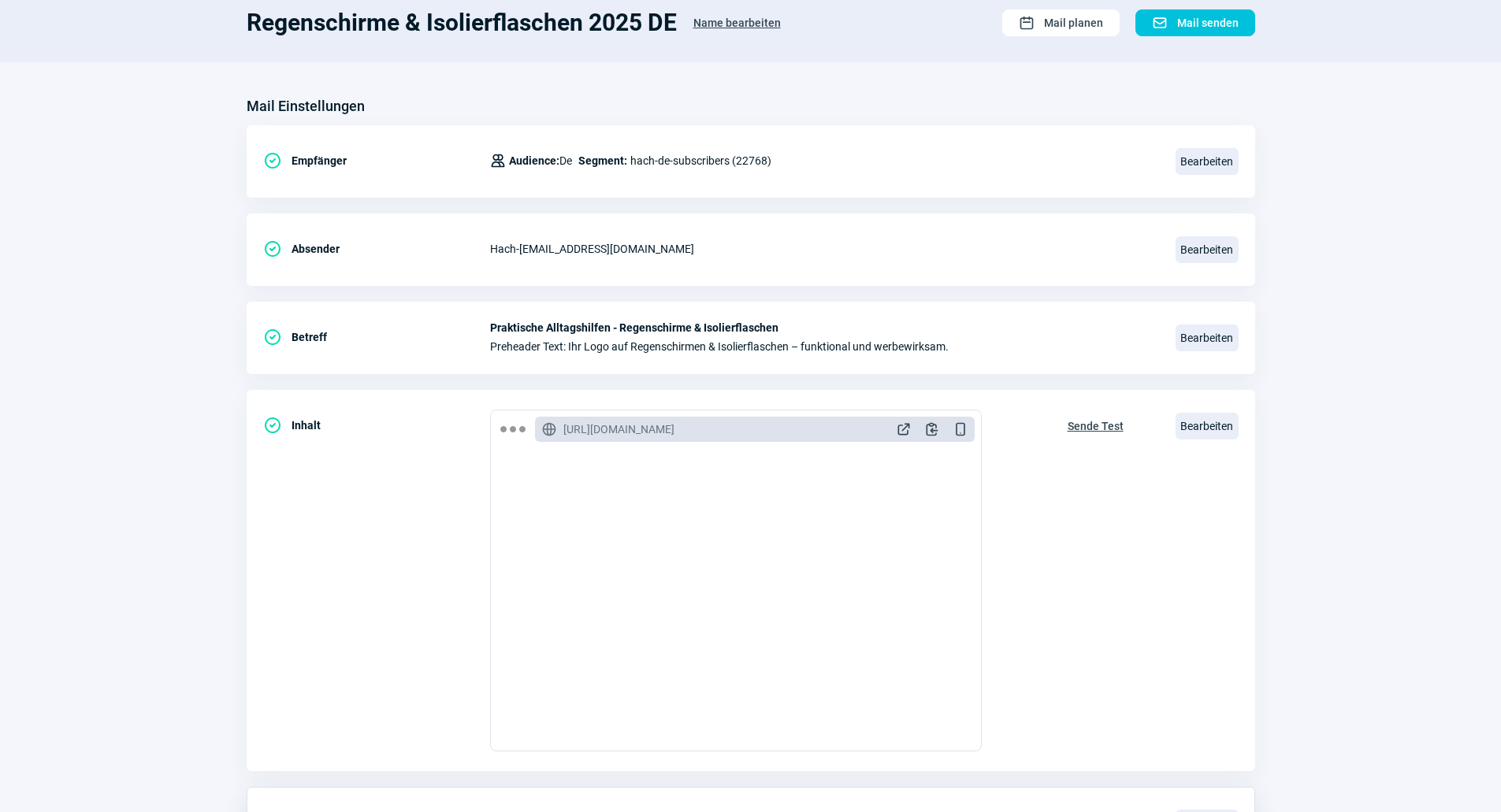
scroll to position [0, 0]
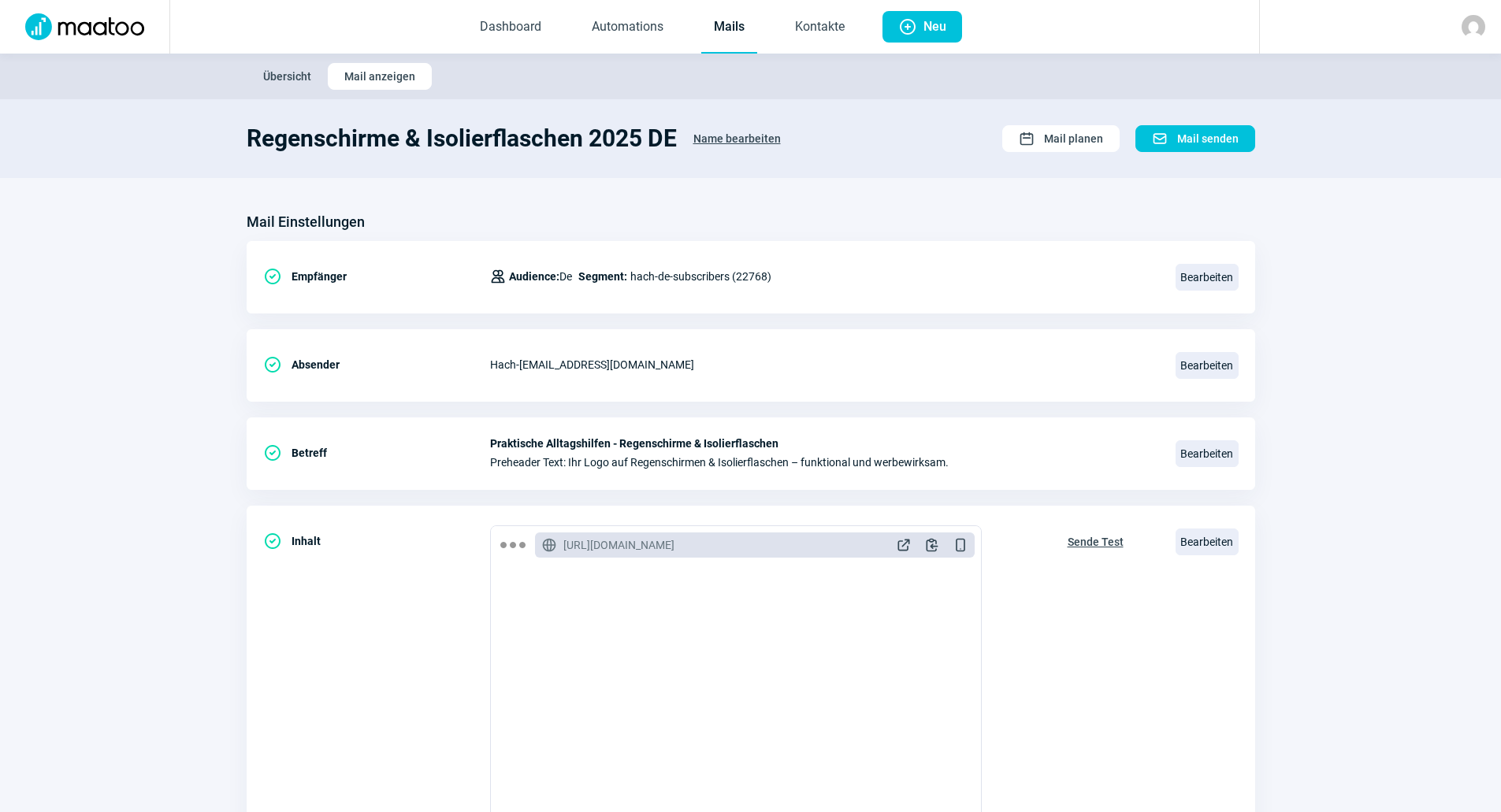
click at [743, 24] on link "Mails" at bounding box center [728, 27] width 56 height 52
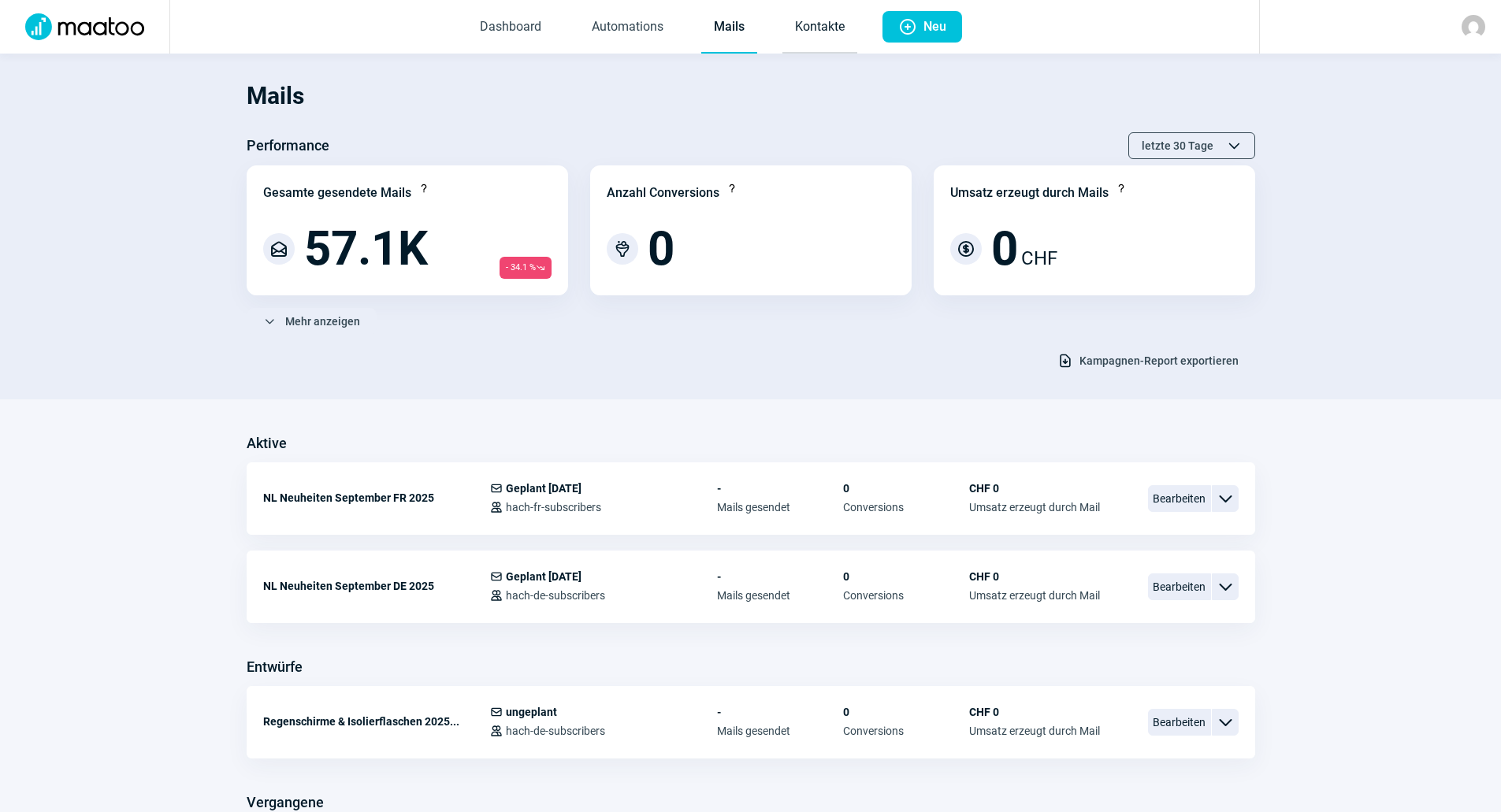
click at [827, 38] on link "Kontakte" at bounding box center [819, 27] width 75 height 52
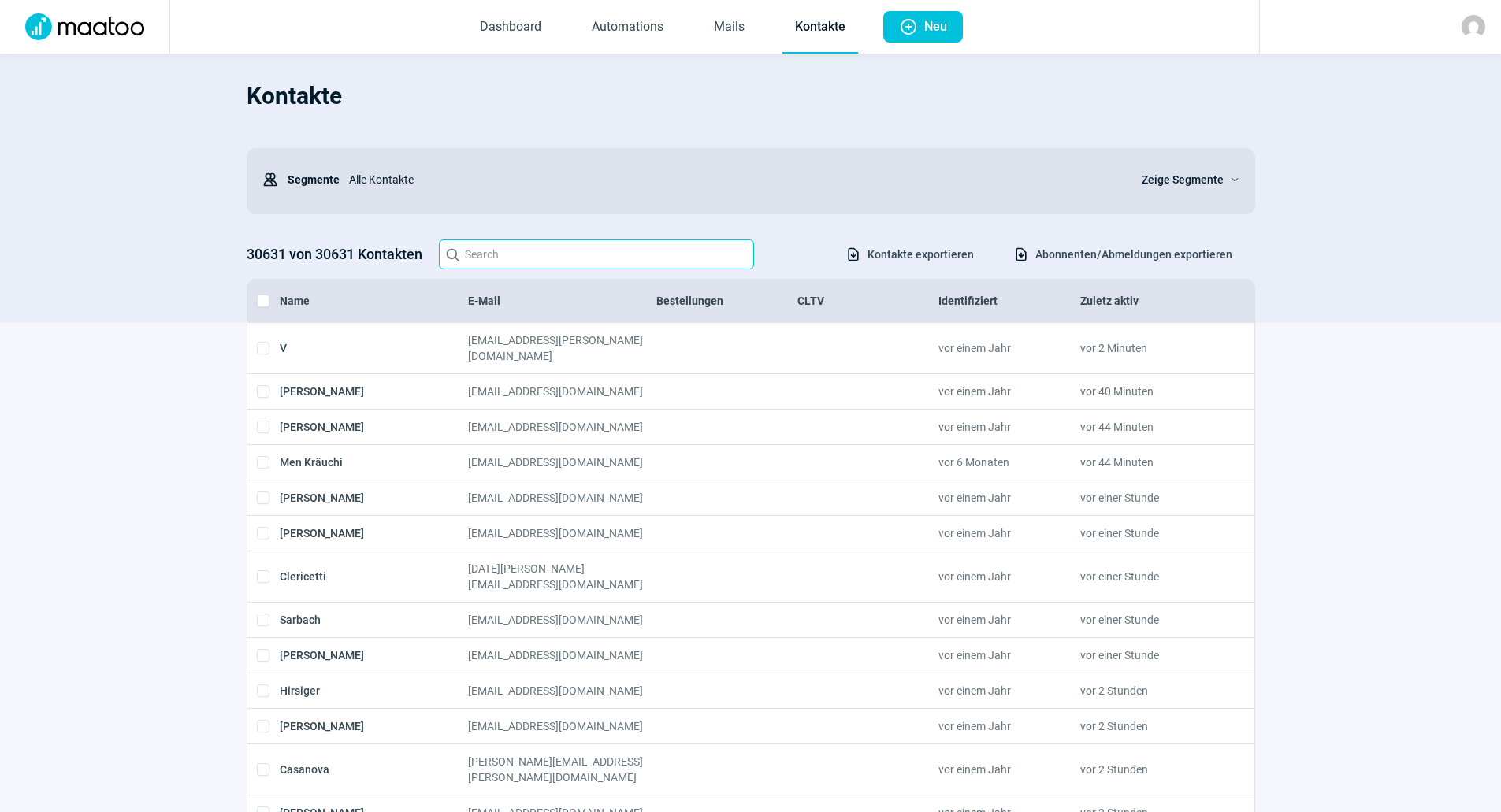
click at [648, 268] on input "Search icon" at bounding box center [596, 254] width 315 height 30
paste input "eva.etz@hin.ch"
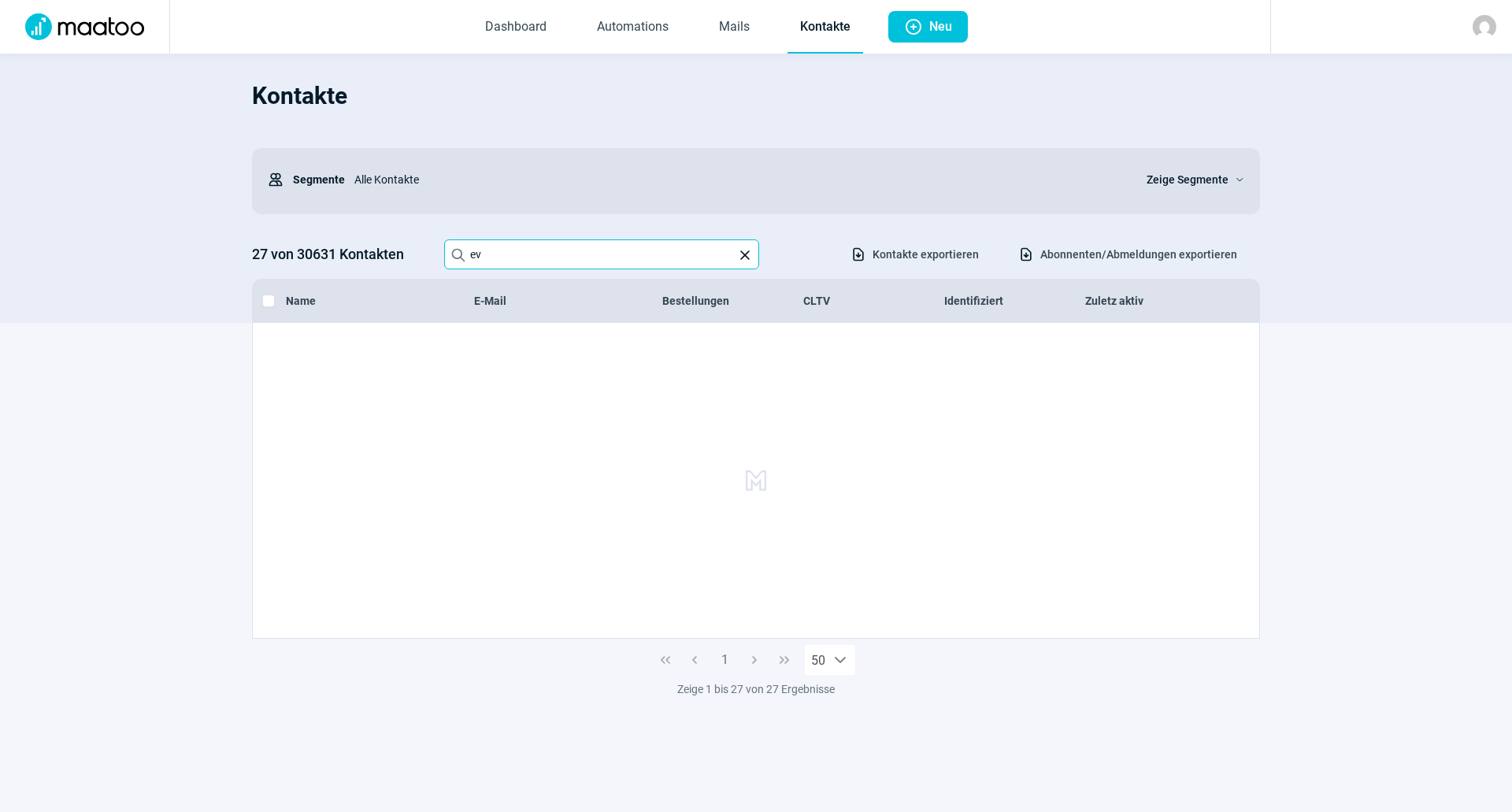
type input "e"
type input "Eva Etze"
click at [143, 28] on img at bounding box center [84, 27] width 138 height 27
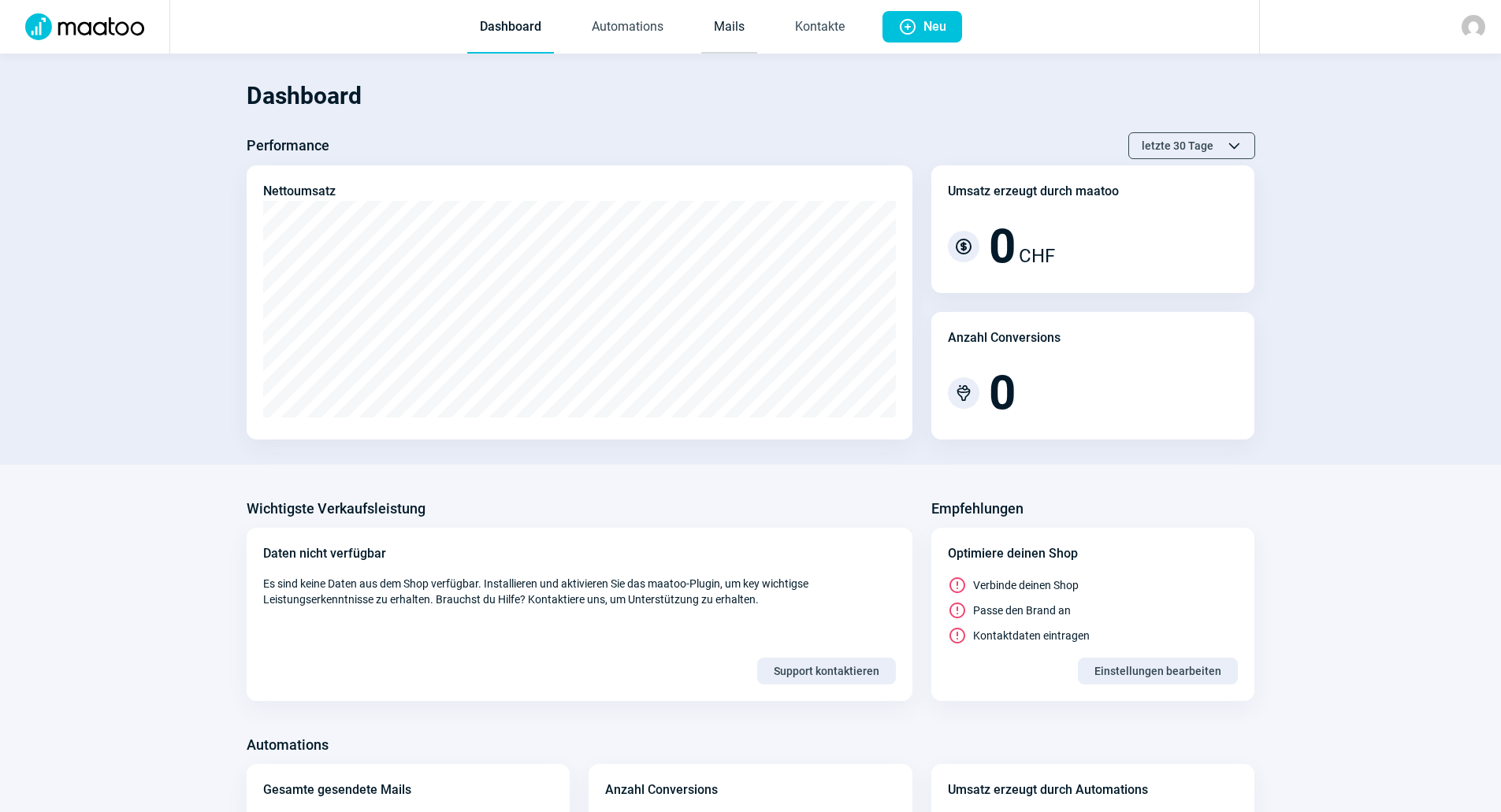
click at [746, 41] on link "Mails" at bounding box center [728, 27] width 56 height 52
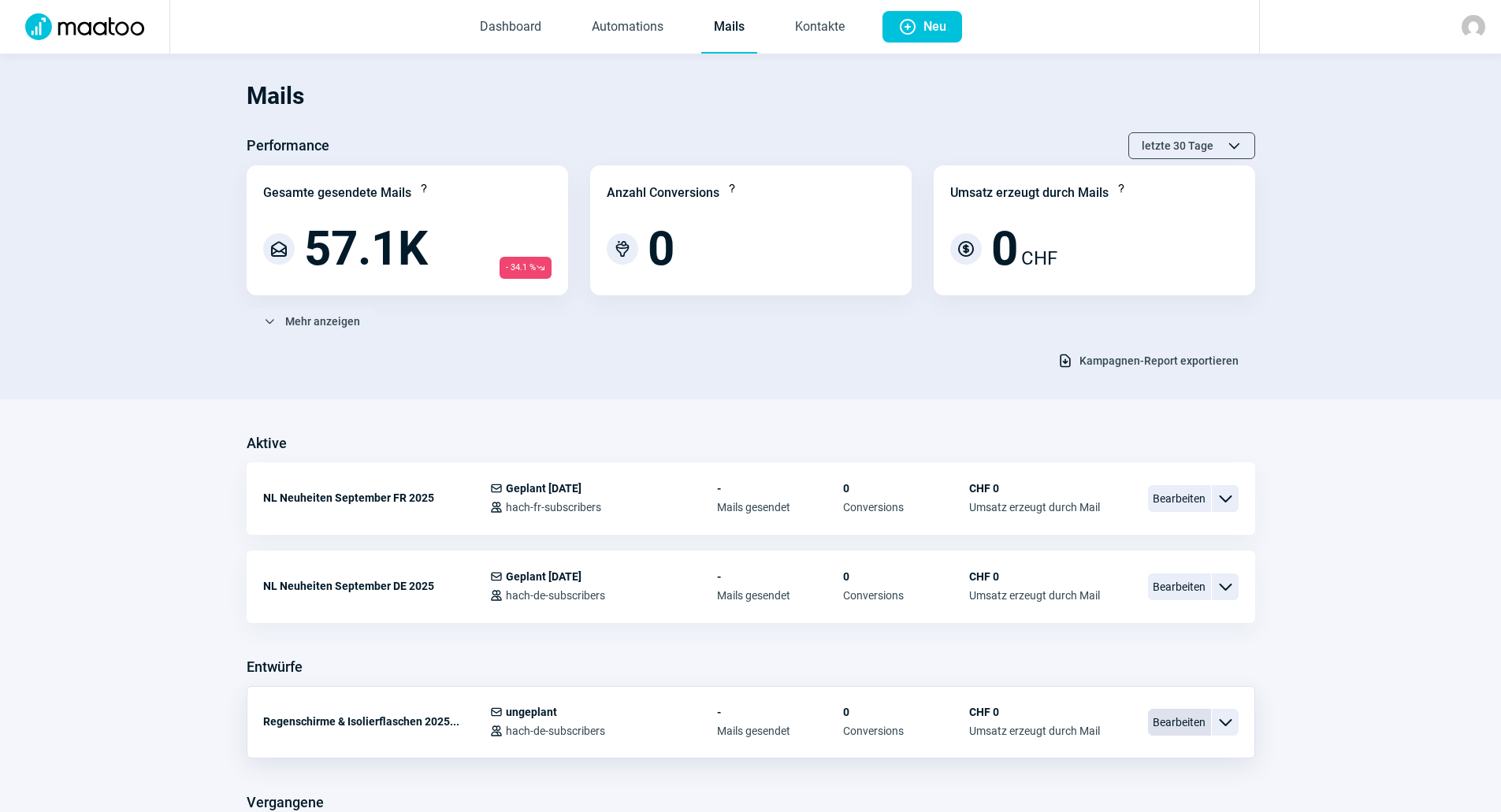
click at [1173, 712] on span "Bearbeiten" at bounding box center [1179, 722] width 63 height 27
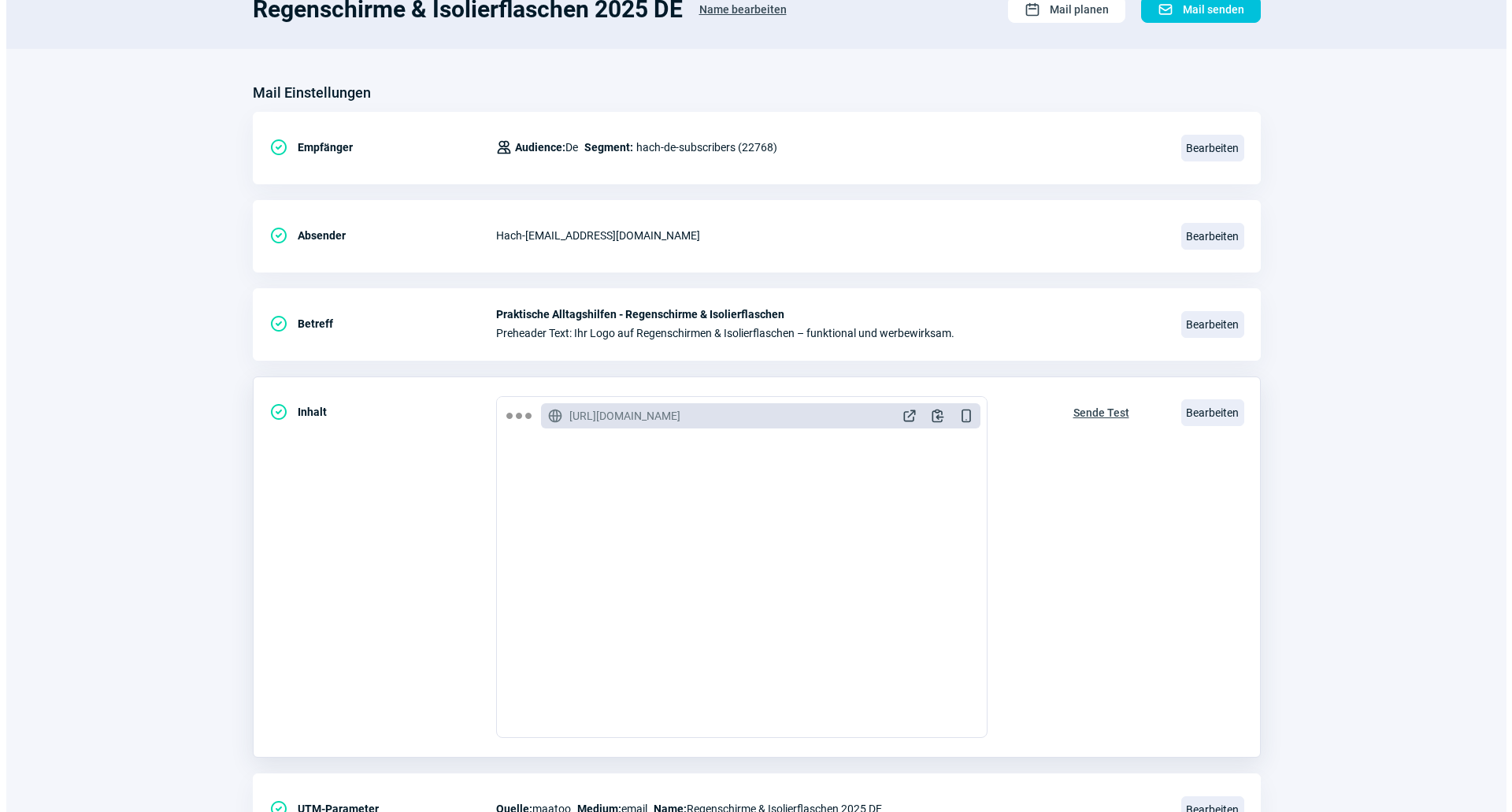
scroll to position [53, 0]
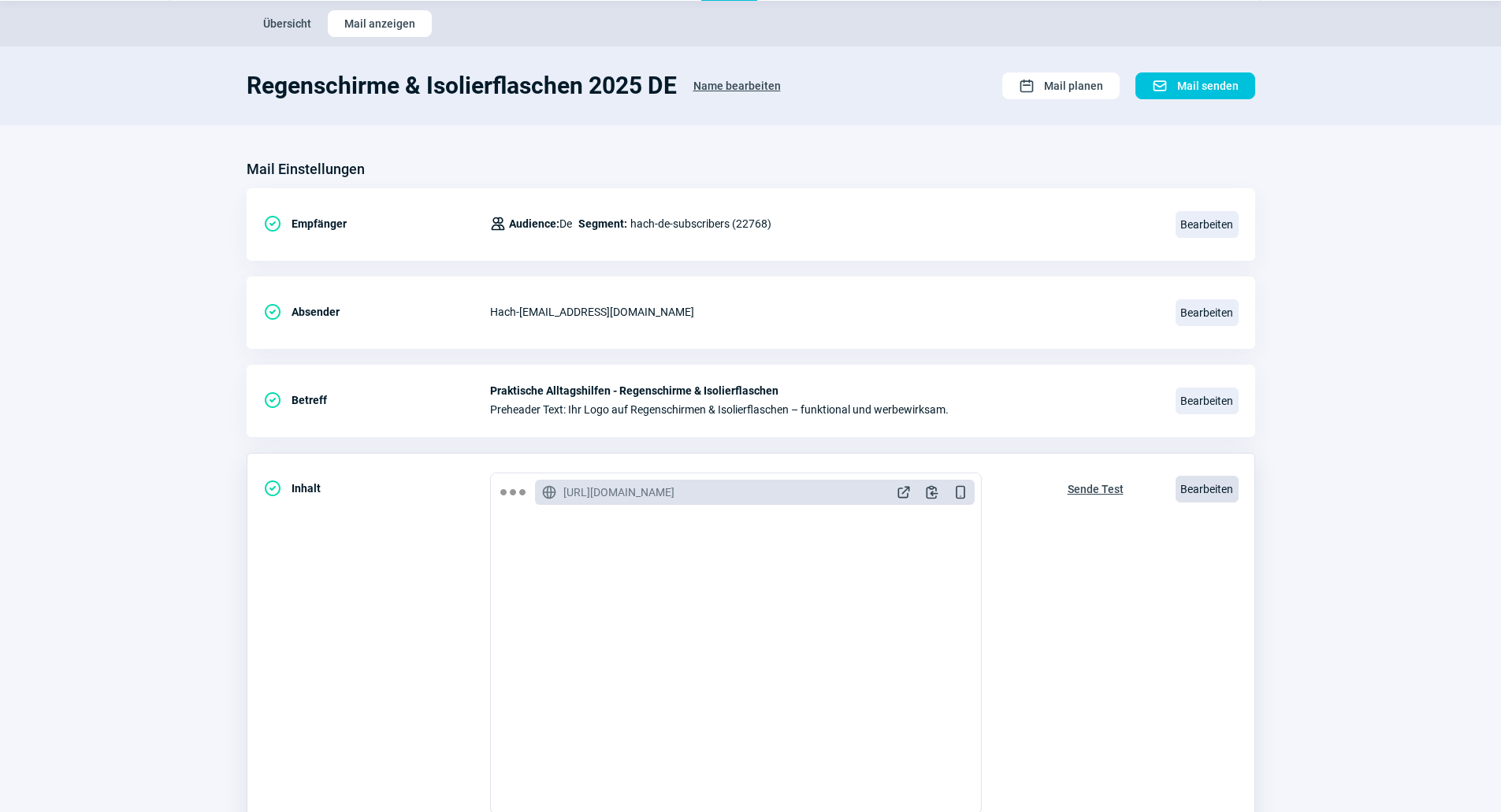
click at [1211, 497] on span "Bearbeiten" at bounding box center [1206, 488] width 63 height 27
